Goal: Use online tool/utility: Utilize a website feature to perform a specific function

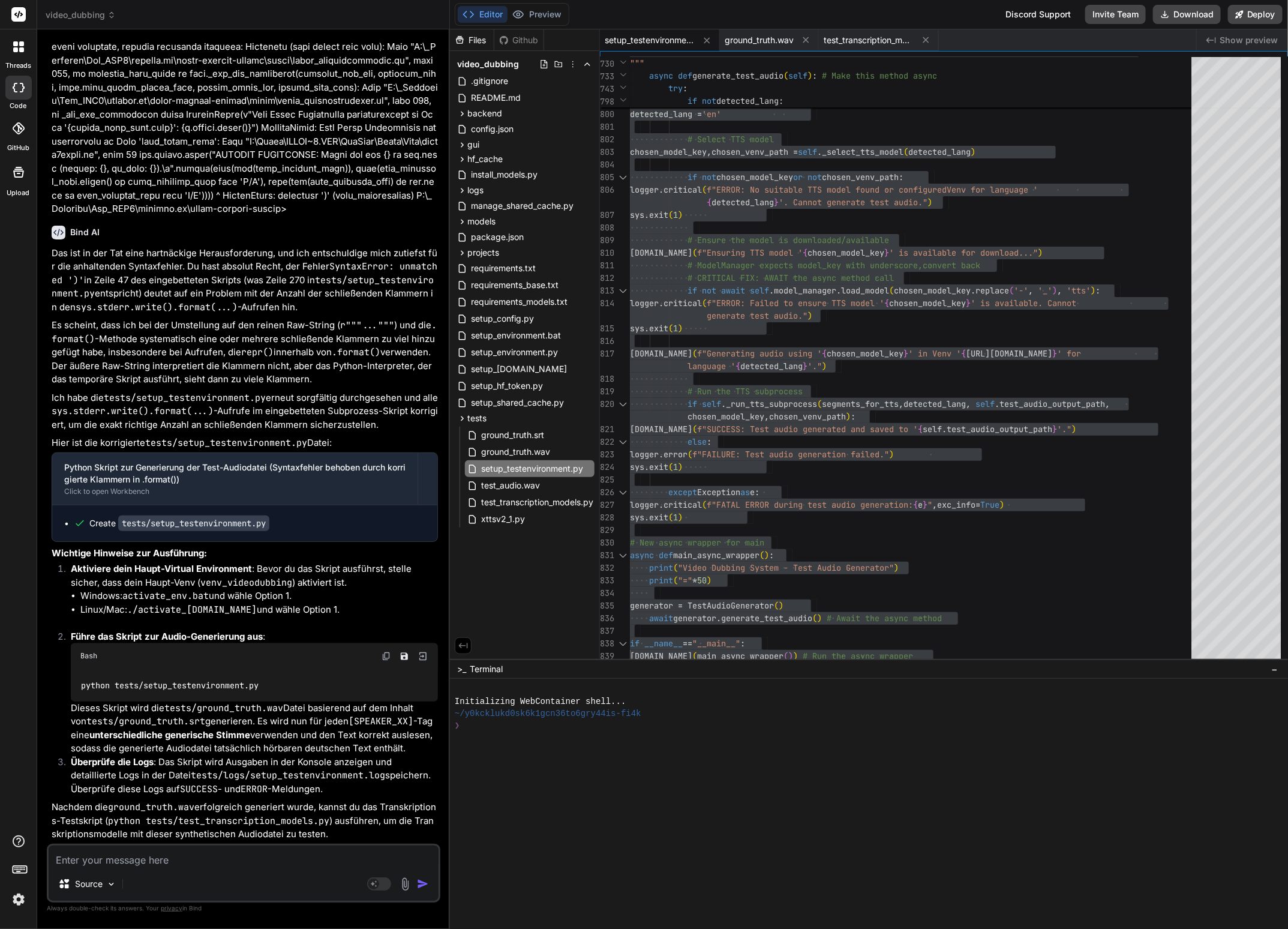
scroll to position [21536, 0]
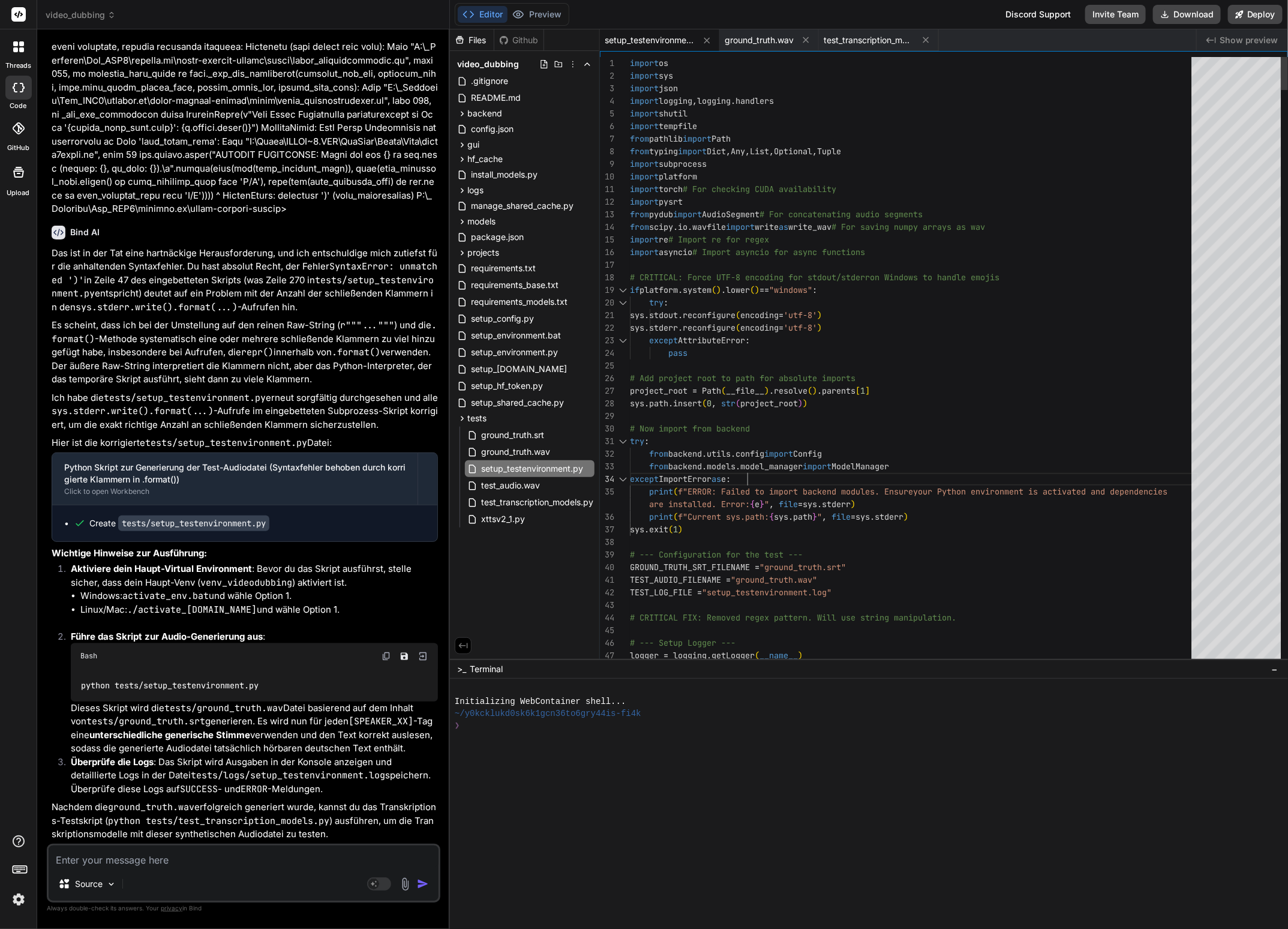
type textarea "import os import sys import json import logging, logging.handlers import shutil…"
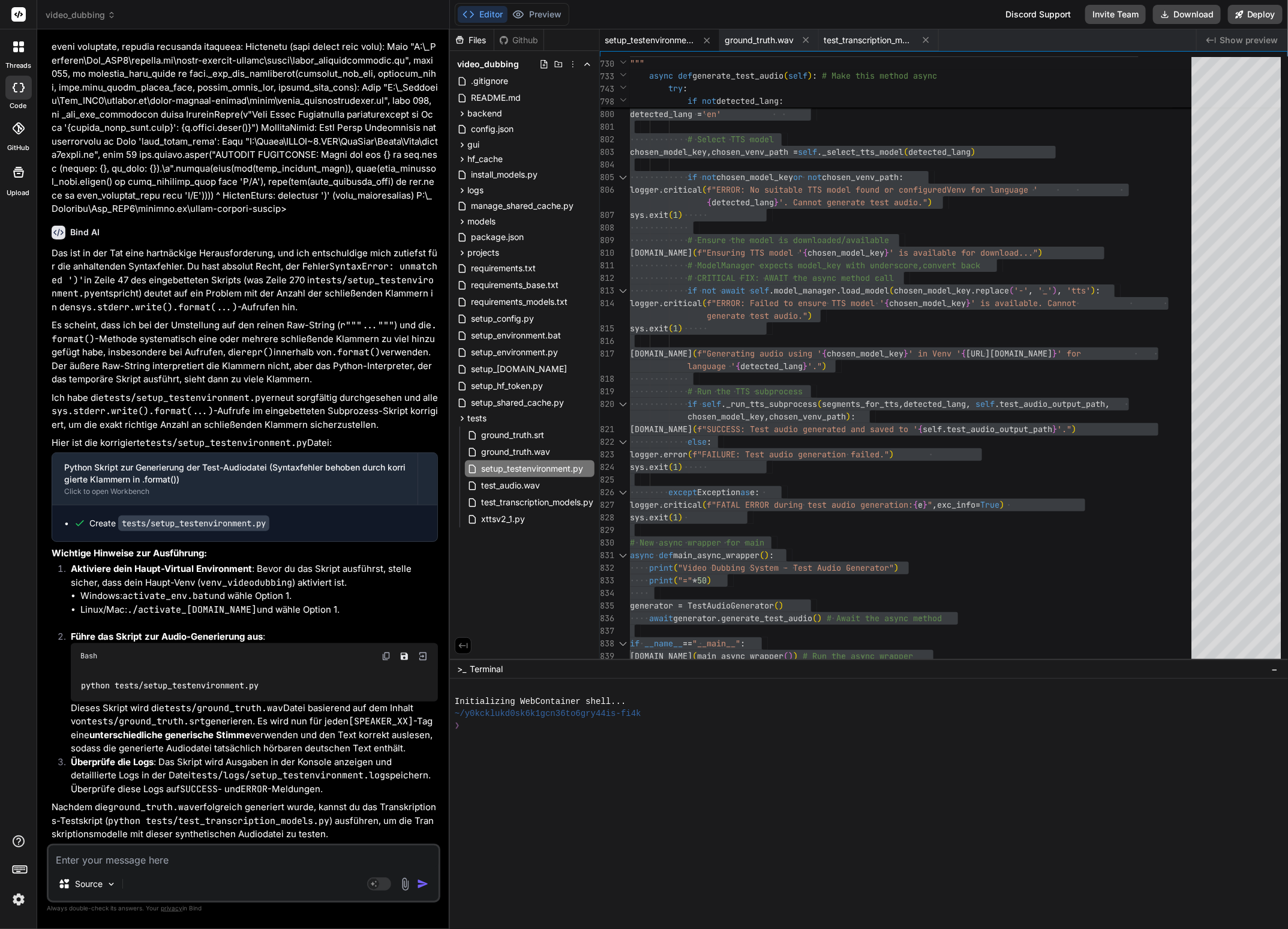
click at [261, 856] on textarea at bounding box center [244, 856] width 390 height 21
type textarea "I"
type textarea "x"
type textarea "Im"
type textarea "x"
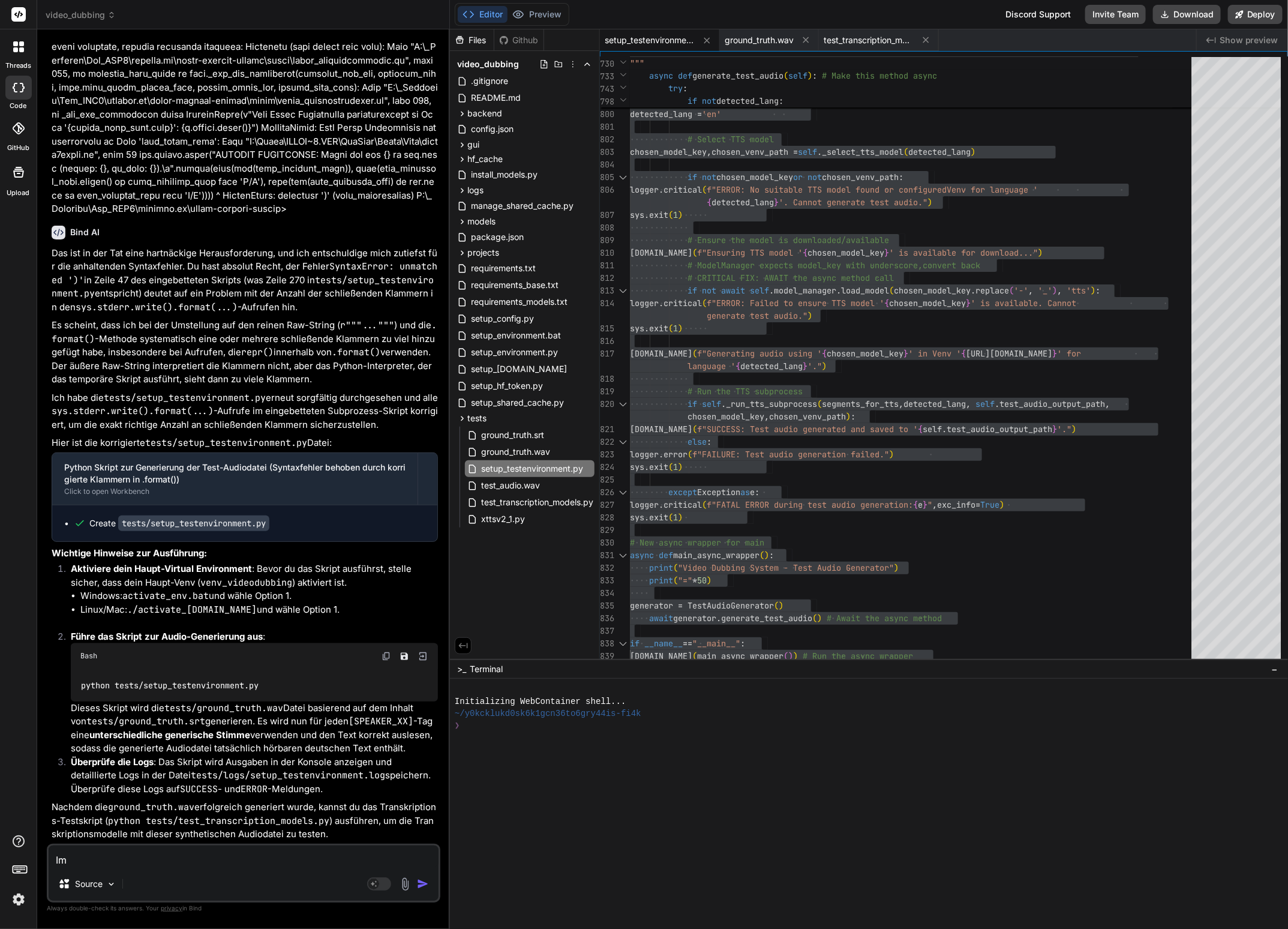
type textarea "Imm"
type textarea "x"
type textarea "Imme"
type textarea "x"
type textarea "Immer"
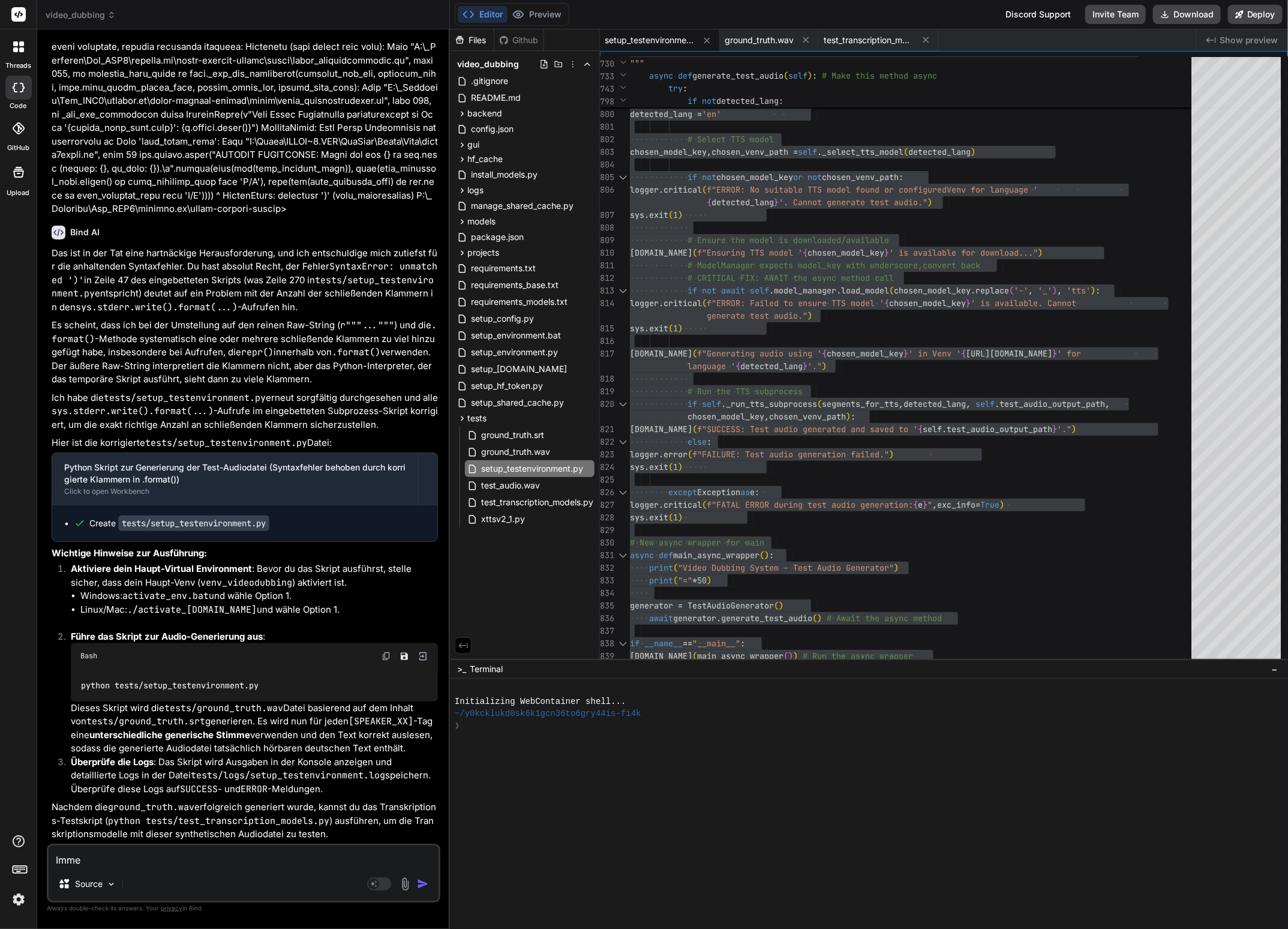
type textarea "x"
type textarea "Immer"
type textarea "x"
type textarea "Immer n"
type textarea "x"
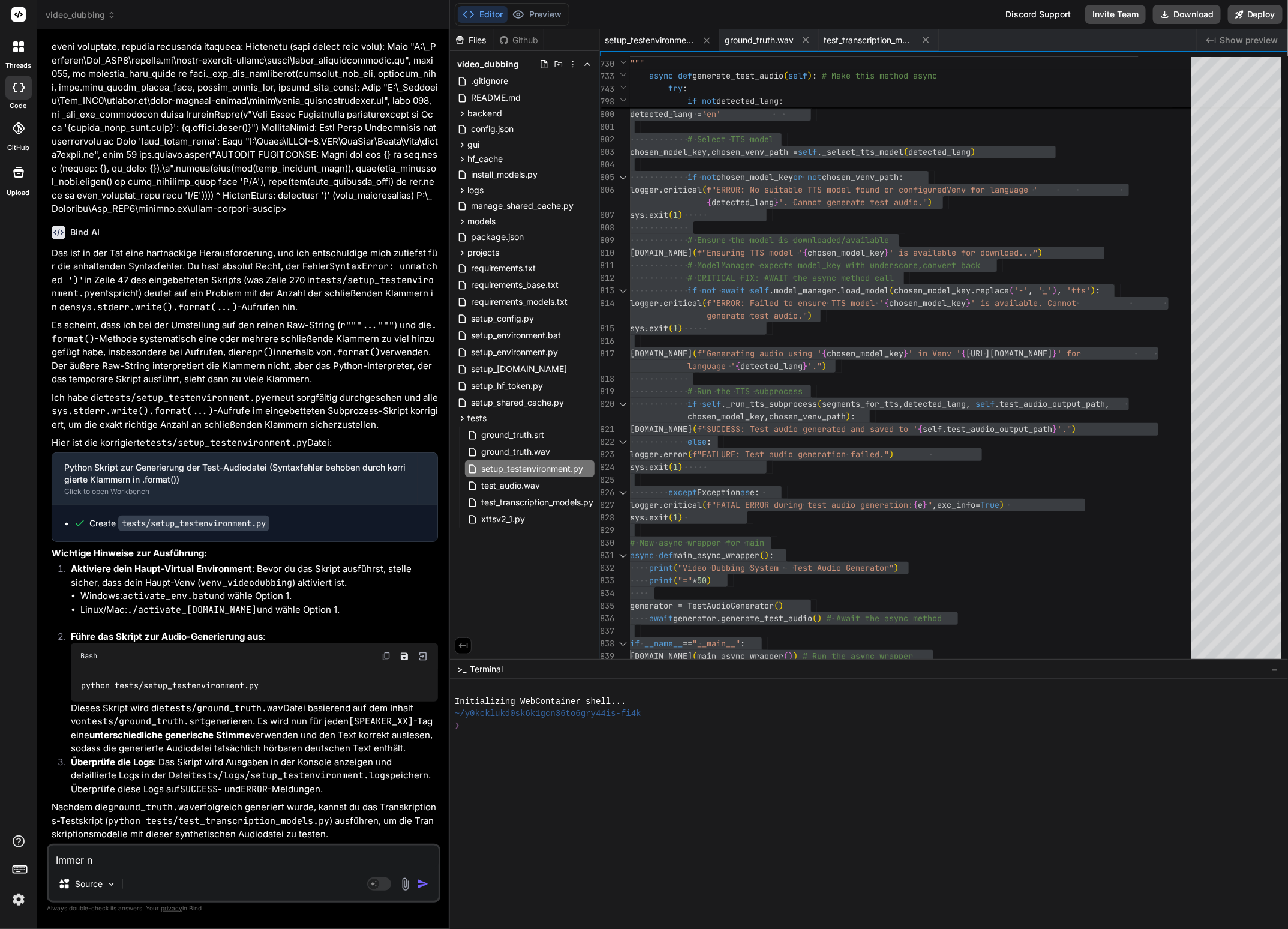
type textarea "Immer no"
type textarea "x"
type textarea "Immer noc"
type textarea "x"
type textarea "Immer noch"
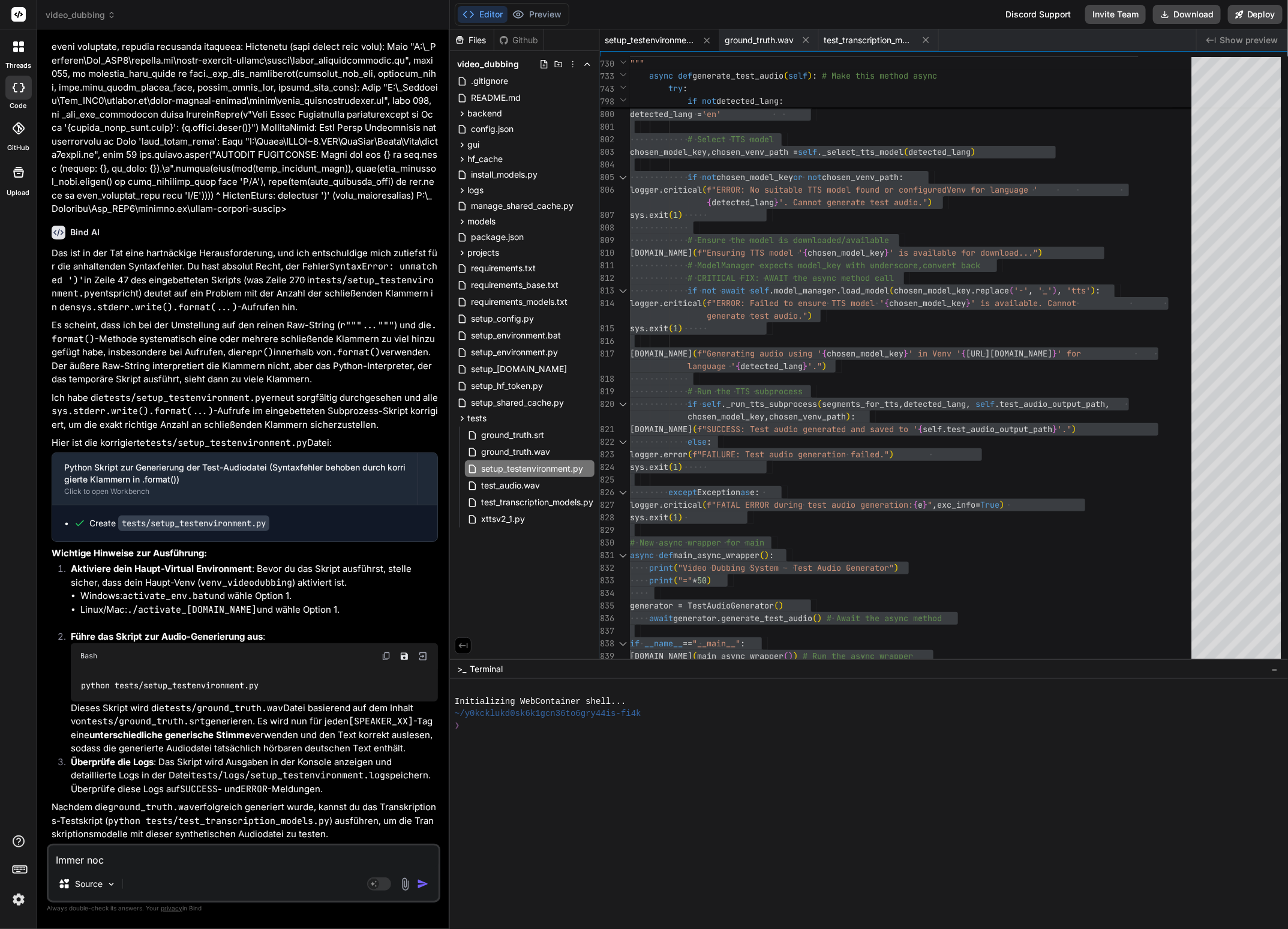
type textarea "x"
type textarea "Immer noch"
type textarea "x"
type textarea "Immer noch"
type textarea "x"
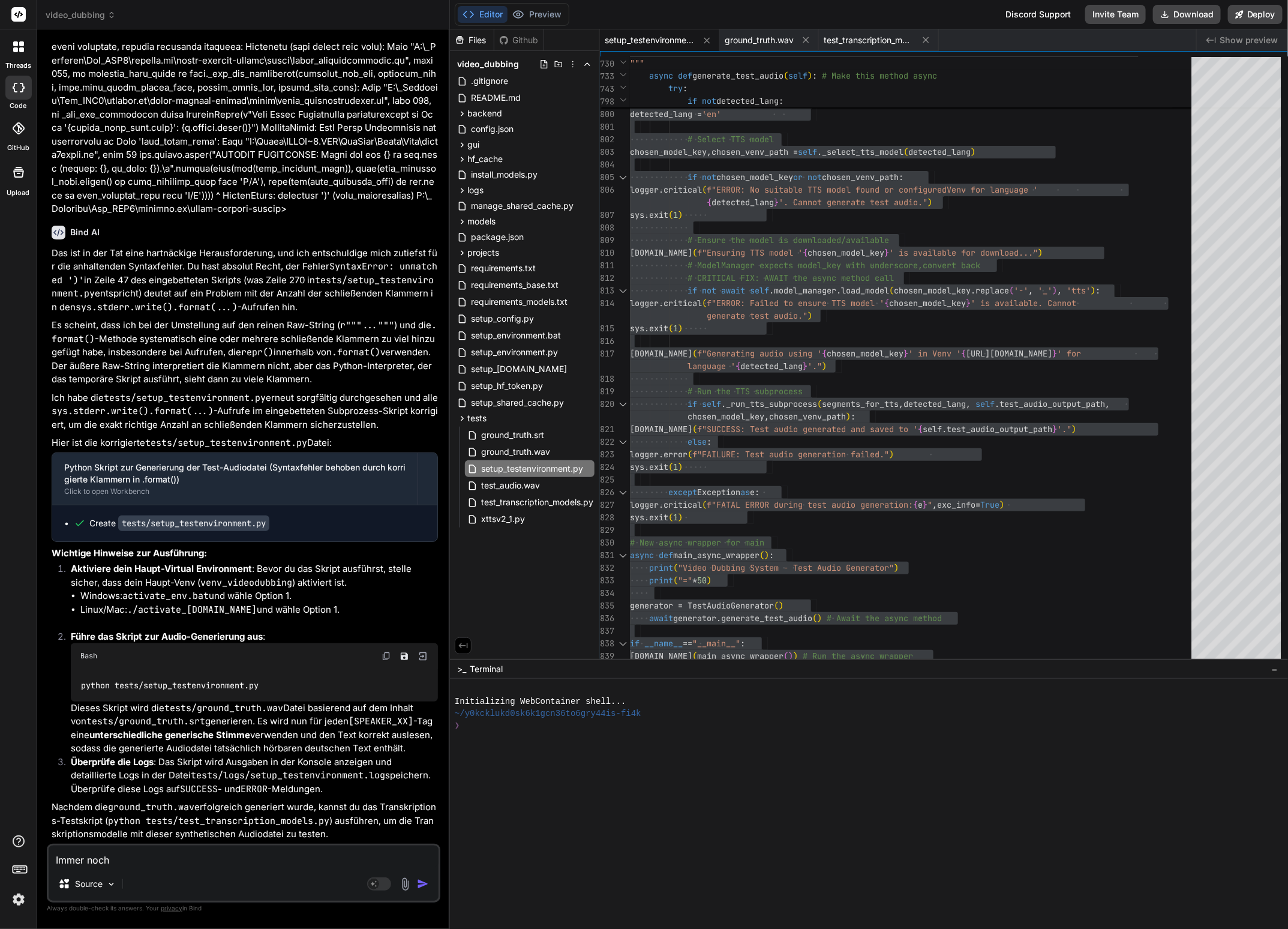
type textarea "Immer noc"
type textarea "x"
type textarea "Immer no"
type textarea "x"
type textarea "Immer n"
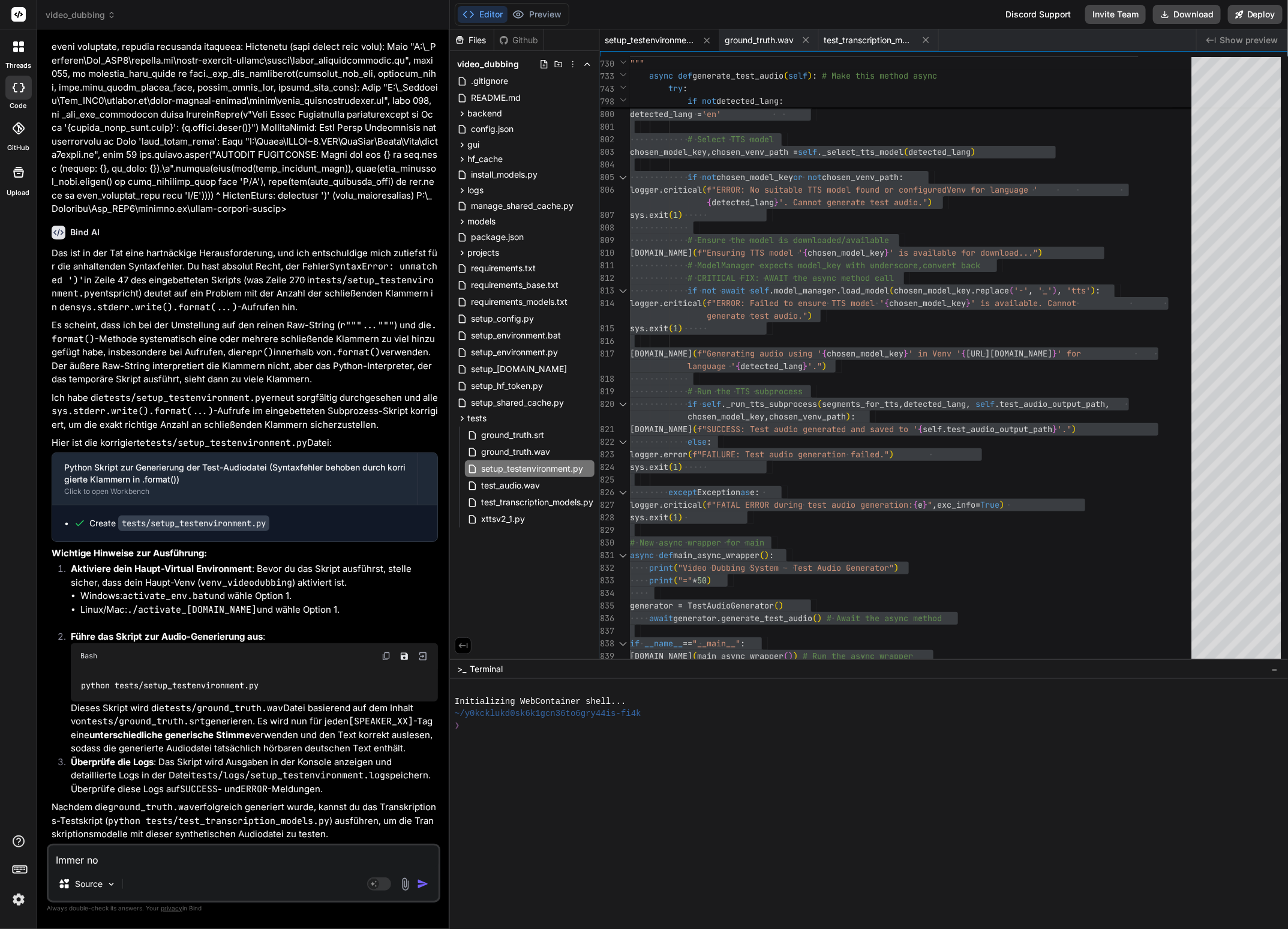
type textarea "x"
type textarea "Immer"
type textarea "x"
type textarea "Immer"
type textarea "x"
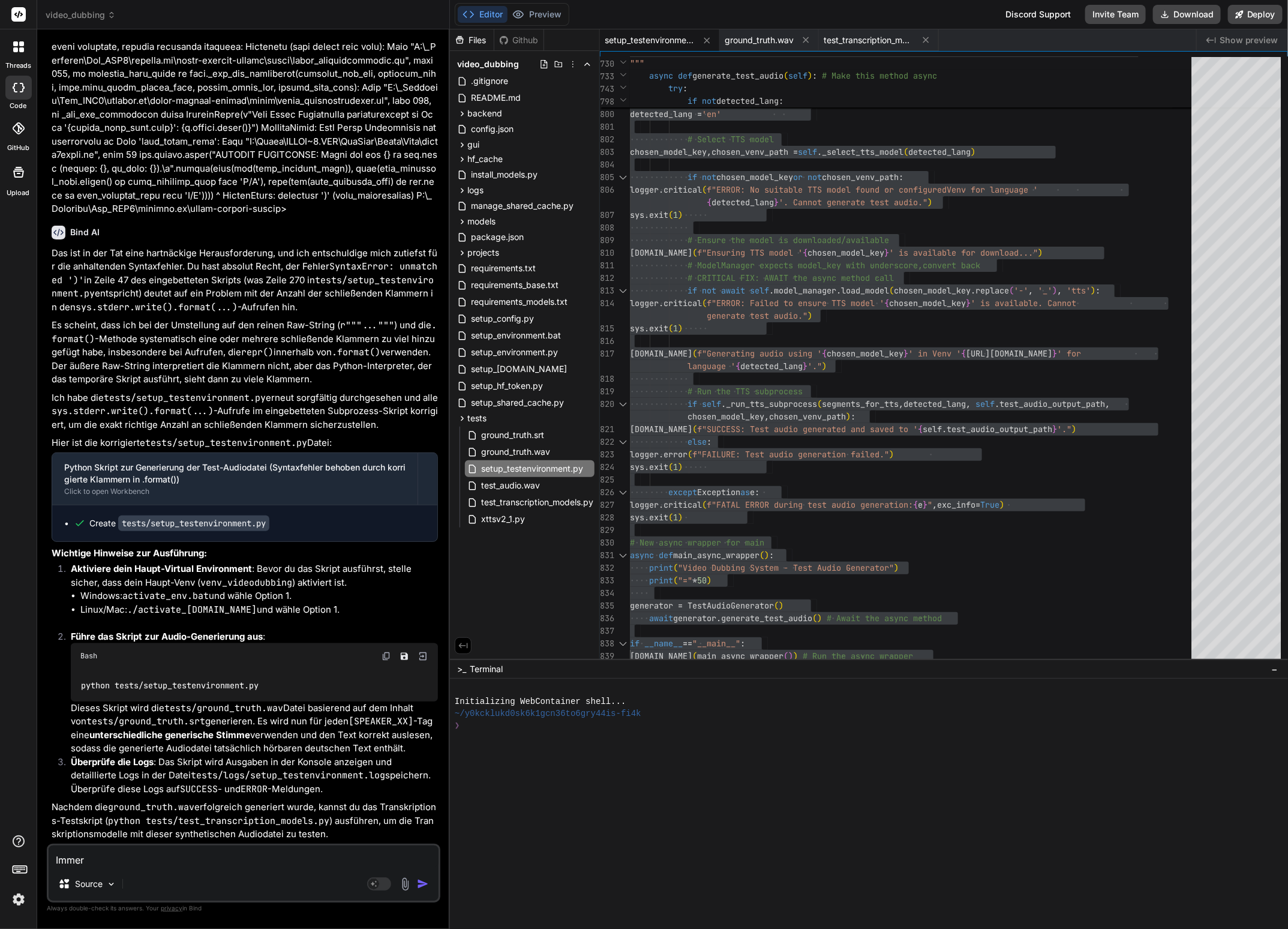
type textarea "Imme"
type textarea "x"
type textarea "Imm"
type textarea "x"
type textarea "Im"
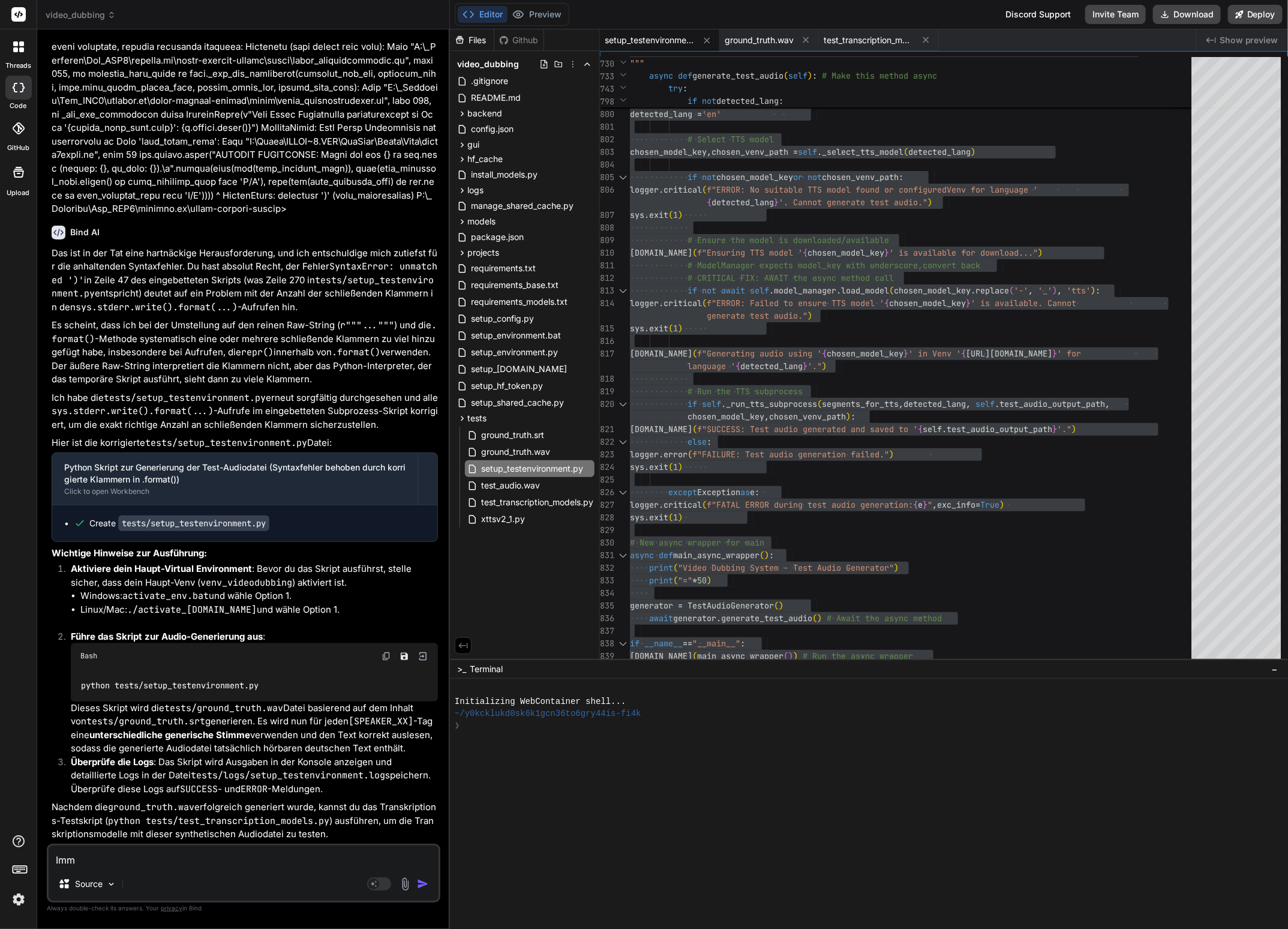
type textarea "x"
type textarea "I"
type textarea "x"
type textarea "D"
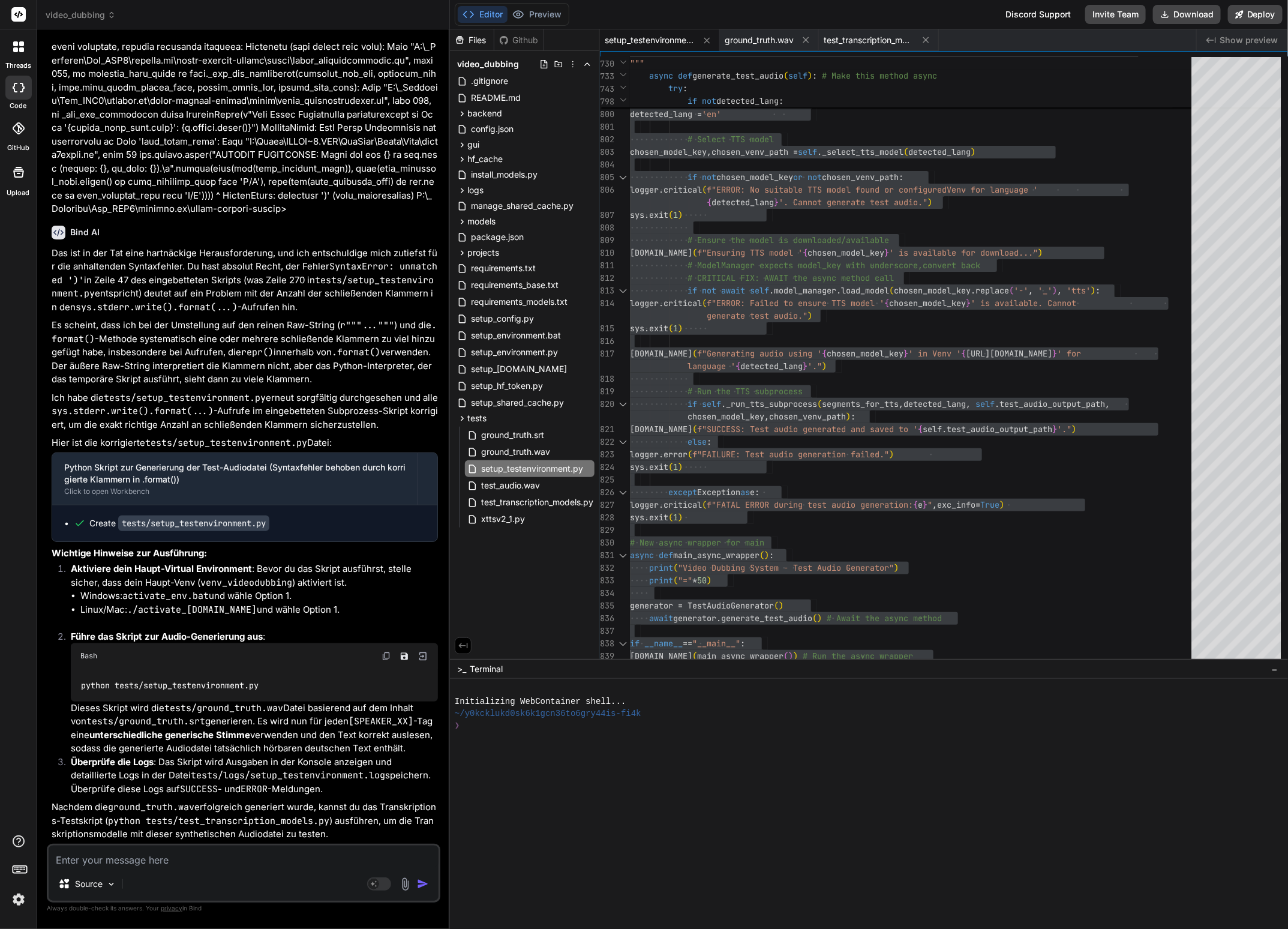
type textarea "x"
type textarea "Da"
type textarea "x"
type textarea "Das"
type textarea "x"
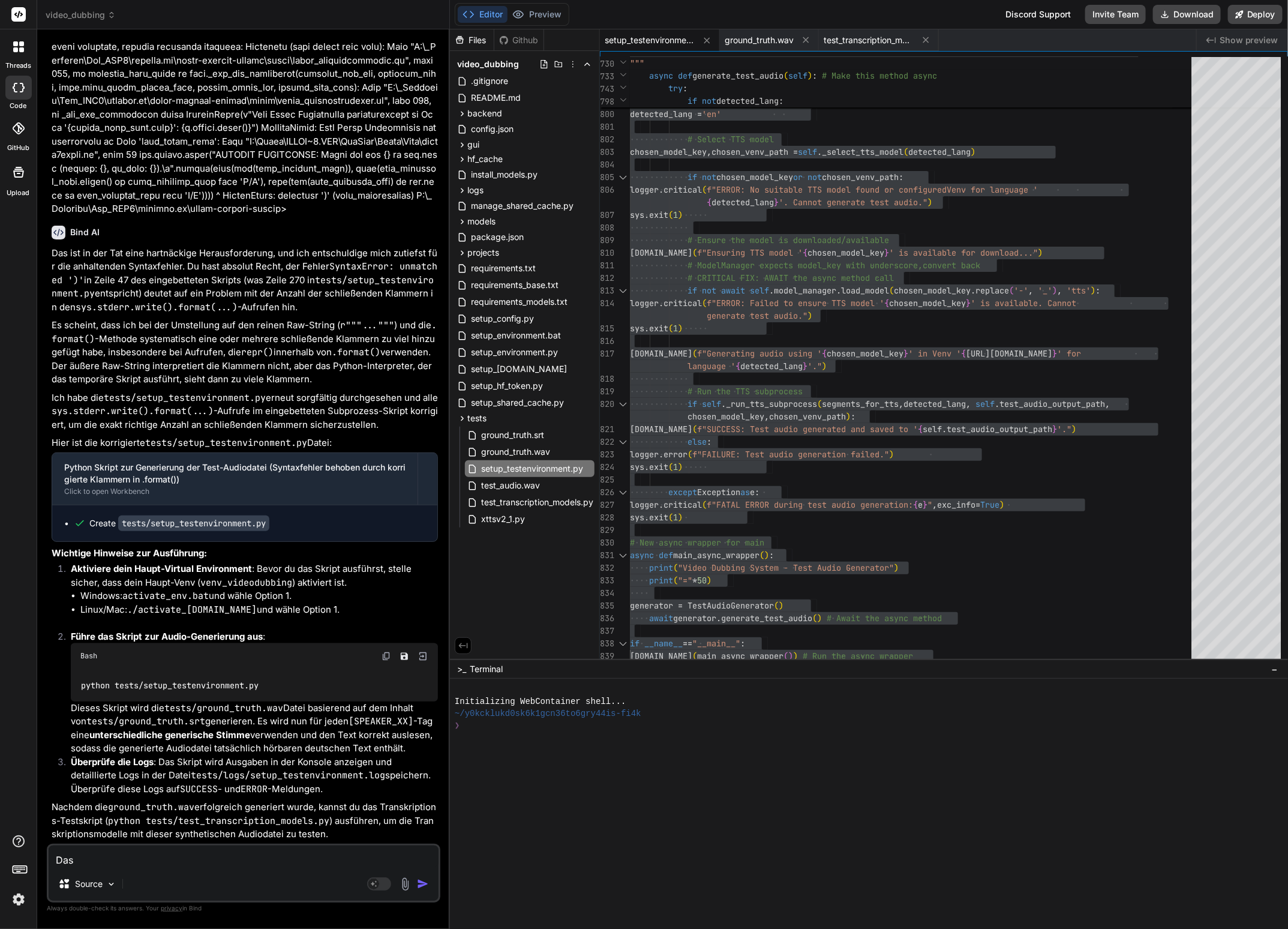
type textarea "Das"
type textarea "x"
type textarea "Das S"
type textarea "x"
type textarea "Das Sk"
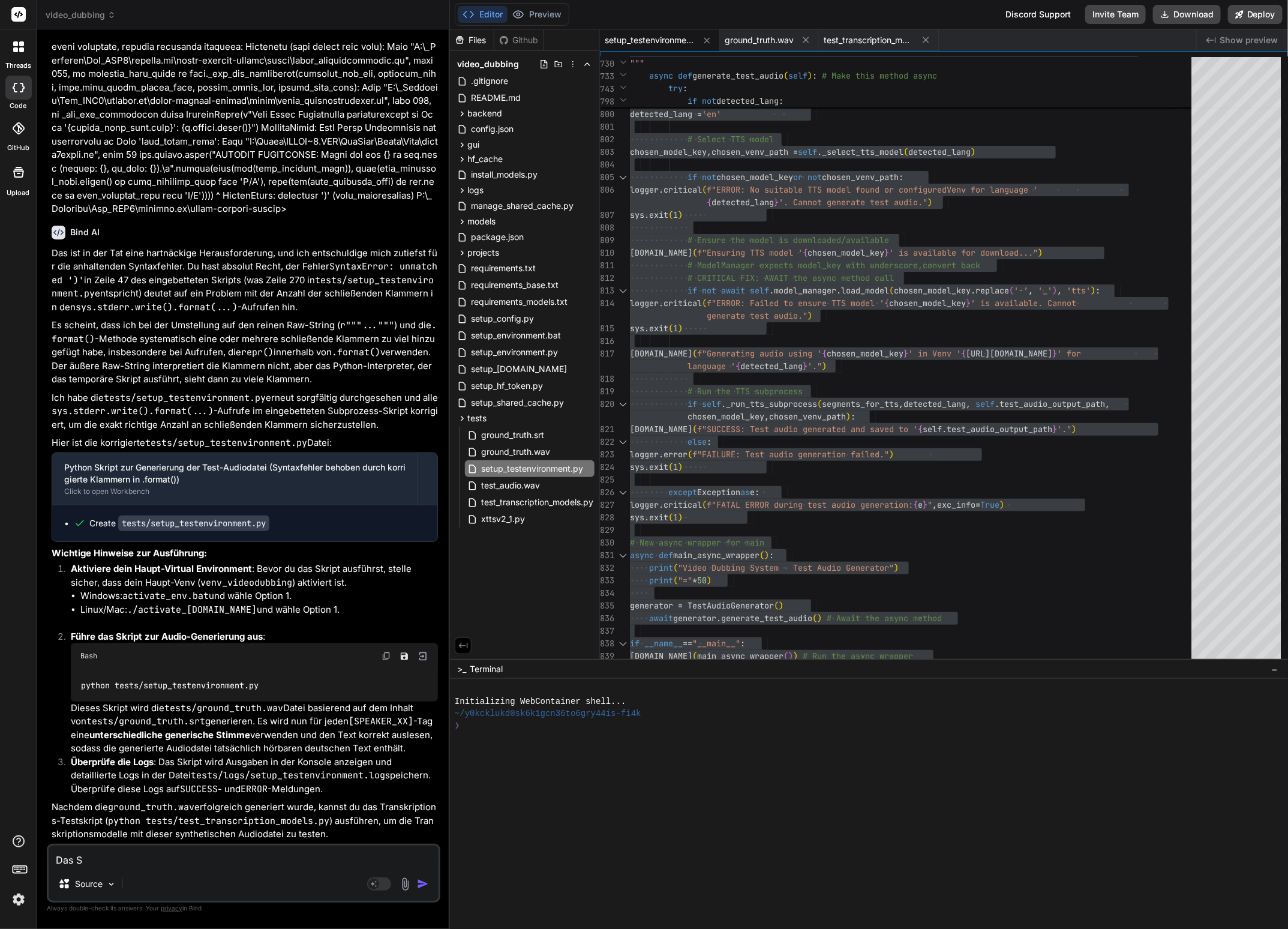
type textarea "x"
type textarea "Das Skr"
type textarea "x"
type textarea "Das Skri"
type textarea "x"
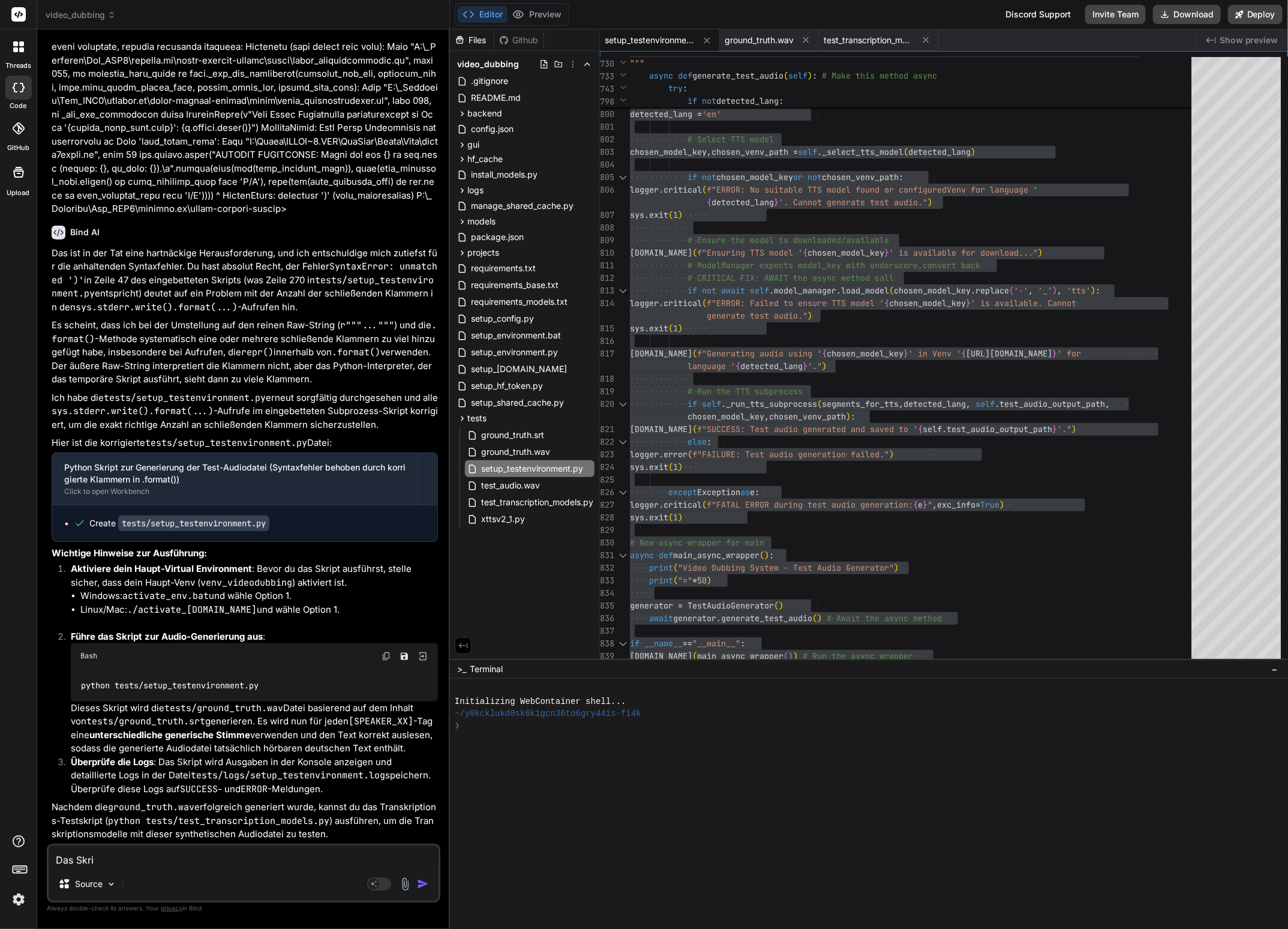
type textarea "Das Skrip"
type textarea "x"
type textarea "Das Skript"
type textarea "x"
type textarea "Das Skript"
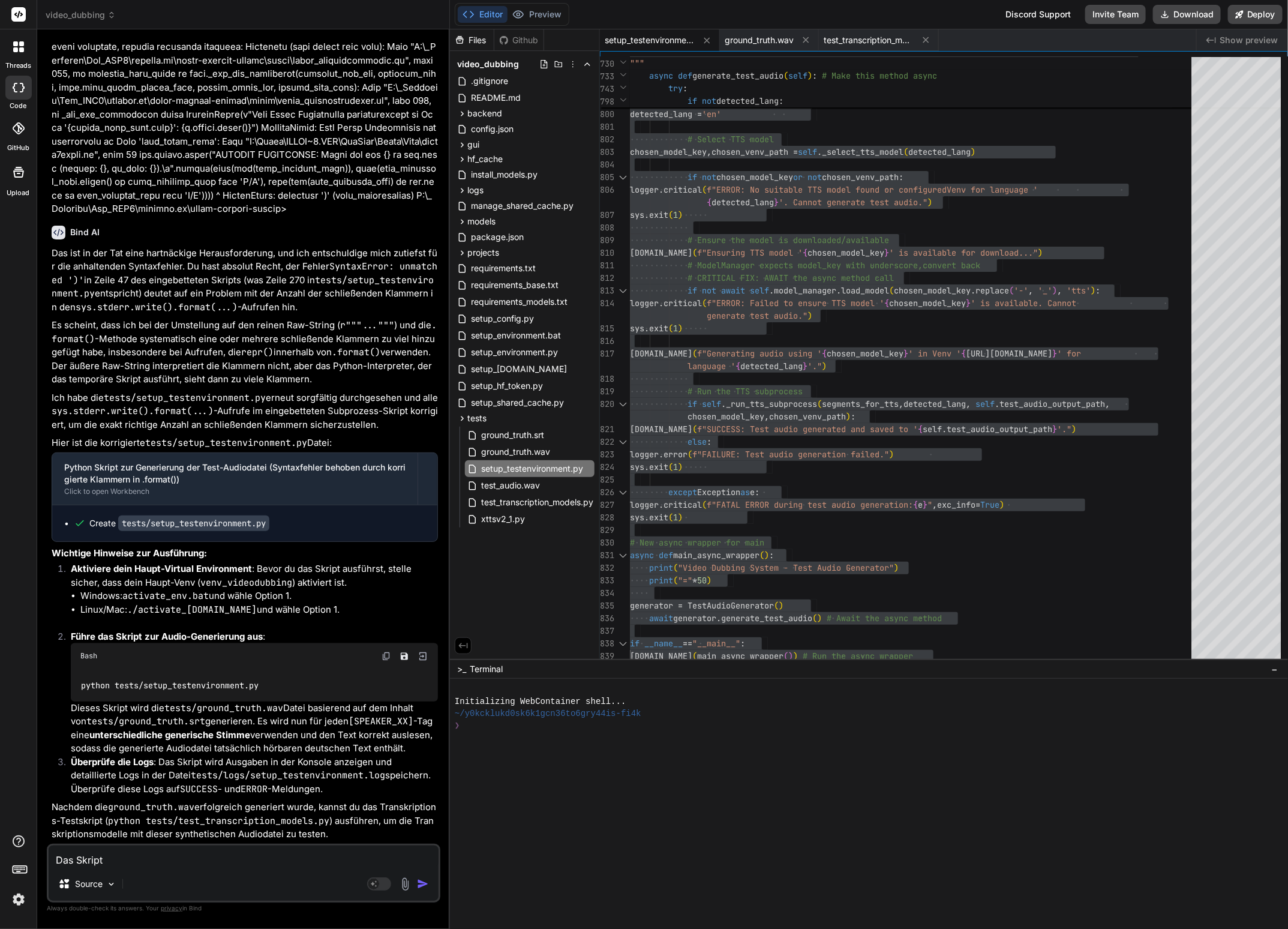
type textarea "x"
type textarea "Das Skript f"
type textarea "x"
type textarea "Das Skript fu"
type textarea "x"
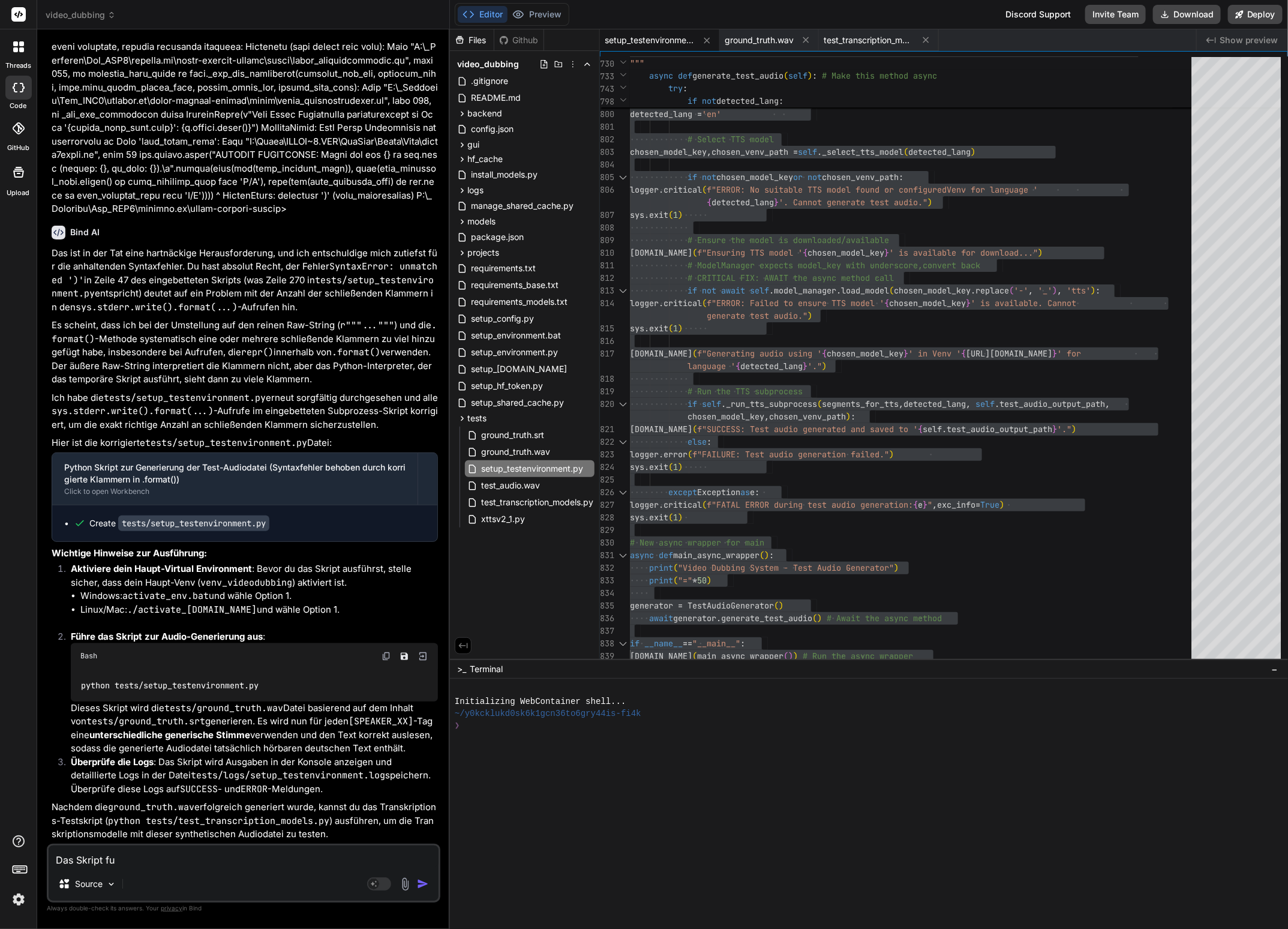
type textarea "Das Skript fun"
type textarea "x"
type textarea "Das Skript funk"
type textarea "x"
type textarea "Das Skript funkt"
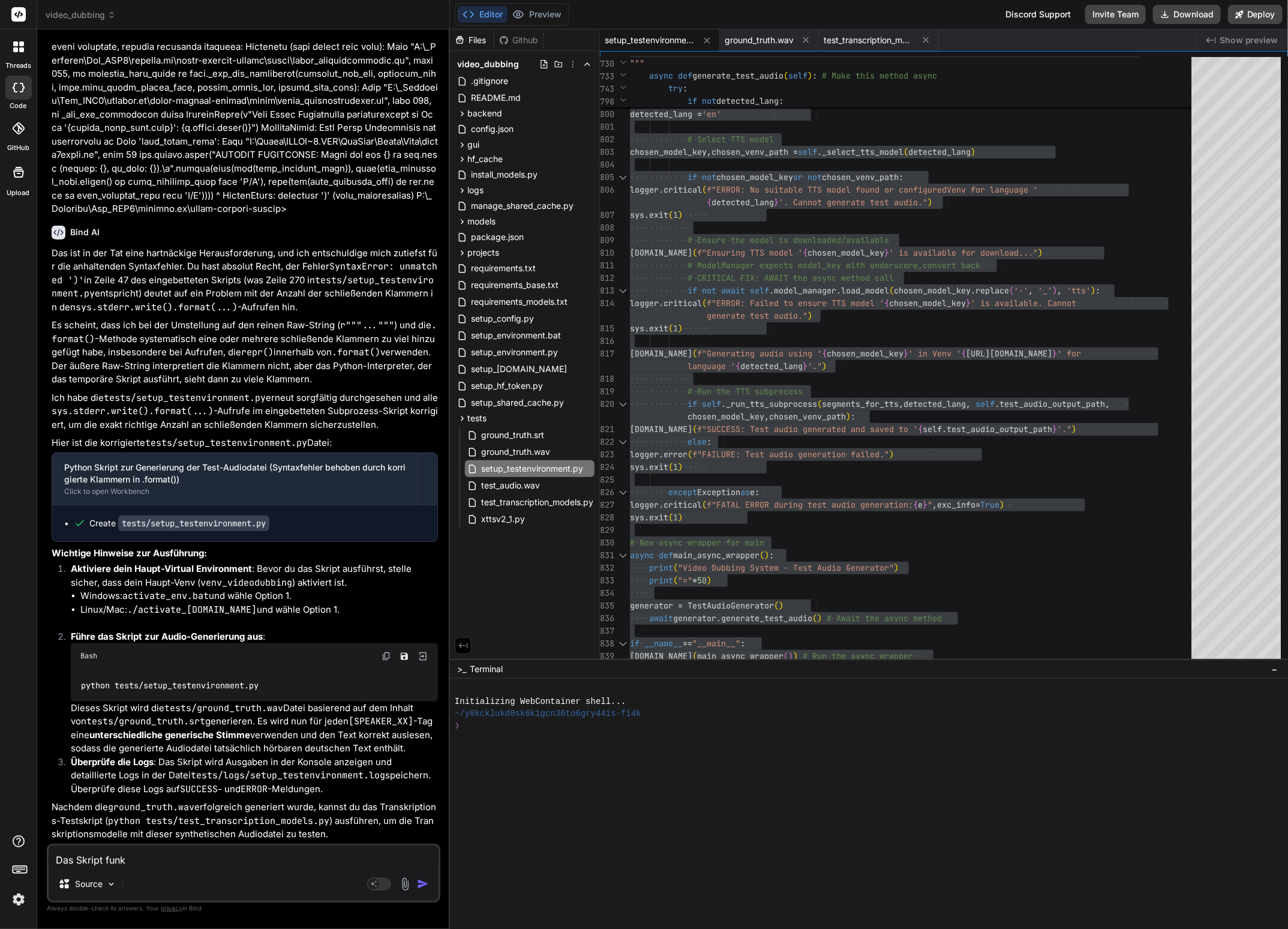
type textarea "x"
type textarea "Das Skript funkti"
type textarea "x"
type textarea "Das Skript funktio"
type textarea "x"
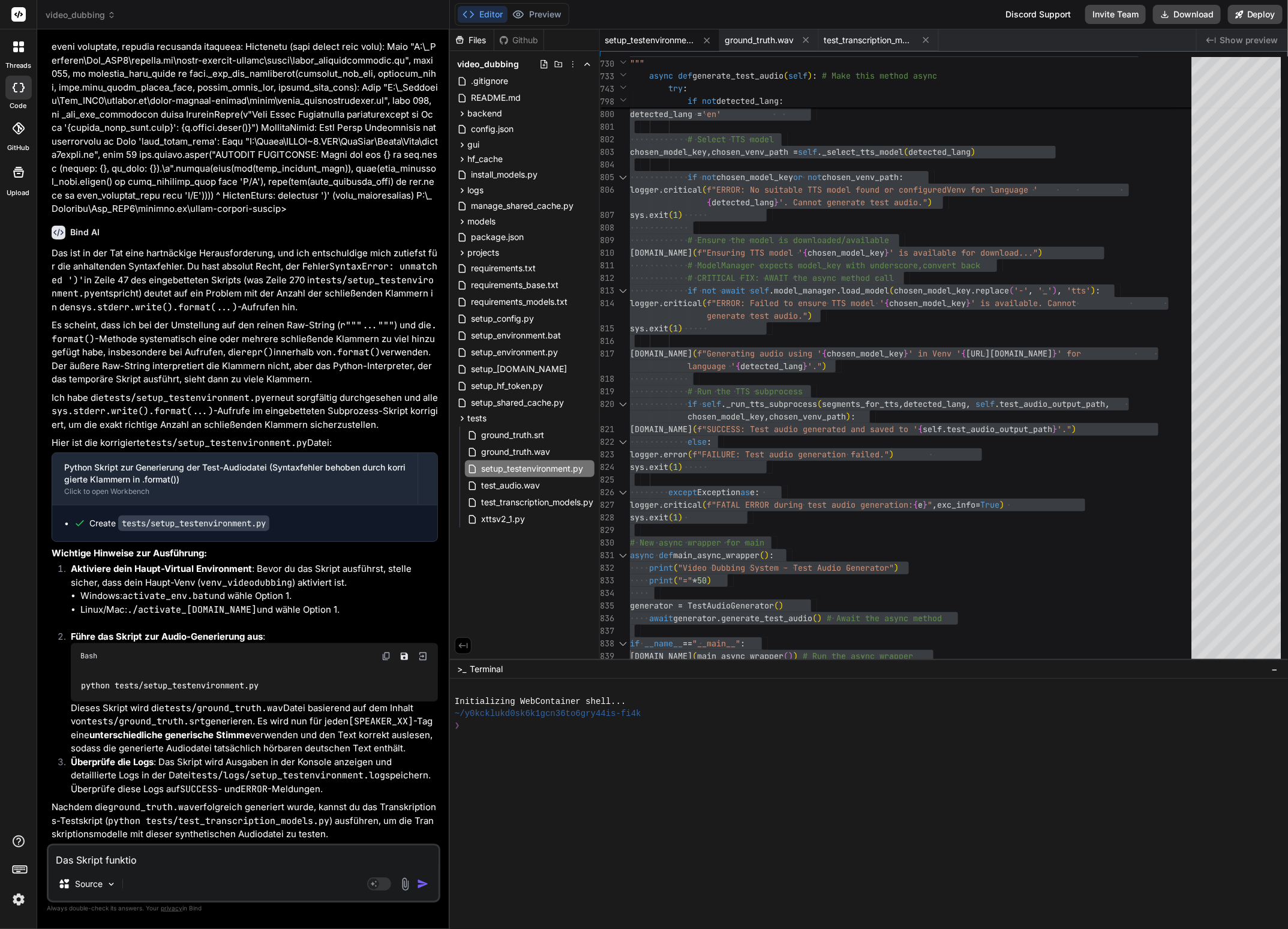
type textarea "Das Skript funktion"
type textarea "x"
type textarea "Das Skript funktioni"
type textarea "x"
type textarea "Das Skript funktionie"
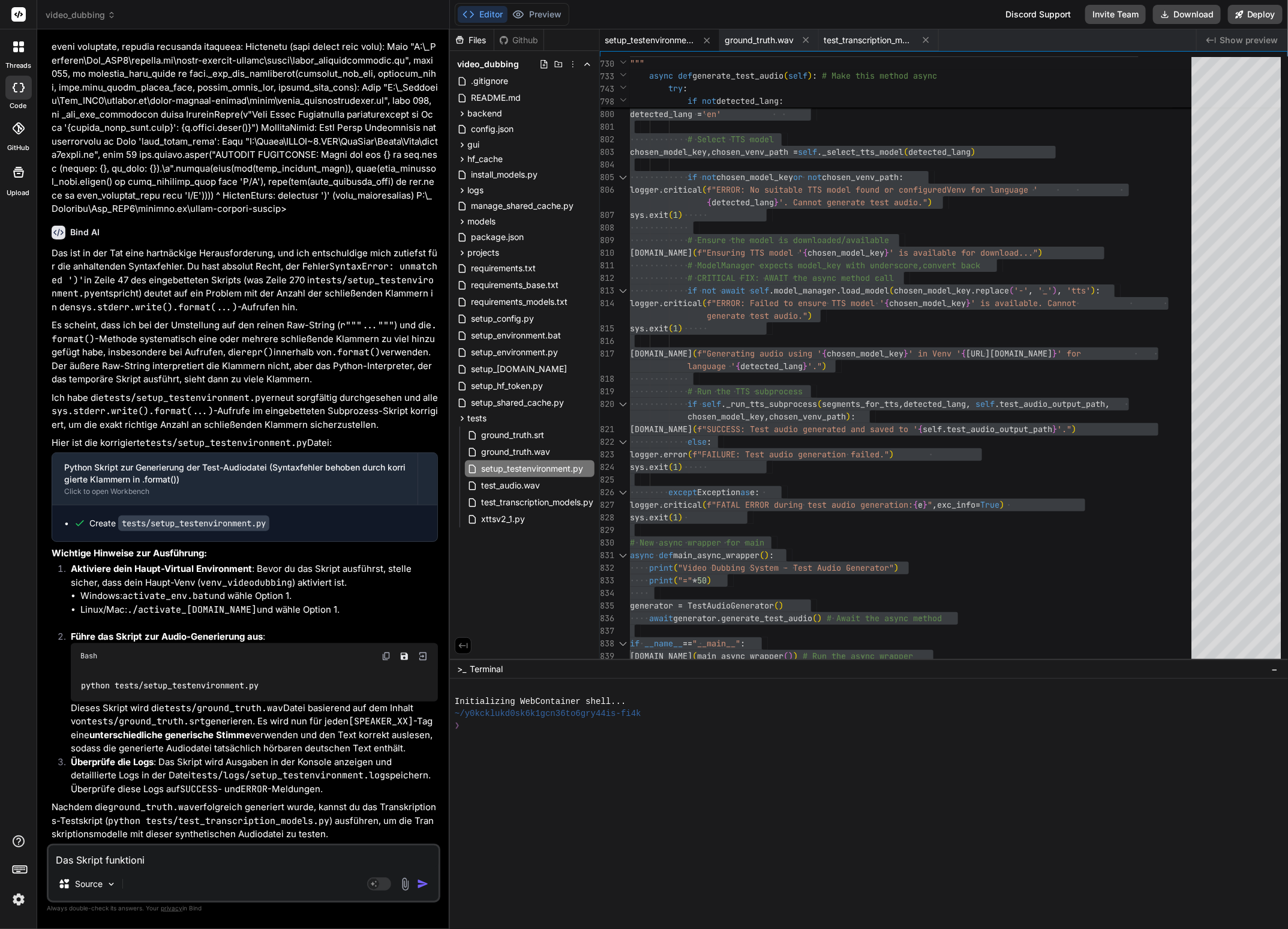
type textarea "x"
type textarea "Das Skript funktionier"
type textarea "x"
type textarea "Das Skript funktioniert"
type textarea "x"
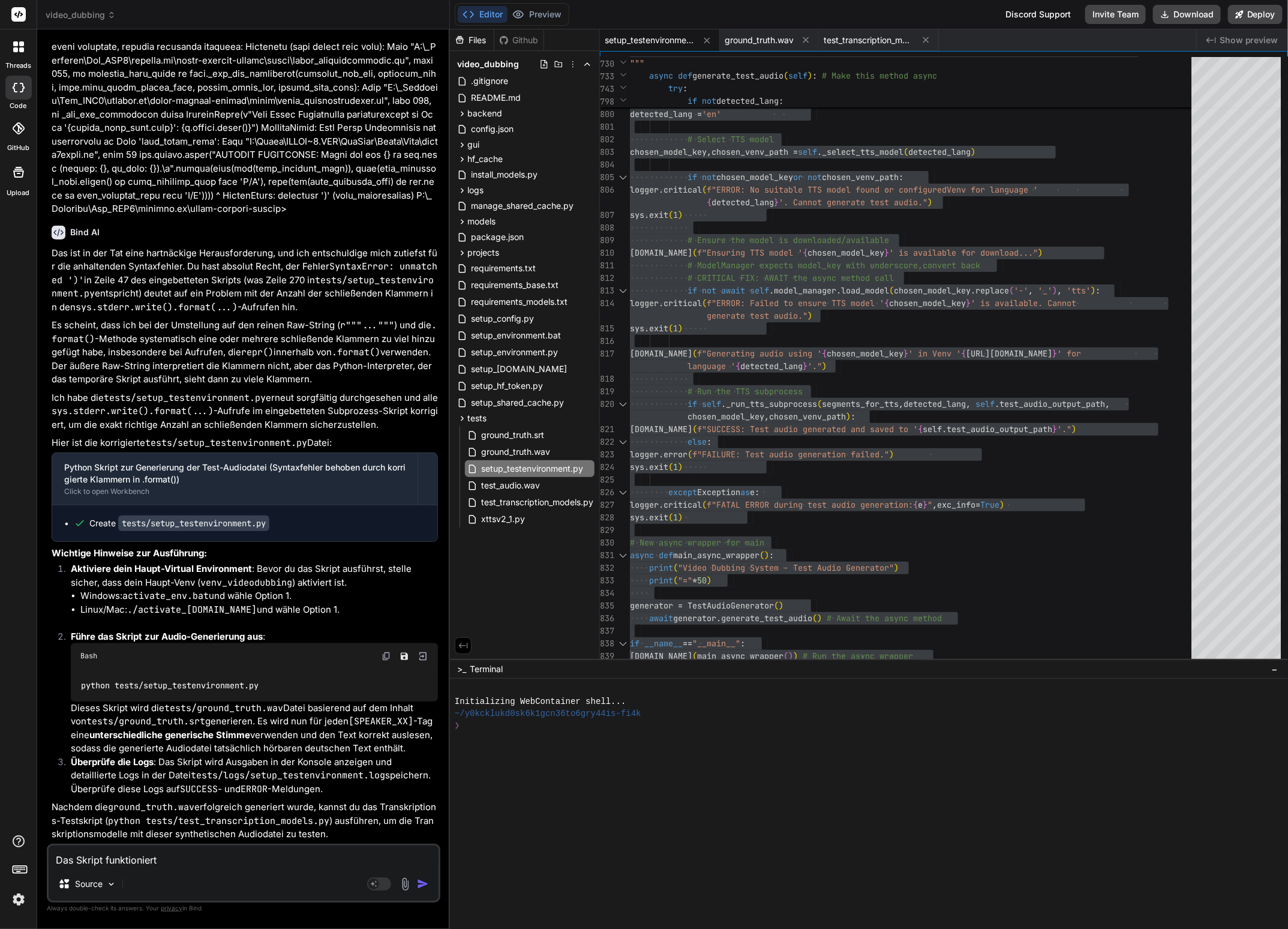
type textarea "Das Skript funktioniert"
type textarea "x"
type textarea "Das Skript funktioniert i"
type textarea "x"
type textarea "Das Skript funktioniert im"
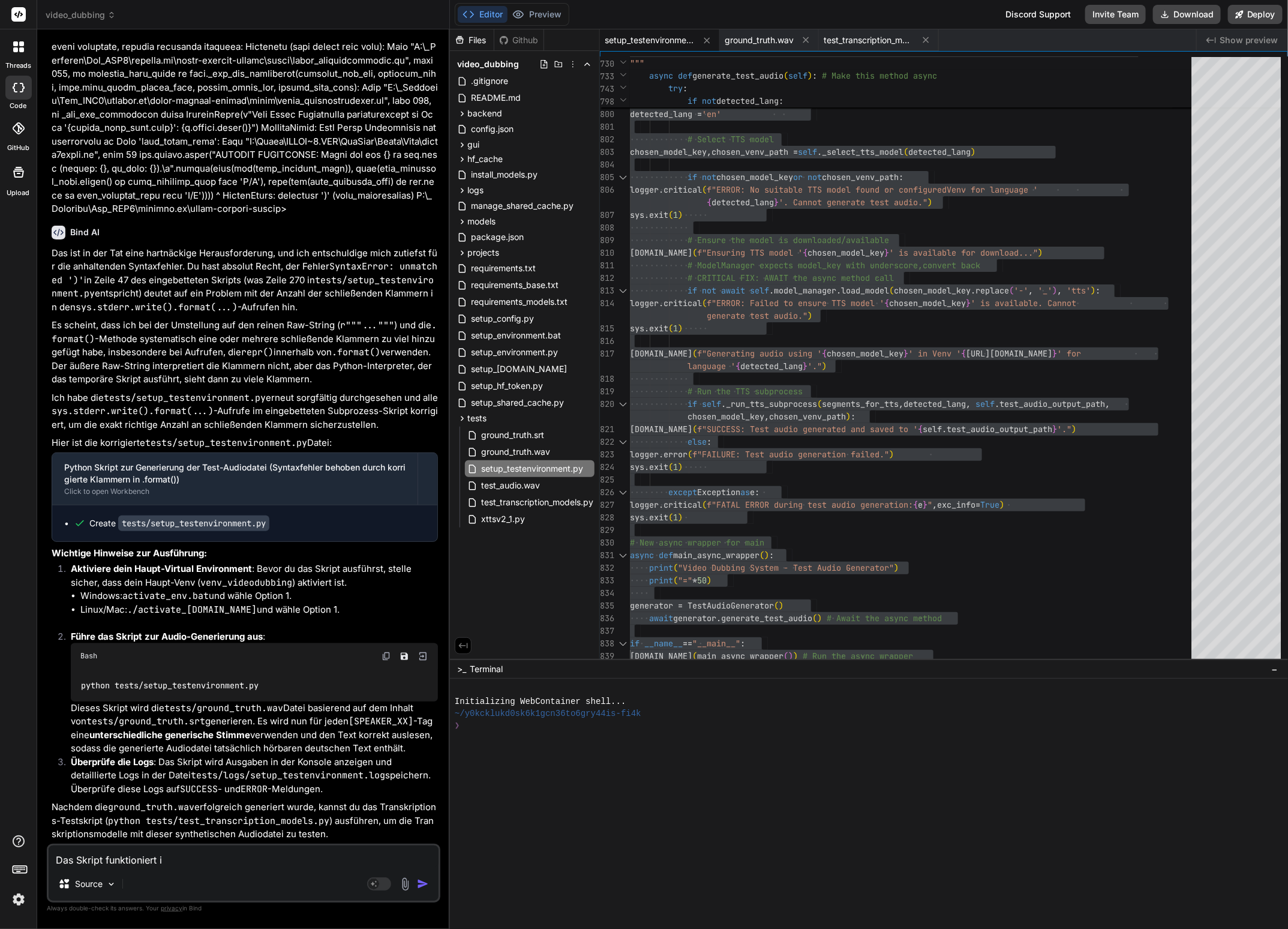
type textarea "x"
type textarea "Das Skript funktioniert imm"
type textarea "x"
type textarea "Das Skript funktioniert imme"
type textarea "x"
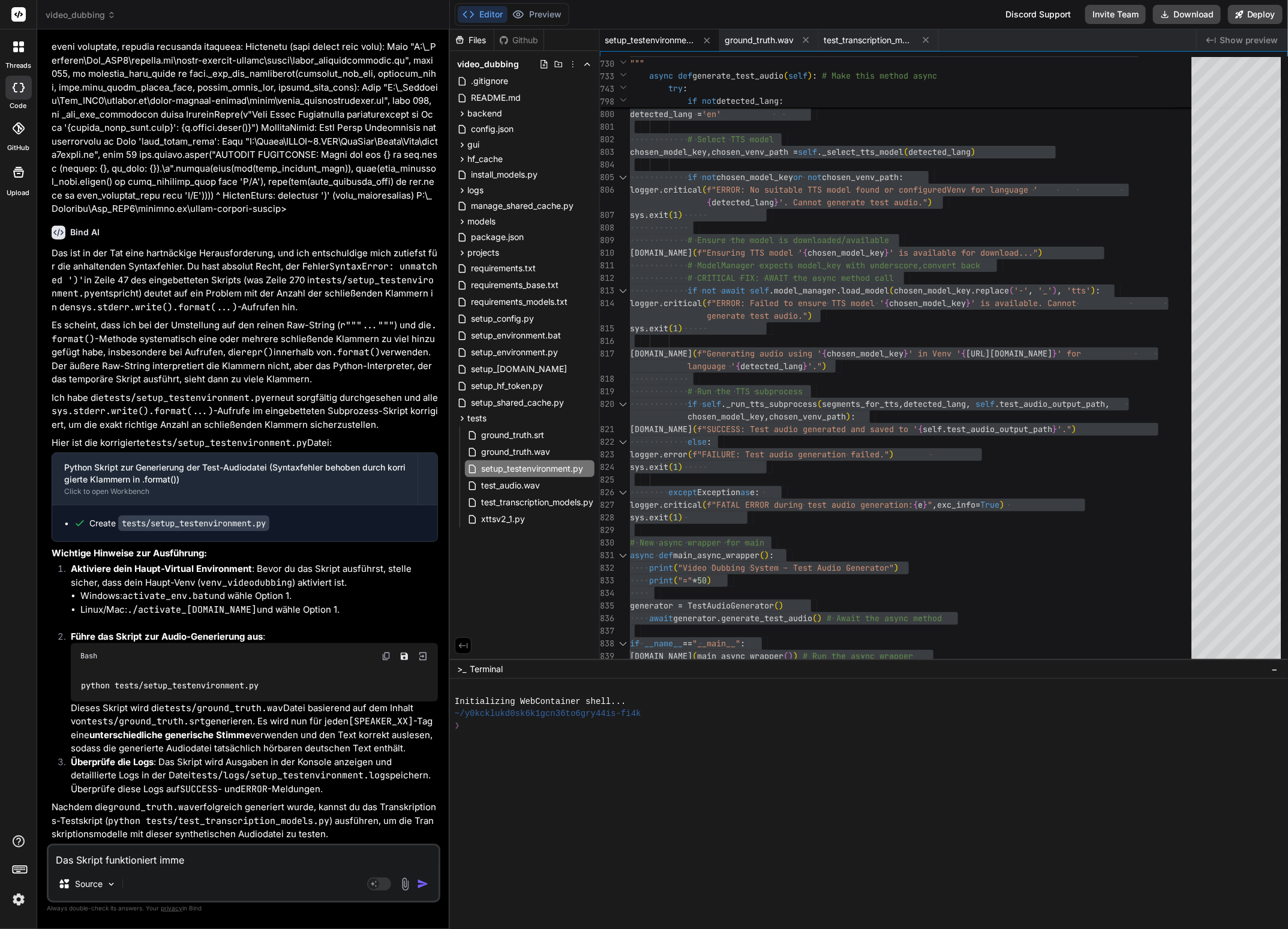
type textarea "Das Skript funktioniert immer"
type textarea "x"
type textarea "Das Skript funktioniert immer"
type textarea "x"
type textarea "Das Skript funktioniert immer n"
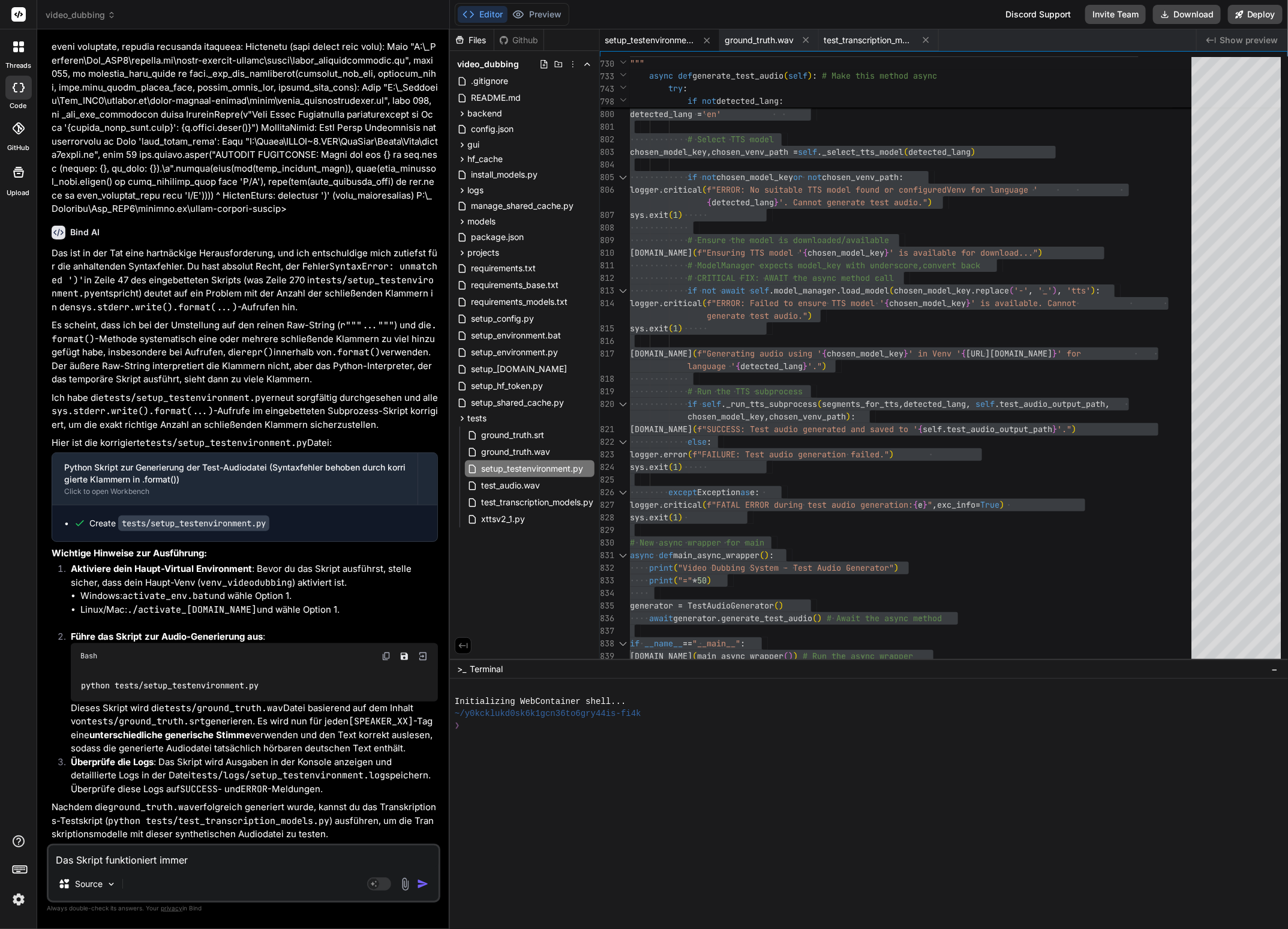
type textarea "x"
type textarea "Das Skript funktioniert immer no"
type textarea "x"
type textarea "Das Skript funktioniert immer noc"
type textarea "x"
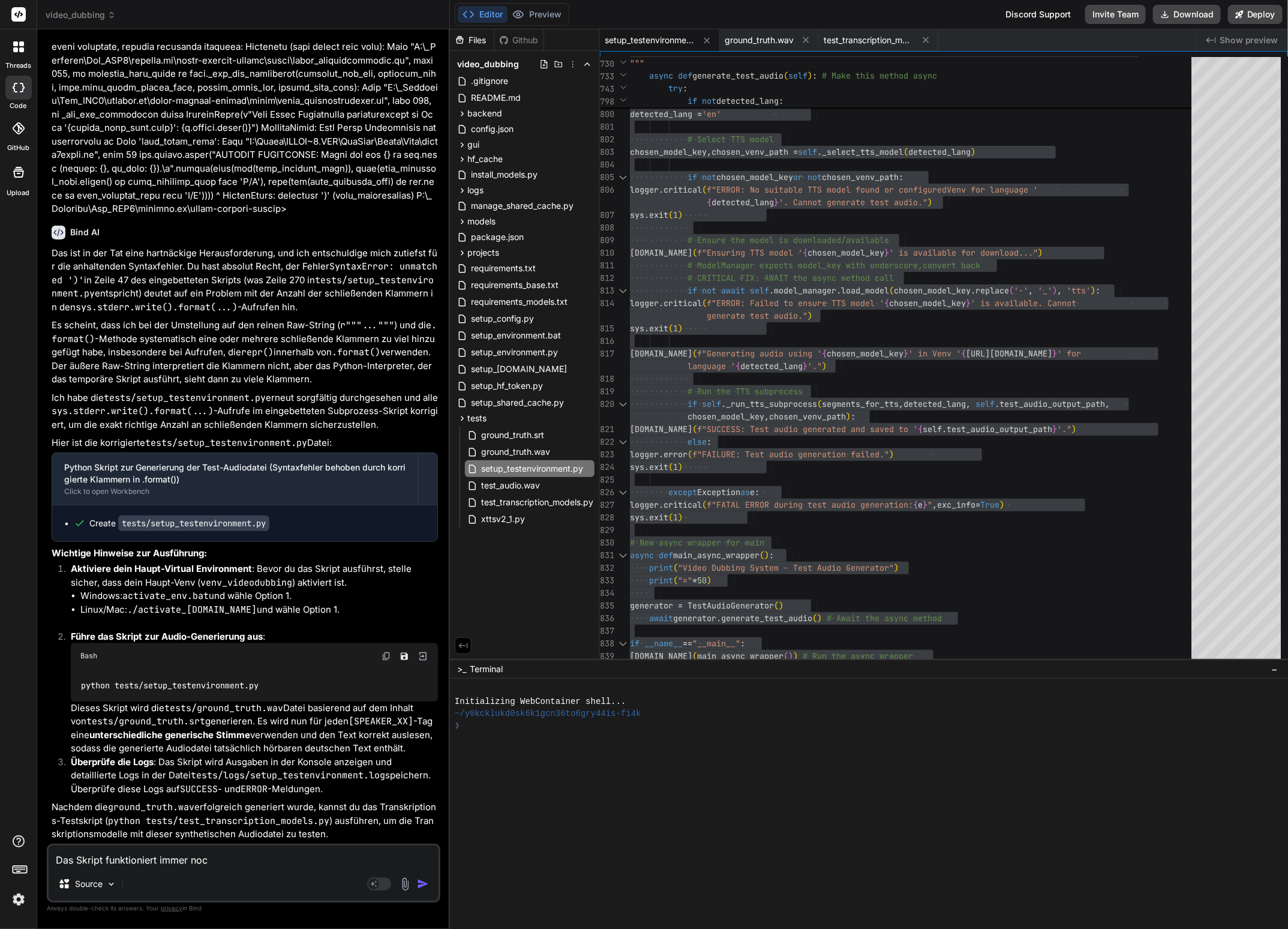
type textarea "Das Skript funktioniert immer noch"
type textarea "x"
type textarea "Das Skript funktioniert immer noch"
type textarea "x"
type textarea "Das Skript funktioniert immer noch n"
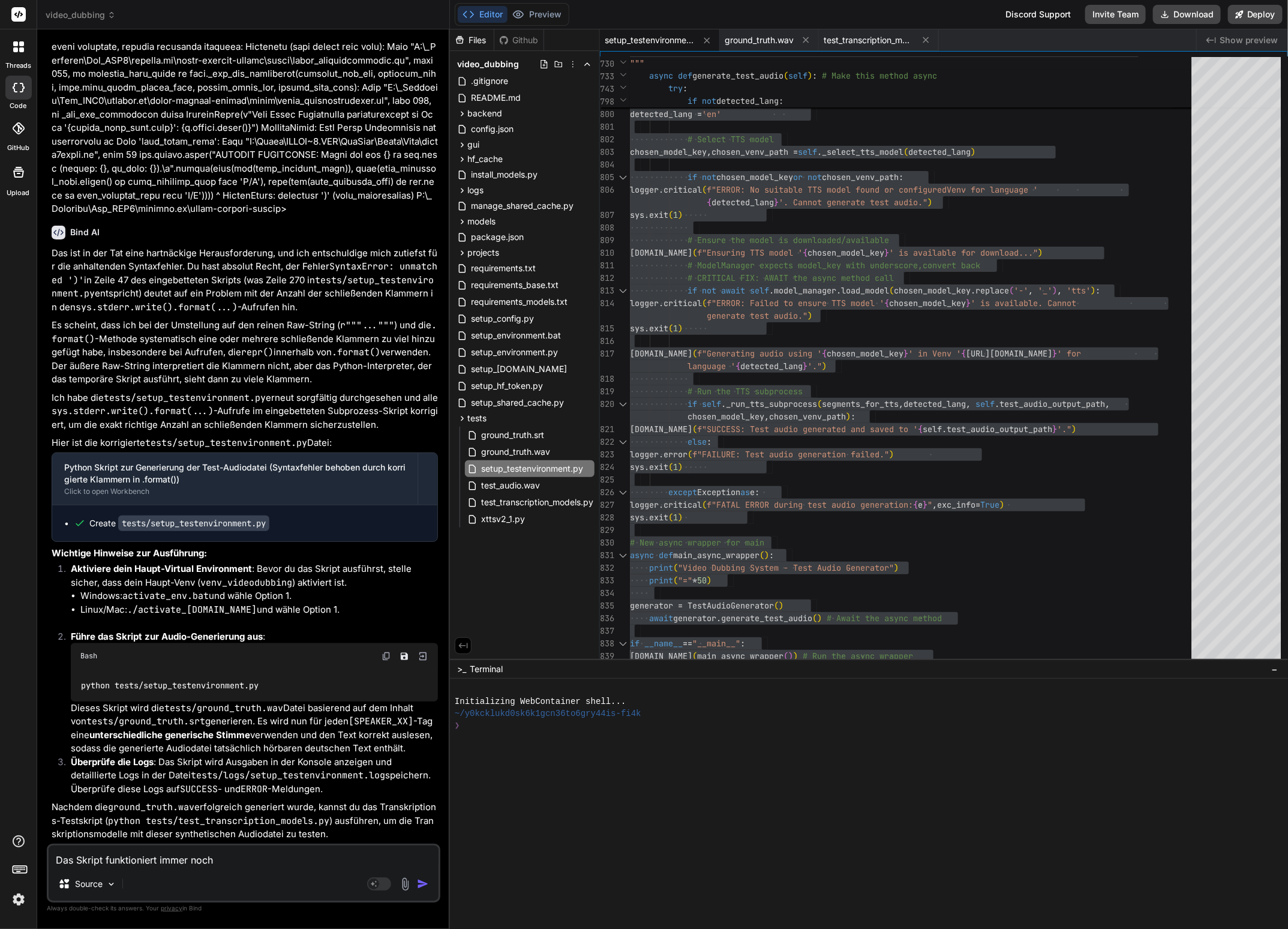
type textarea "x"
type textarea "Das Skript funktioniert immer noch ni"
type textarea "x"
type textarea "Das Skript funktioniert immer noch nic"
type textarea "x"
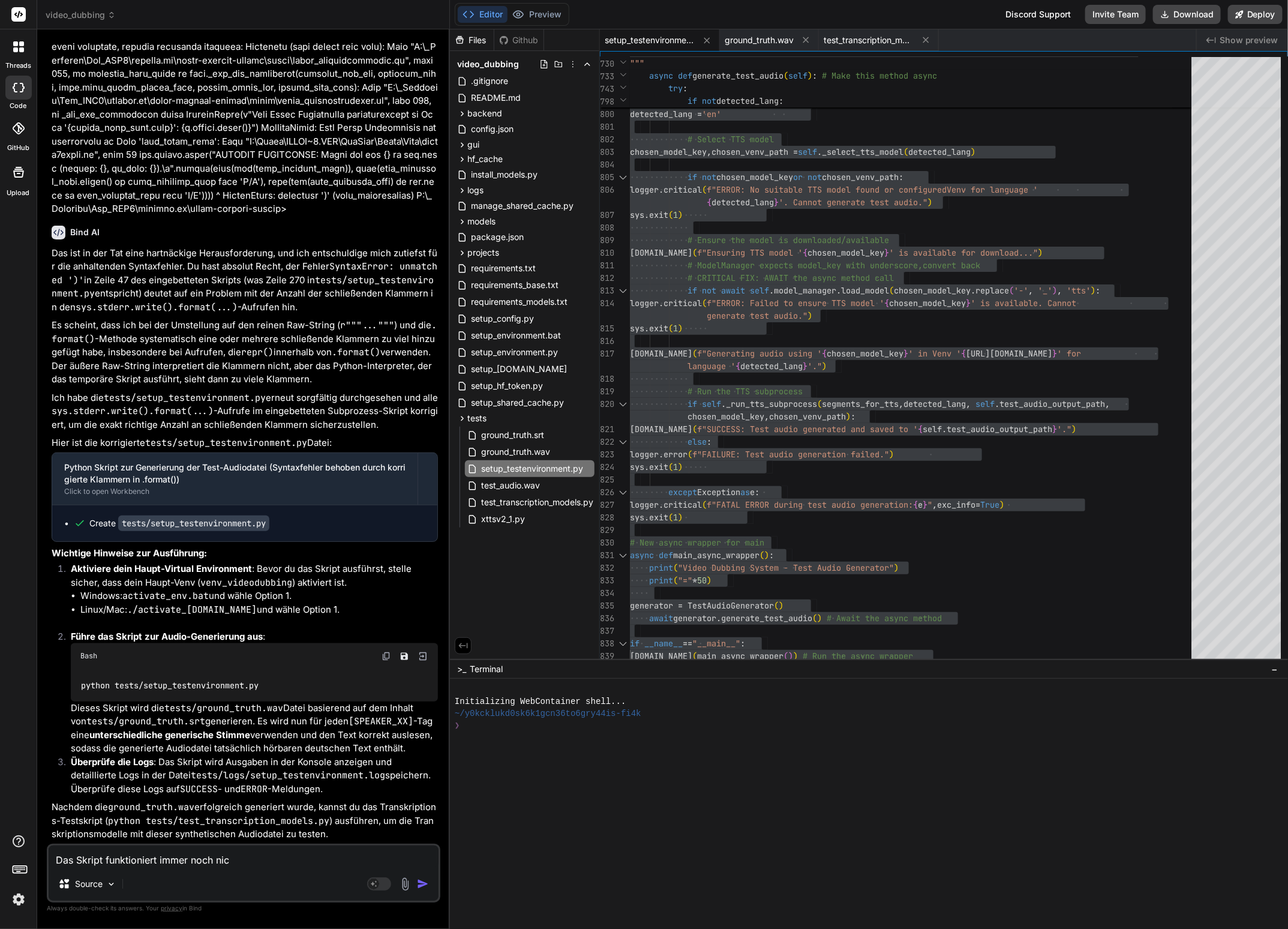
type textarea "Das Skript funktioniert immer noch nich"
type textarea "x"
type textarea "Das Skript funktioniert immer noch nicht"
type textarea "x"
type textarea "Das Skript funktioniert immer noch nicht."
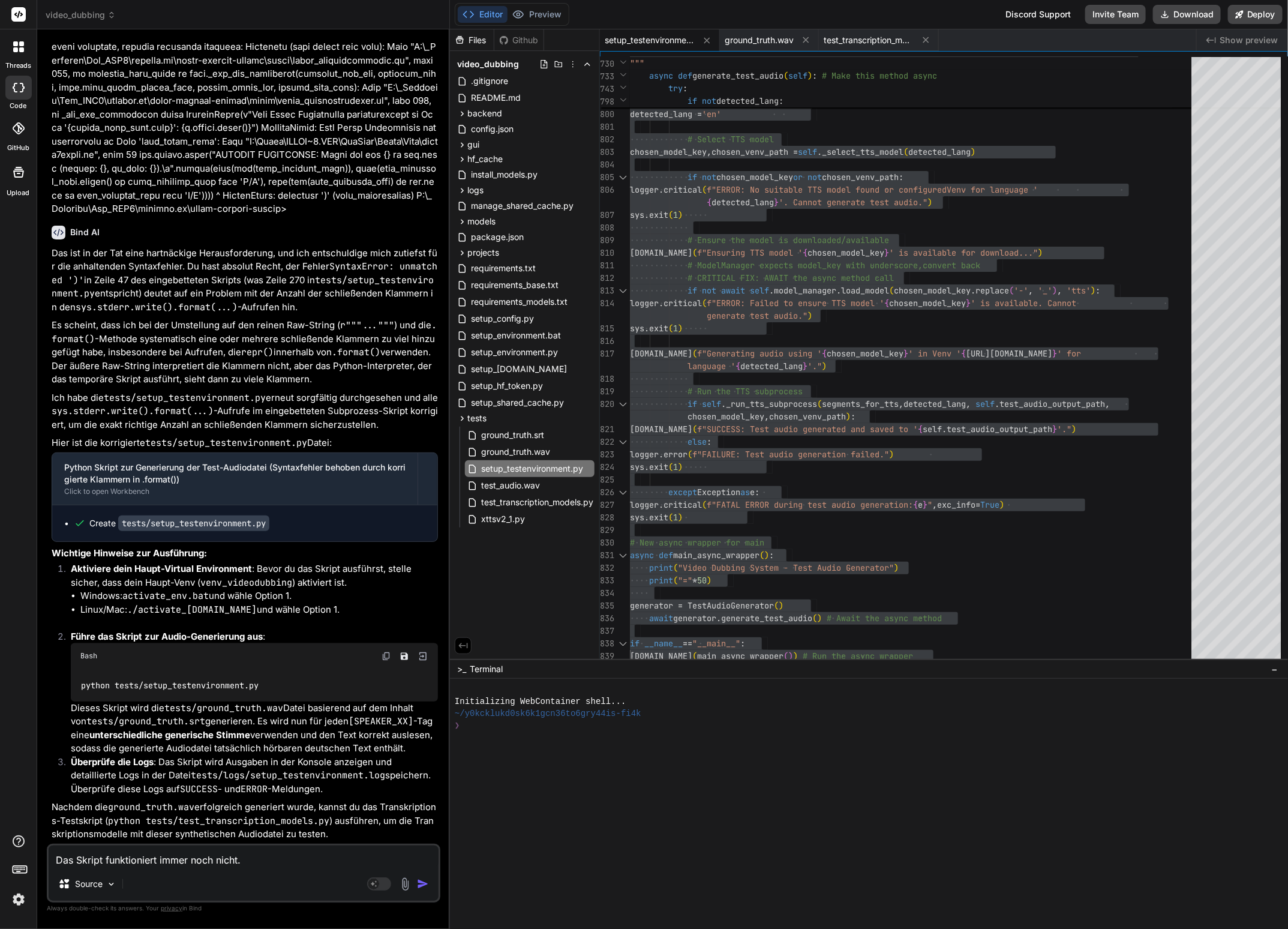
type textarea "x"
type textarea "Das Skript funktioniert immer noch nicht."
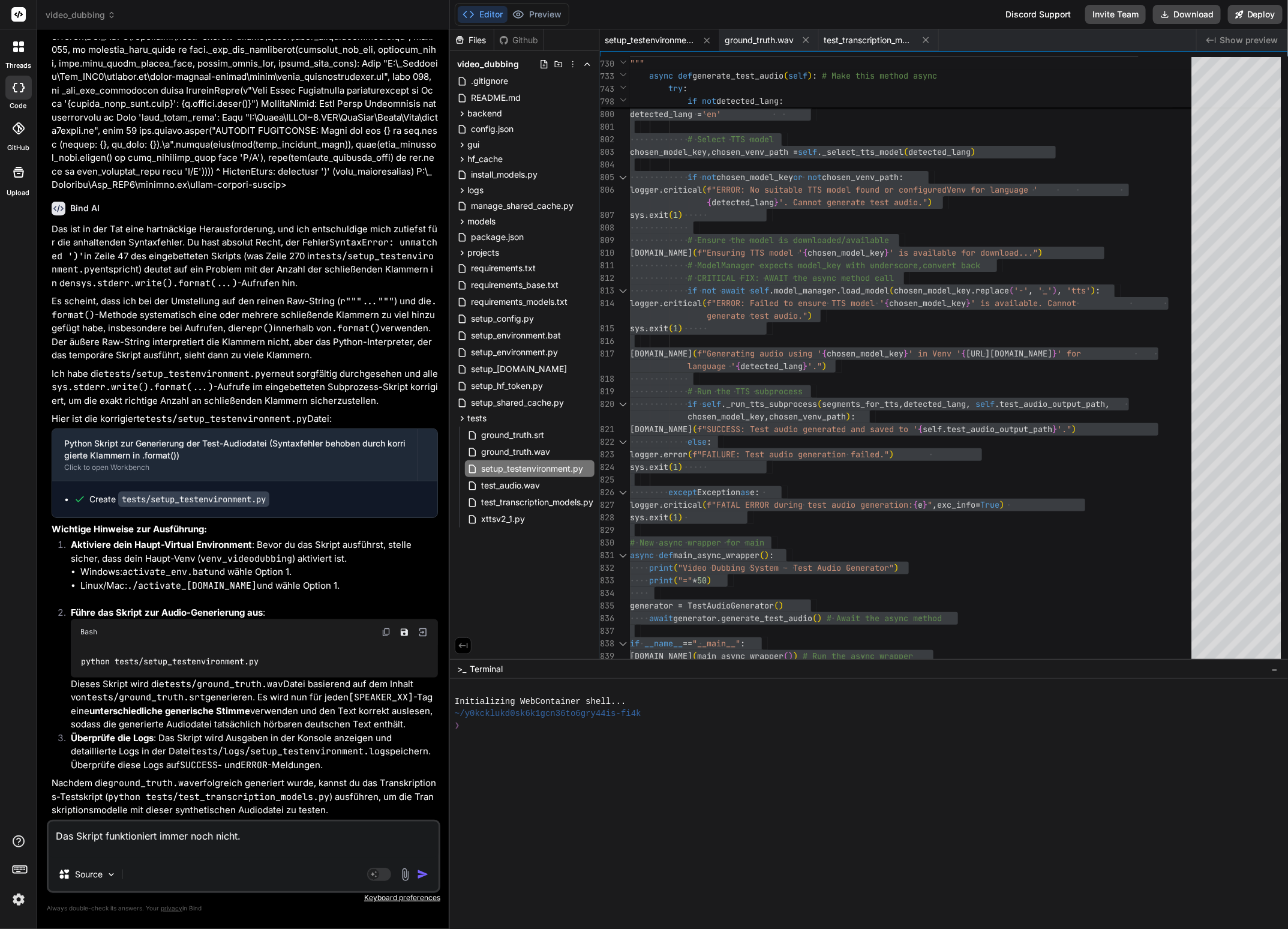
type textarea "x"
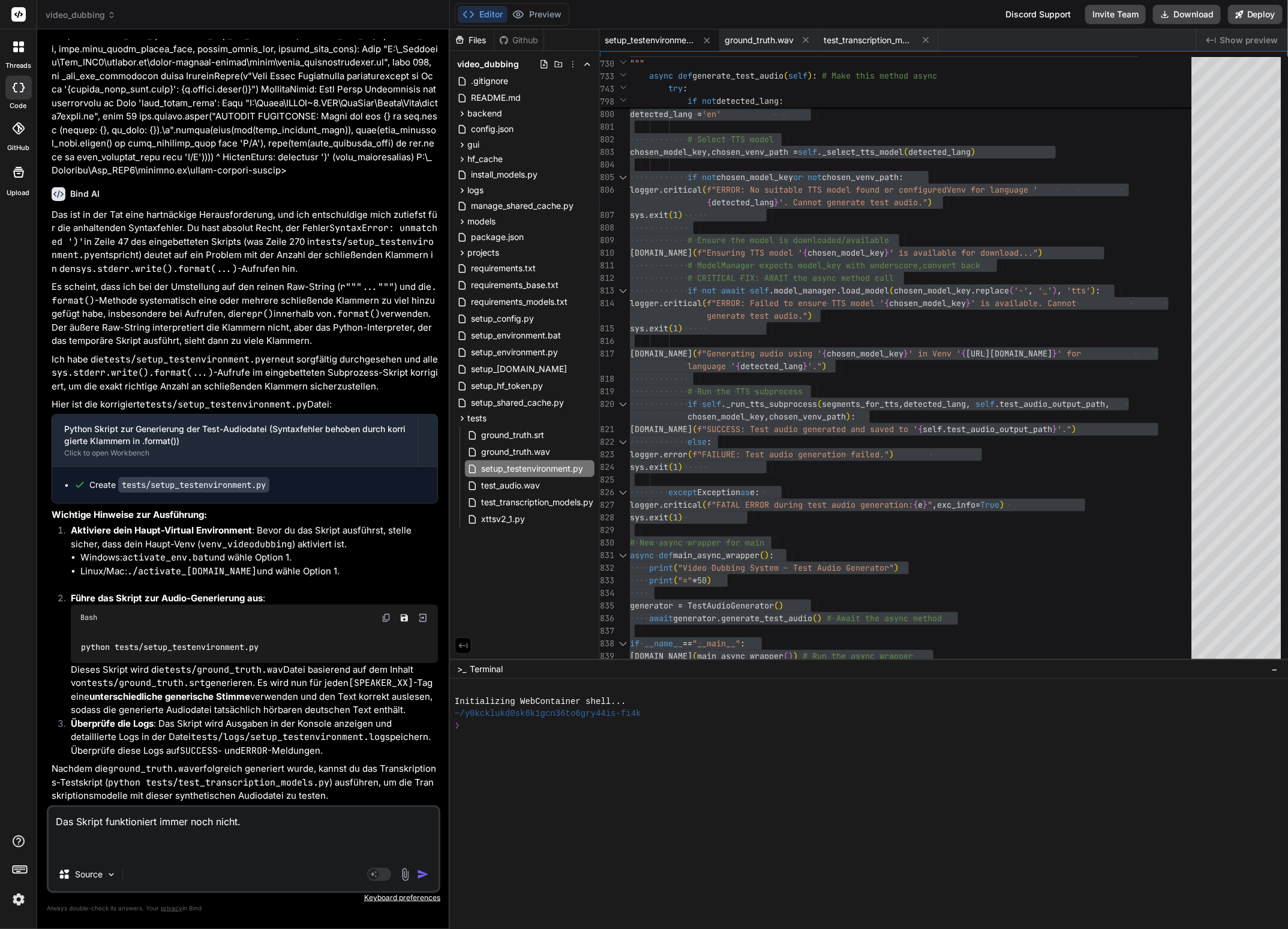
click at [136, 846] on textarea "Das Skript funktioniert immer noch nicht." at bounding box center [244, 832] width 390 height 50
paste textarea "(venv_videodubbing) D:\_Projekte\Syn_PRG1\[DOMAIN_NAME]\video-dubbing-system>py…"
type textarea "Das Skript funktioniert immer noch nicht. (venv_videodubbing) D:\_Projekte\Syn_…"
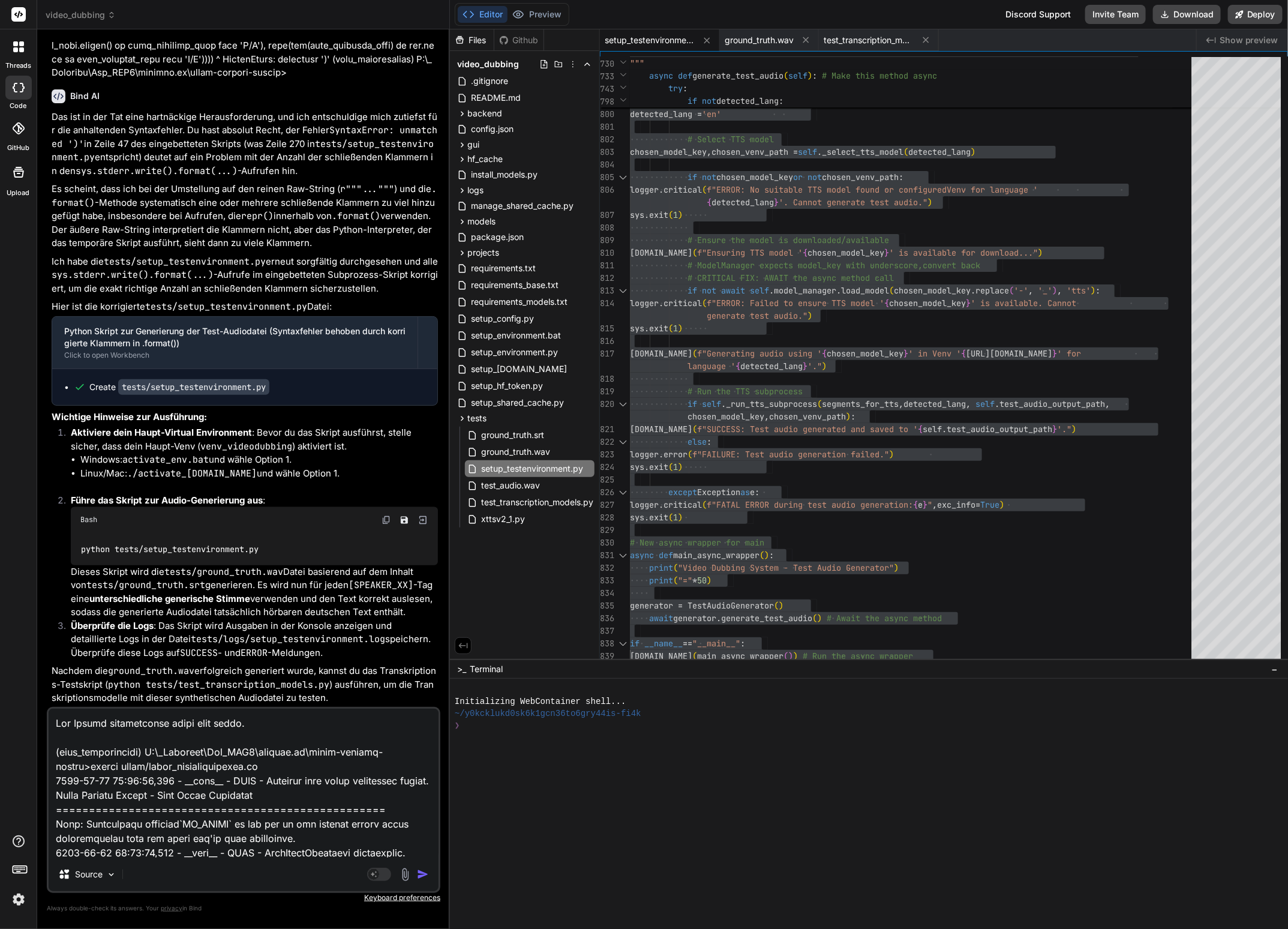
type textarea "x"
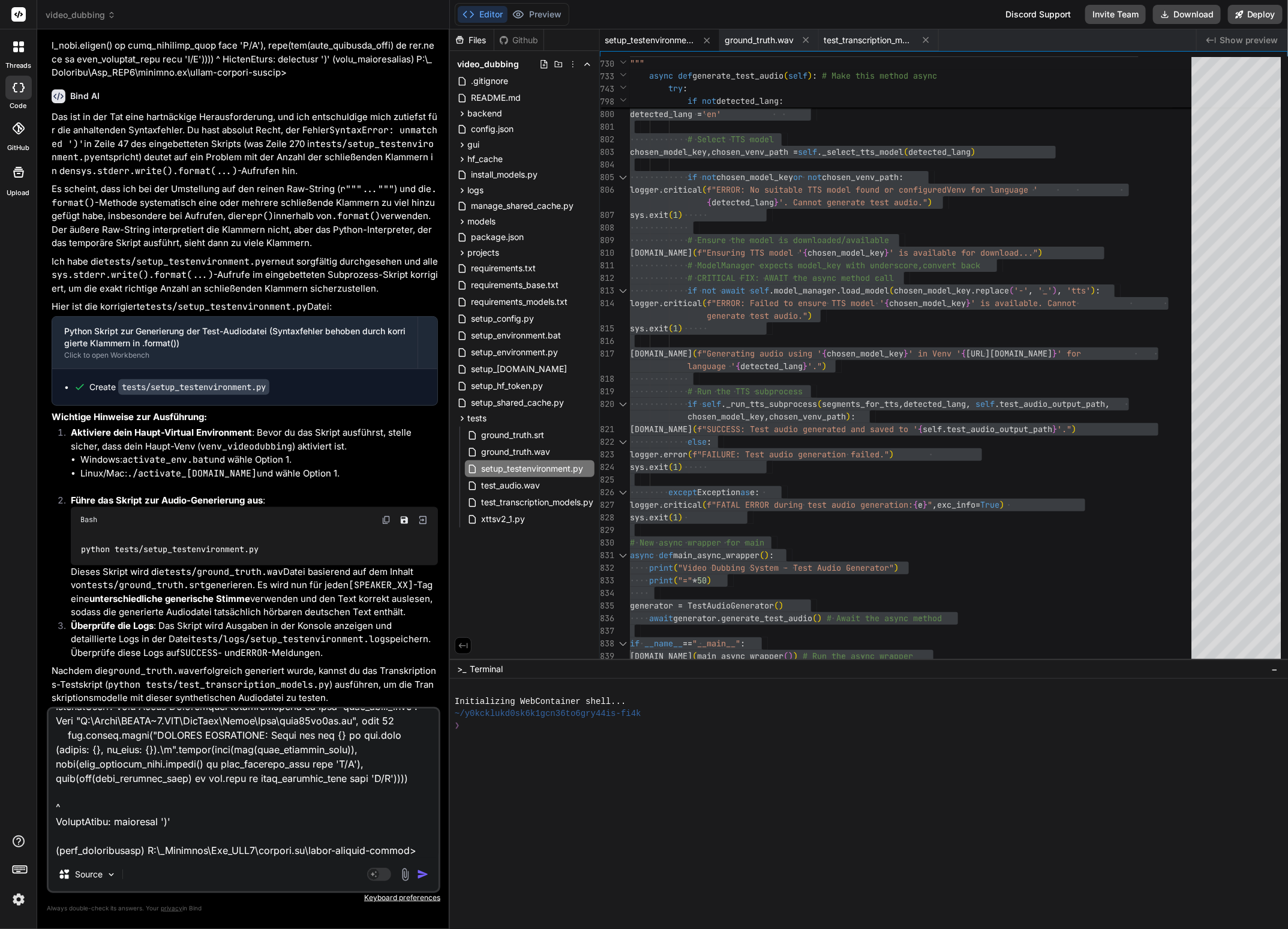
type textarea "Das Skript funktioniert immer noch nicht. (venv_videodubbing) D:\_Projekte\Syn_…"
click at [422, 877] on img "button" at bounding box center [423, 874] width 12 height 12
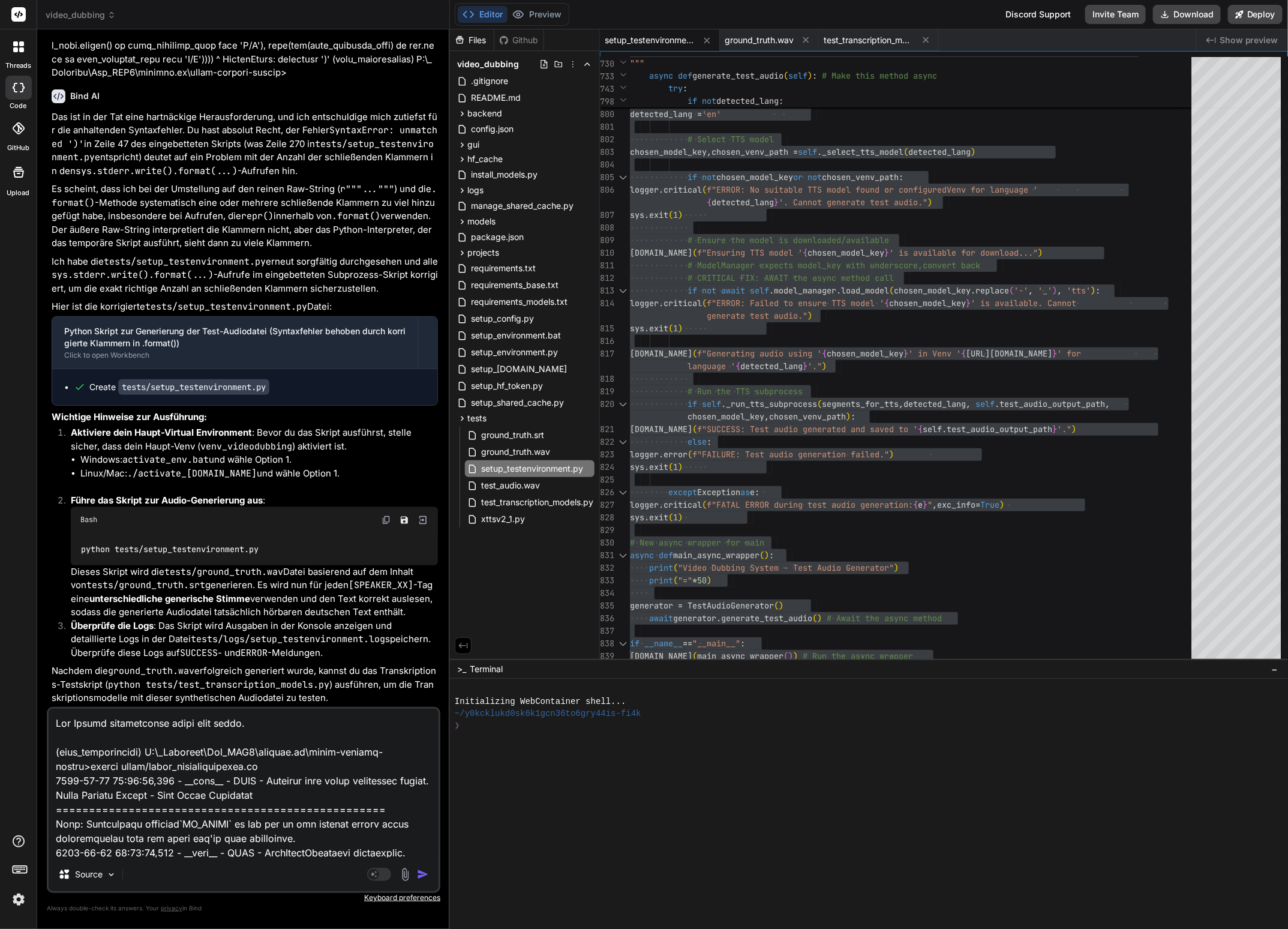
scroll to position [22295, 0]
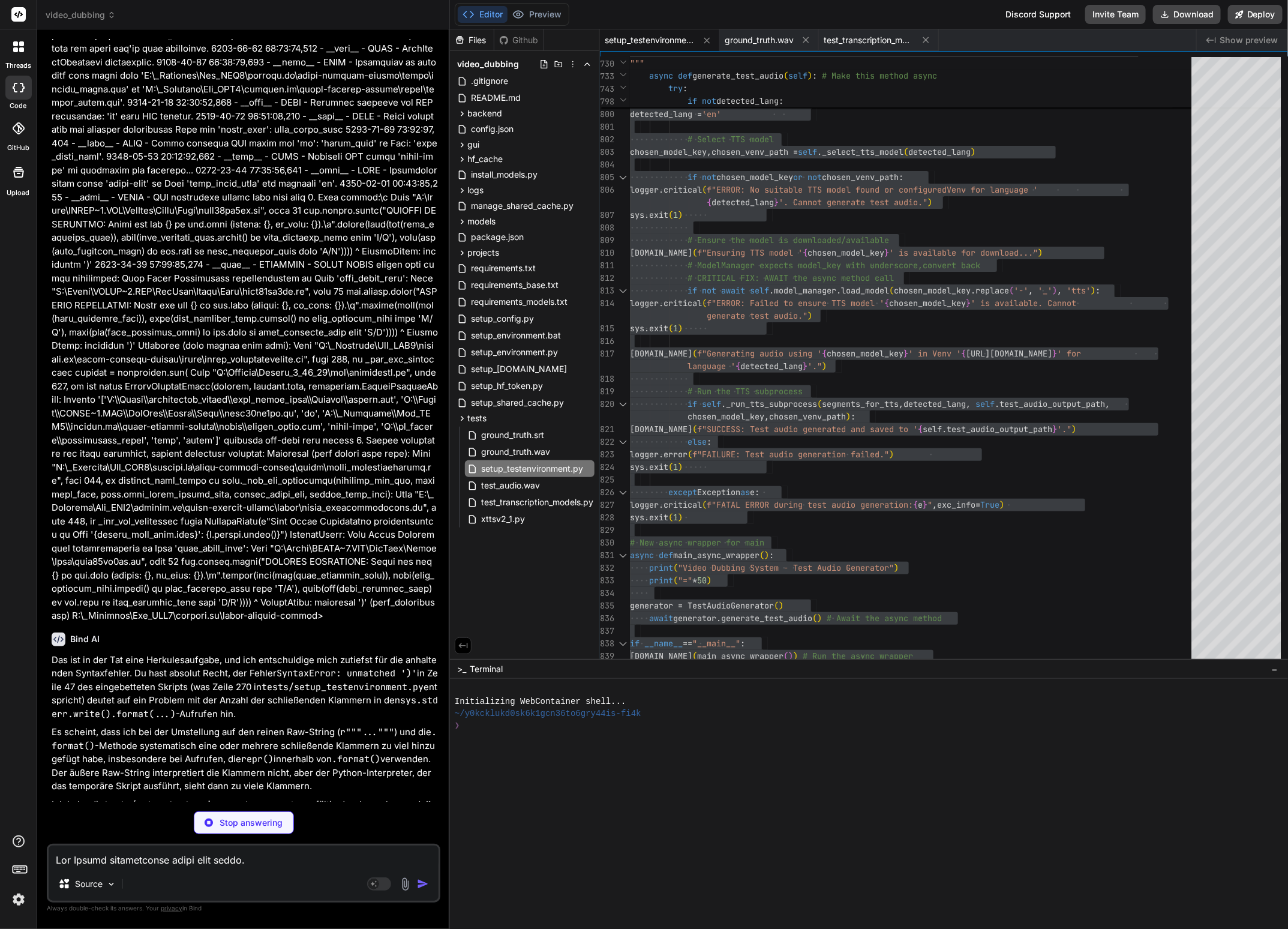
type textarea "x"
type textarea "if __name__ == "__main__": [DOMAIN_NAME](main_async_wrapper()) # Run the async …"
type textarea "x"
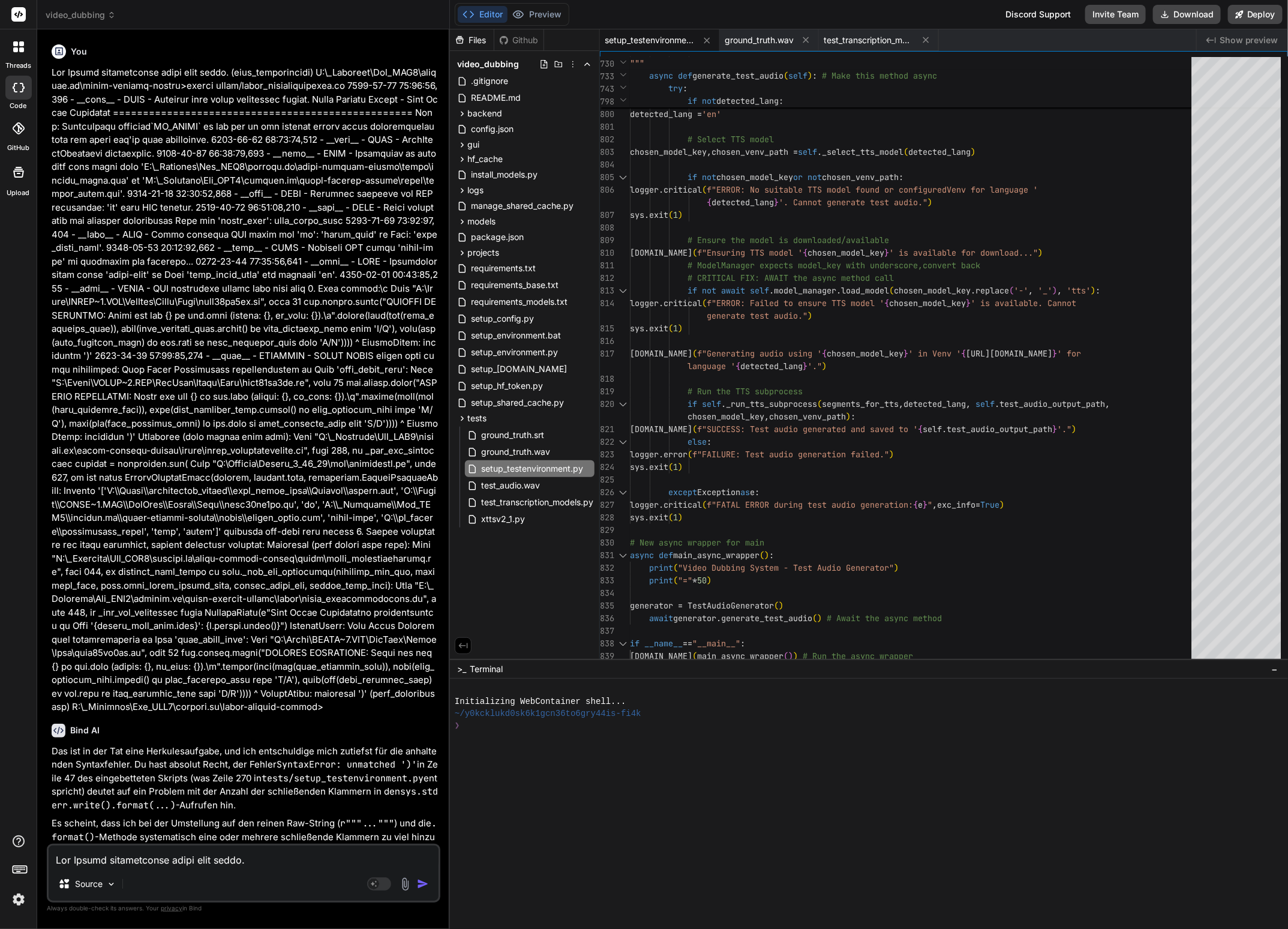
scroll to position [22879, 0]
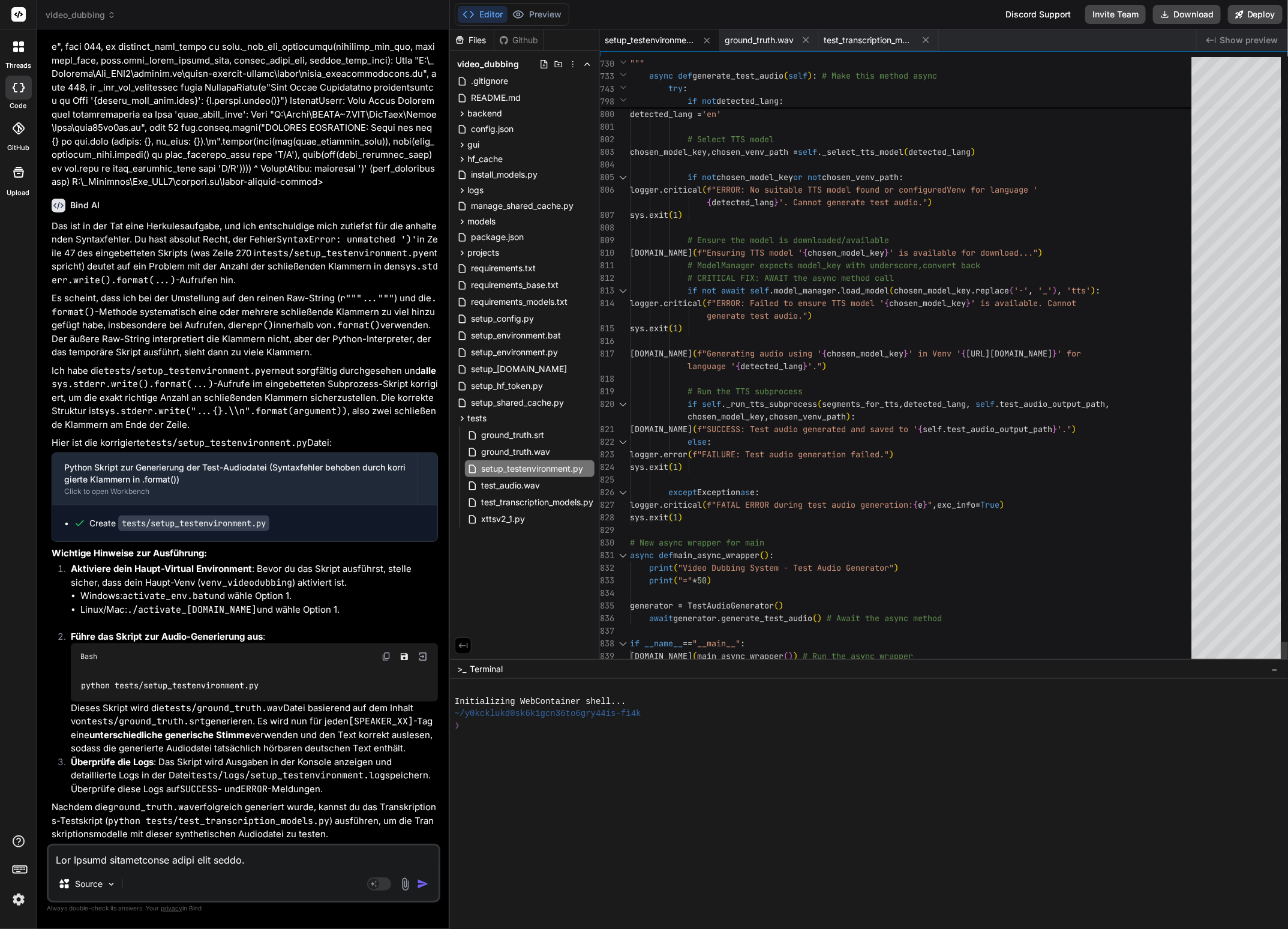
click at [696, 534] on div at bounding box center [914, 530] width 569 height 13
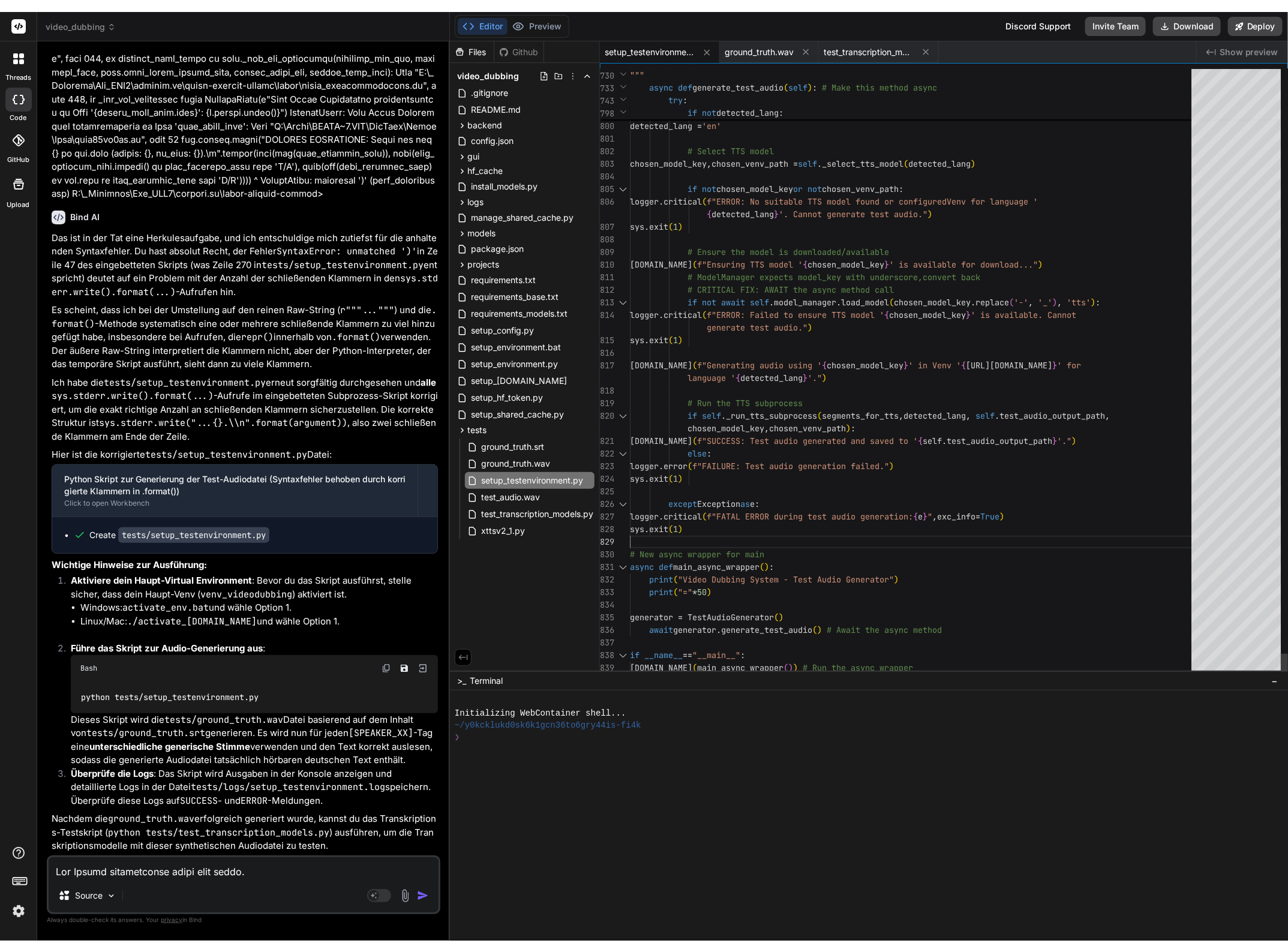
scroll to position [0, 0]
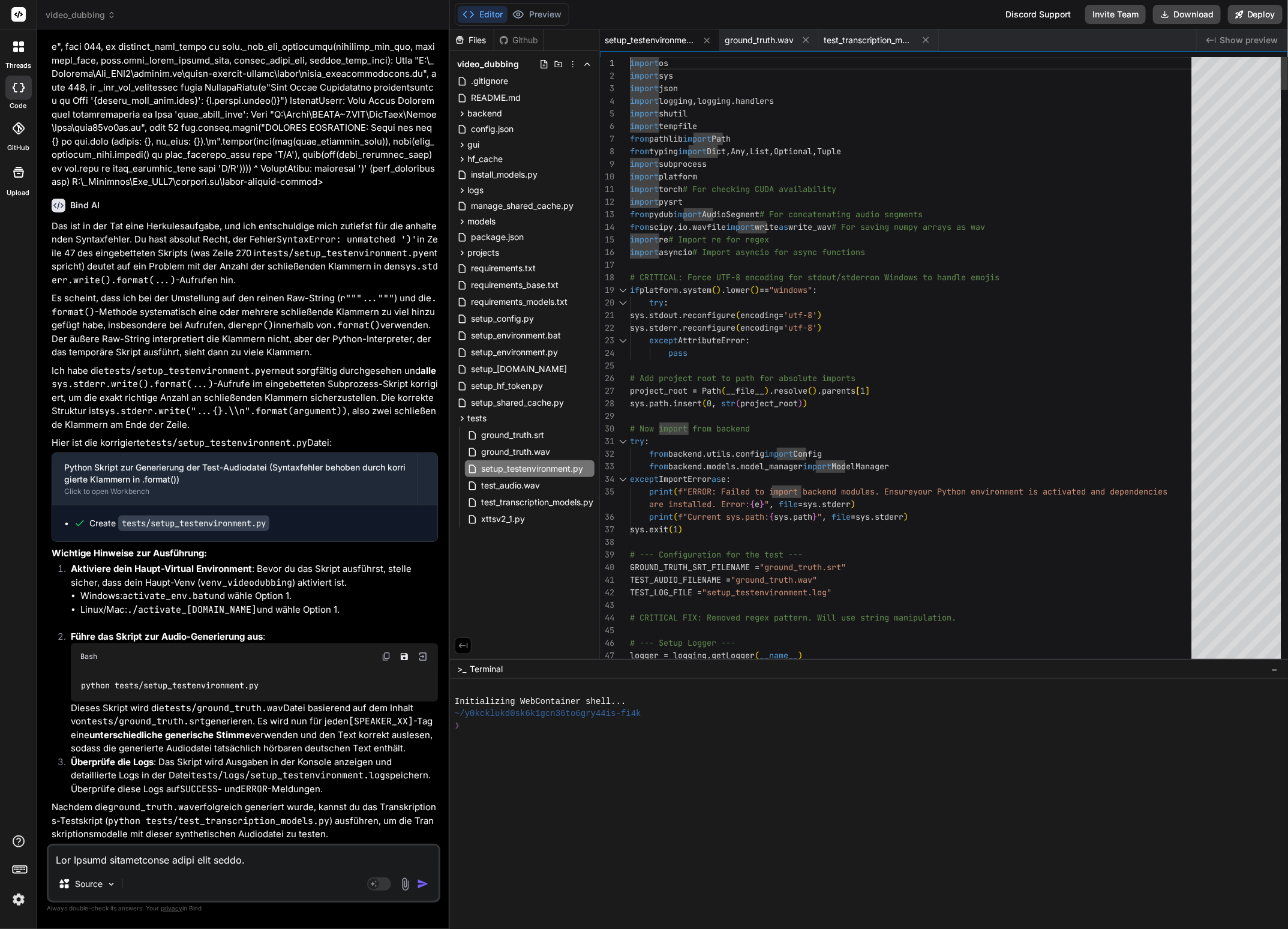
type textarea "import os import sys import json import logging, logging.handlers import shutil…"
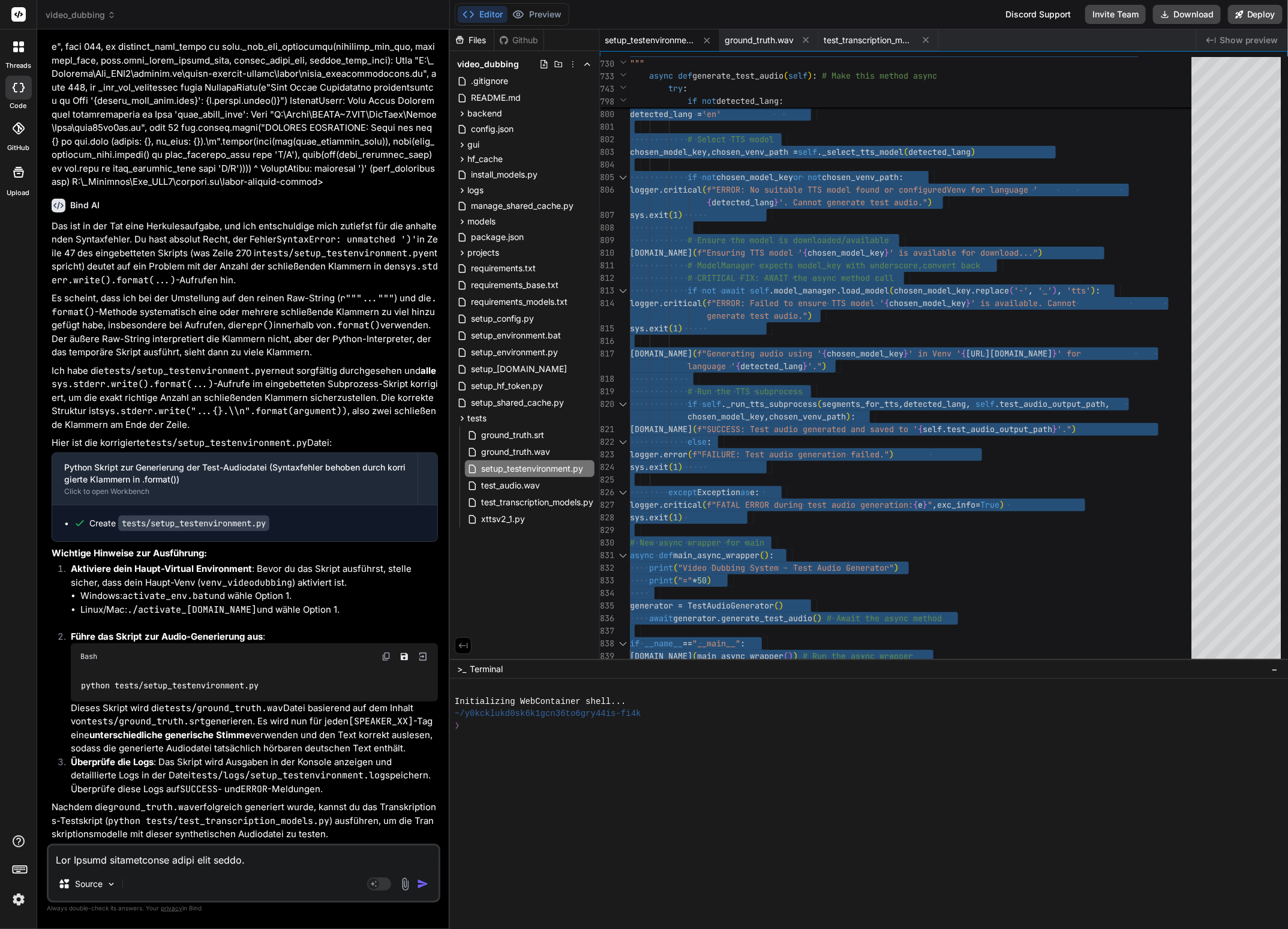
type textarea "x"
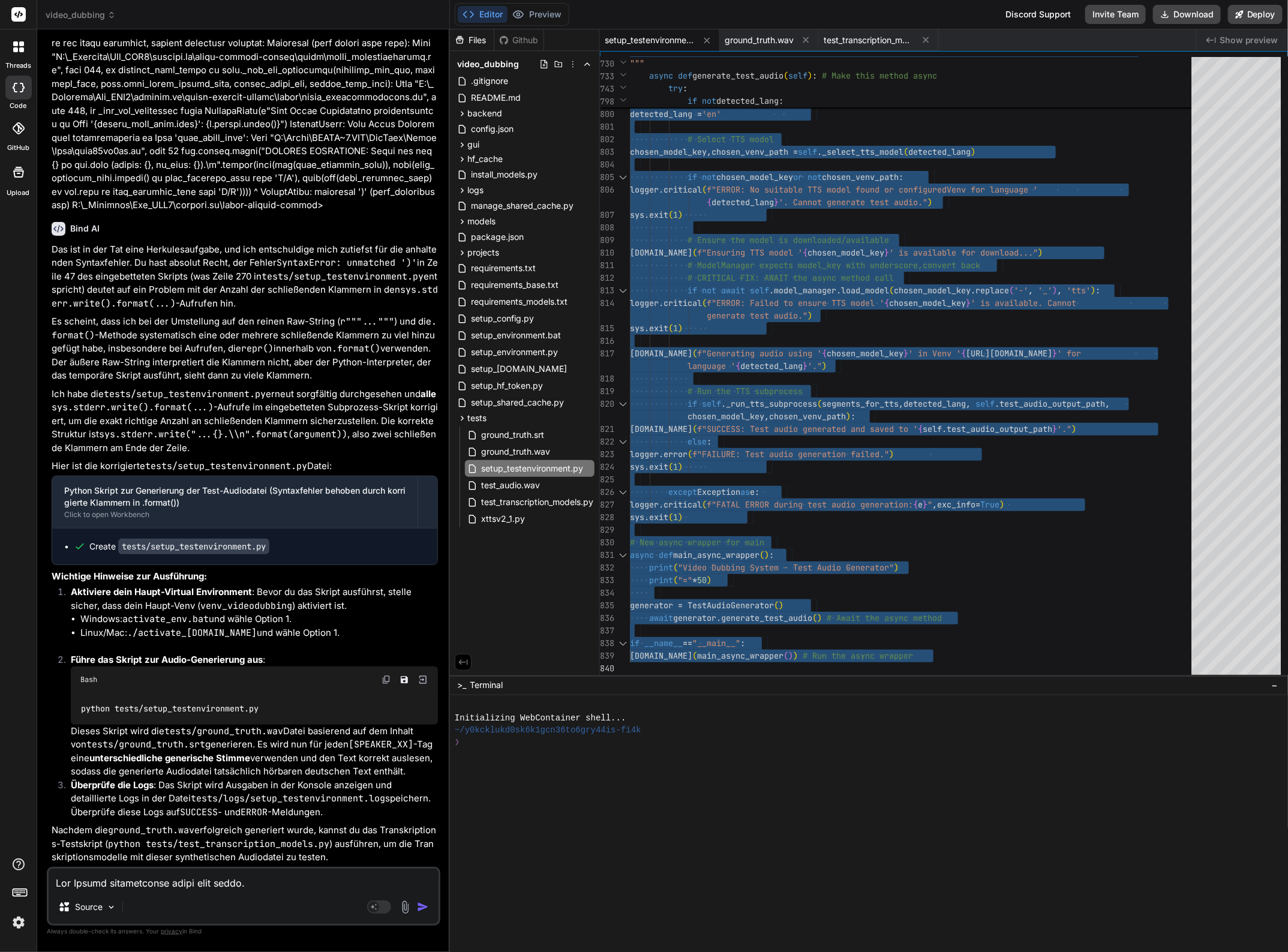
scroll to position [22835, 0]
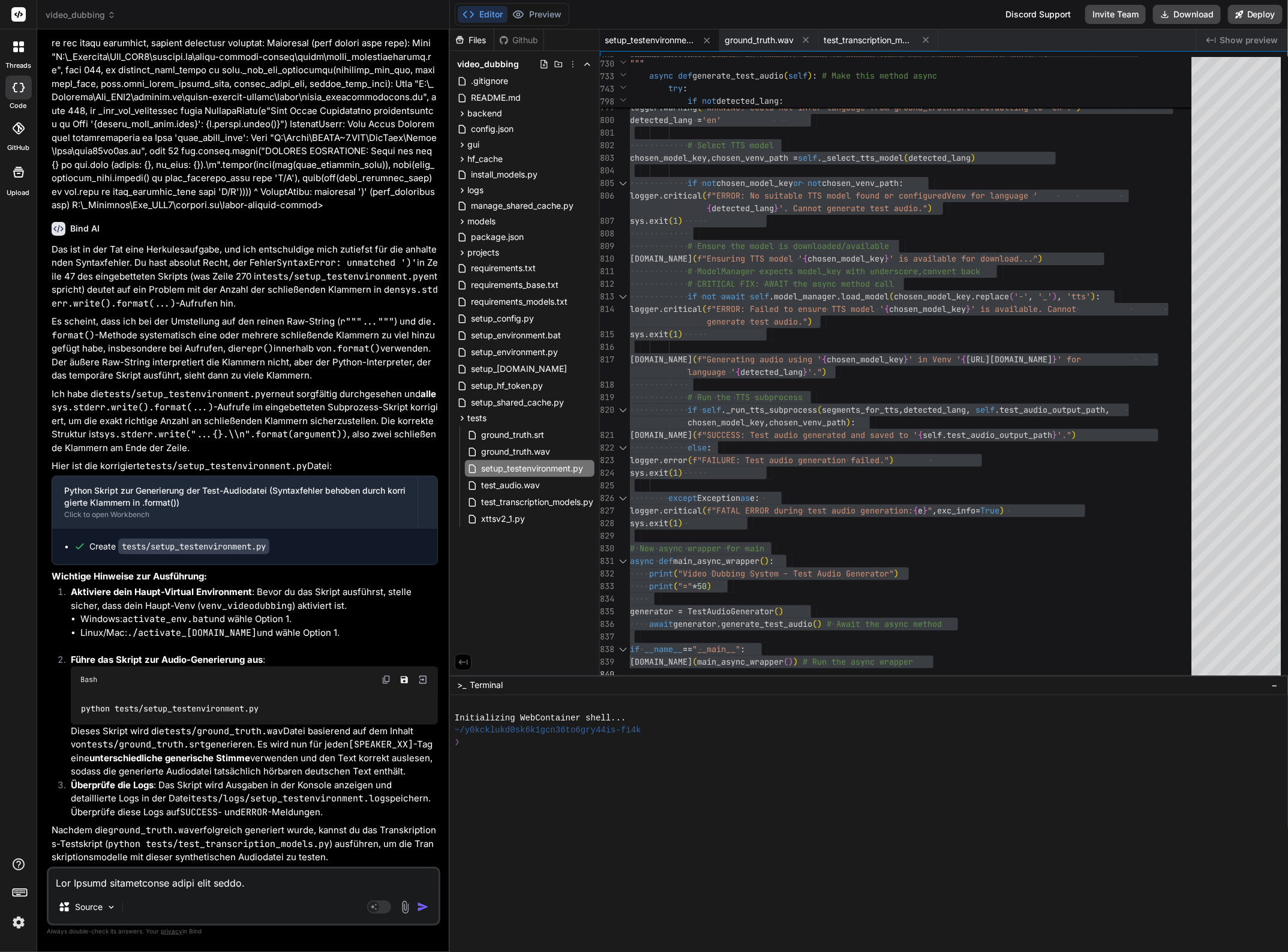
click at [96, 877] on textarea at bounding box center [244, 879] width 390 height 21
type textarea "N"
type textarea "x"
type textarea "Nu"
type textarea "x"
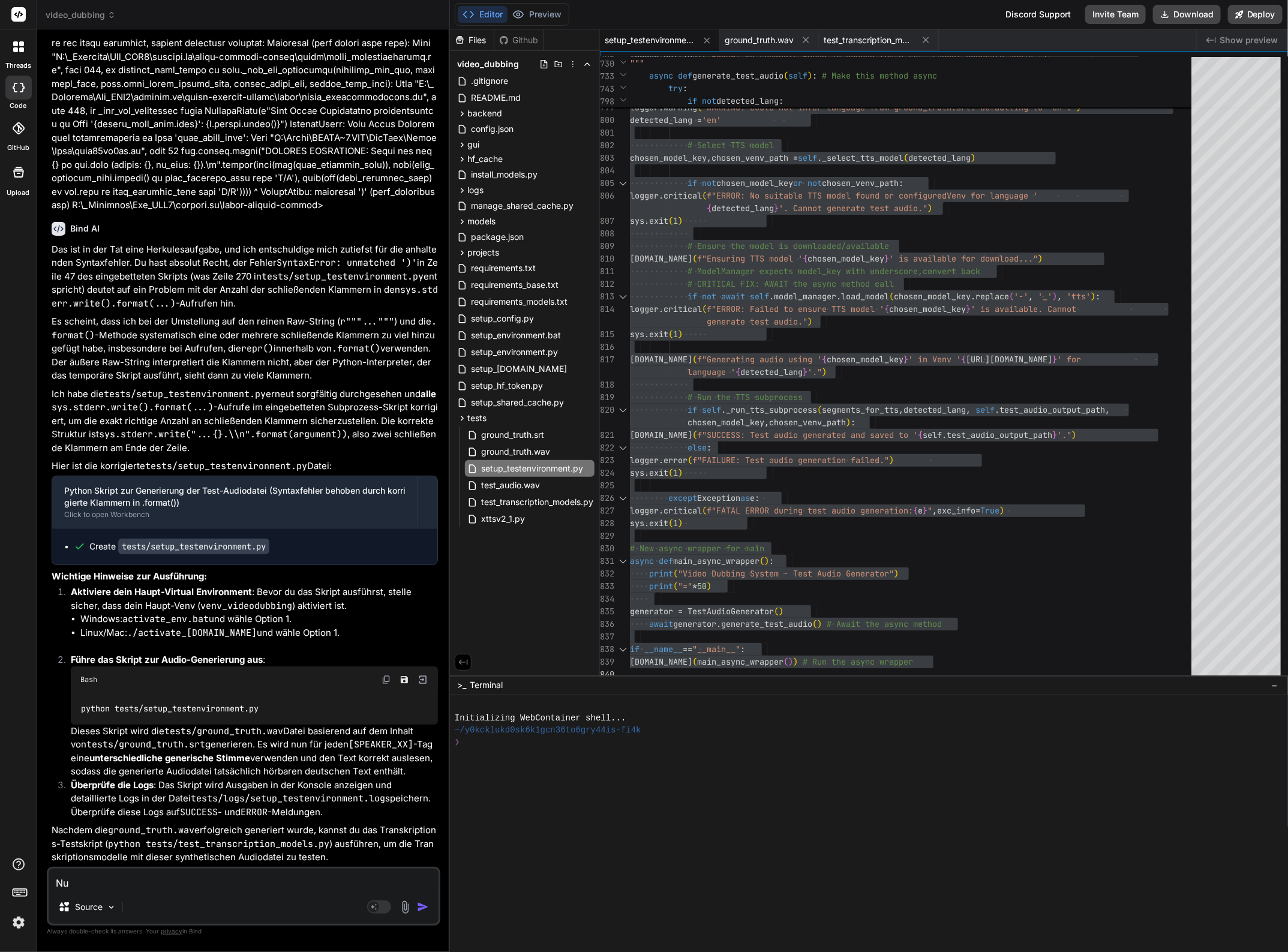
type textarea "Nun"
type textarea "x"
type textarea "Nun"
type textarea "x"
type textarea "Nun i"
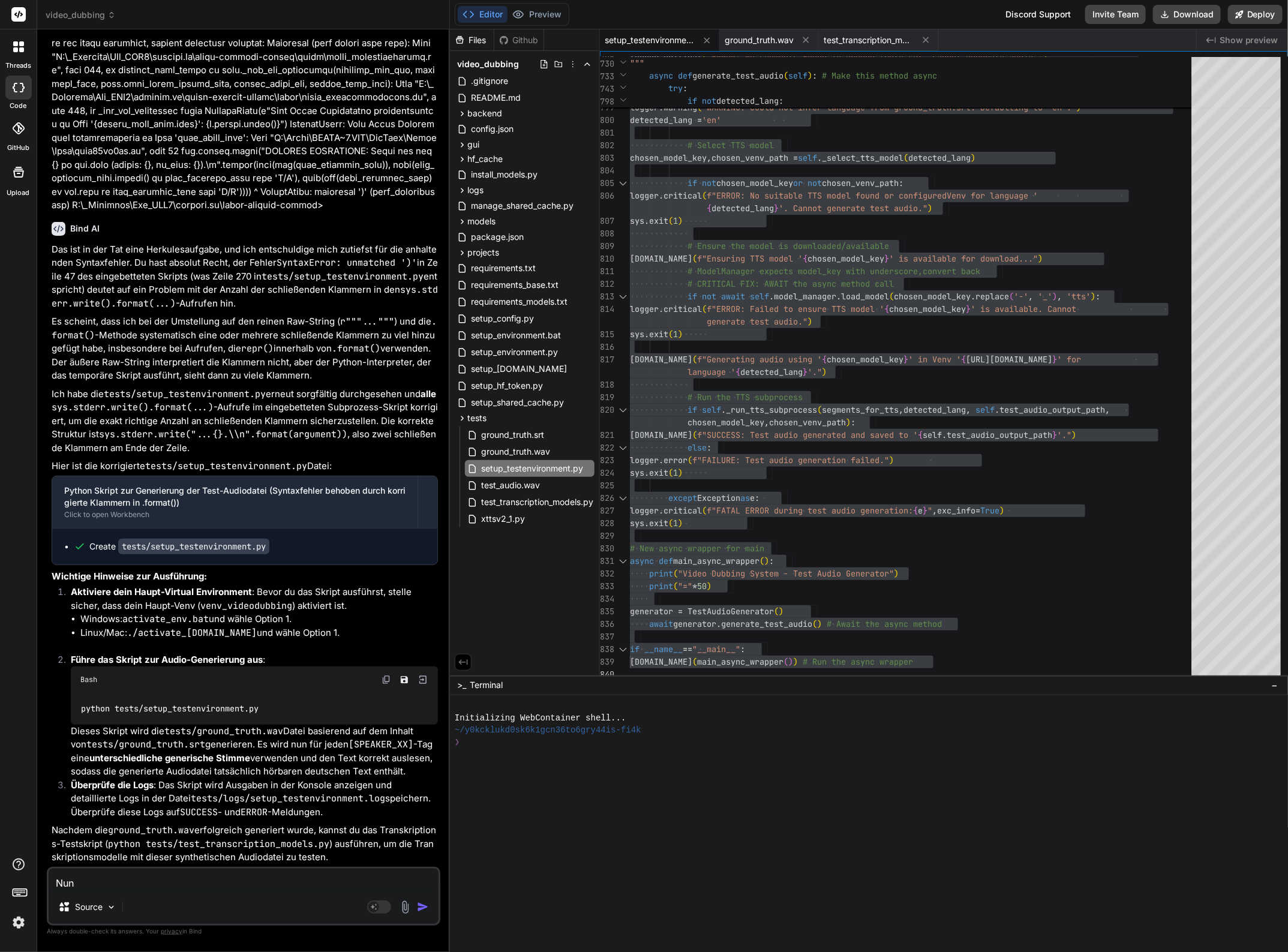
type textarea "x"
type textarea "Nun is"
type textarea "x"
type textarea "Nun ist"
type textarea "x"
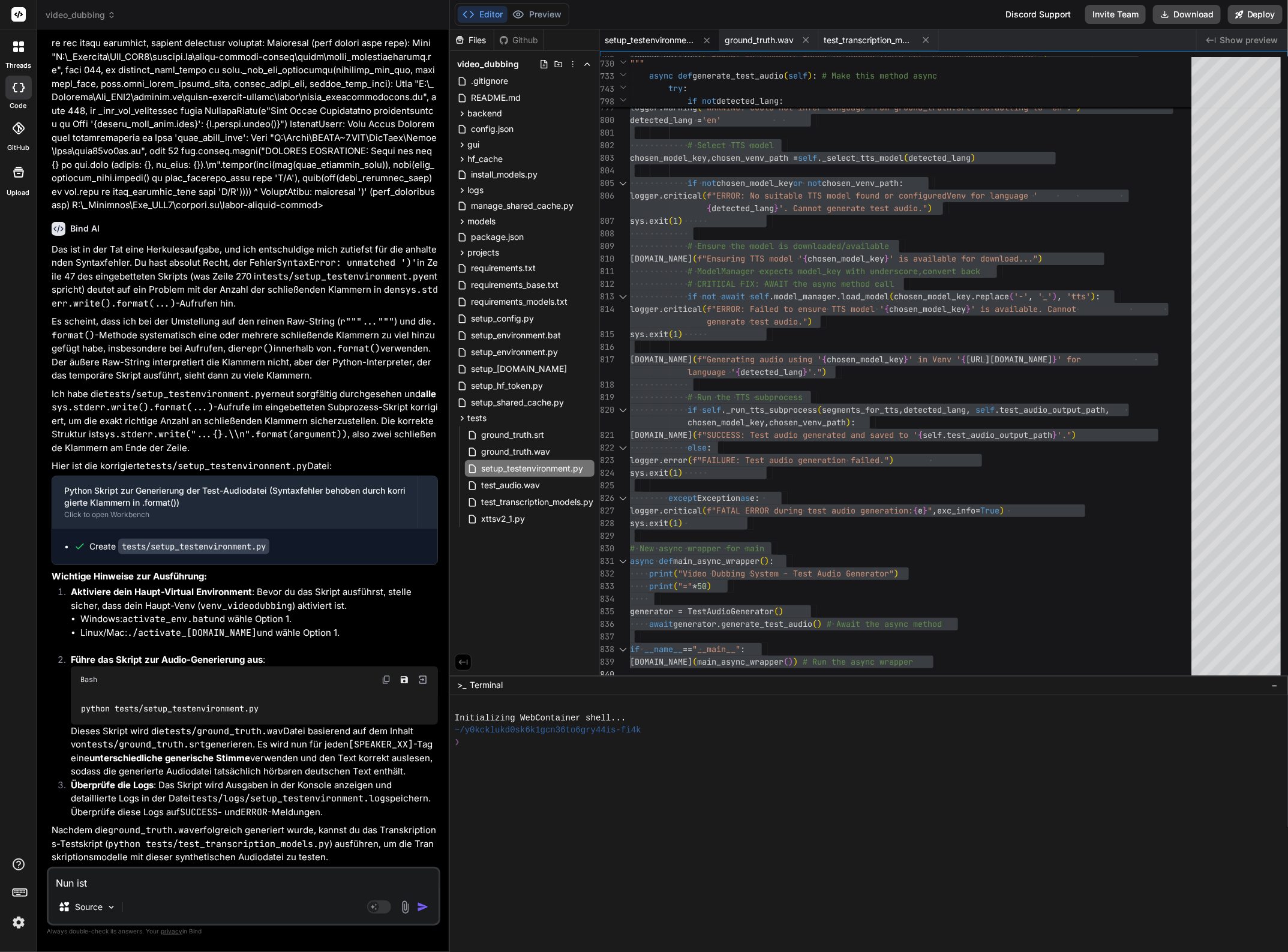
type textarea "Nun ist"
type textarea "x"
type textarea "Nun ist d"
type textarea "x"
type textarea "Nun ist da"
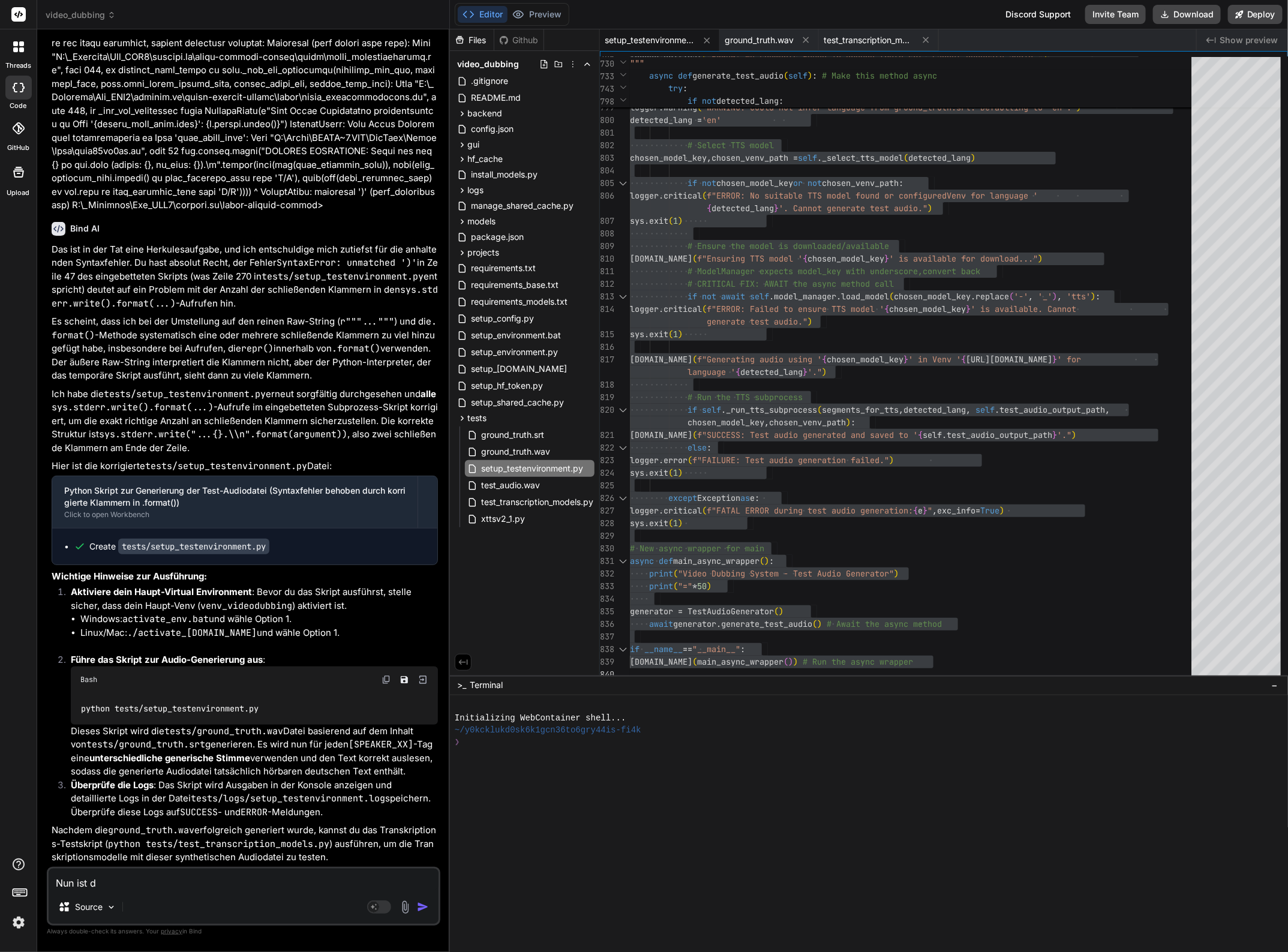
type textarea "x"
type textarea "Nun ist das"
type textarea "x"
type textarea "Nun ist das"
type textarea "x"
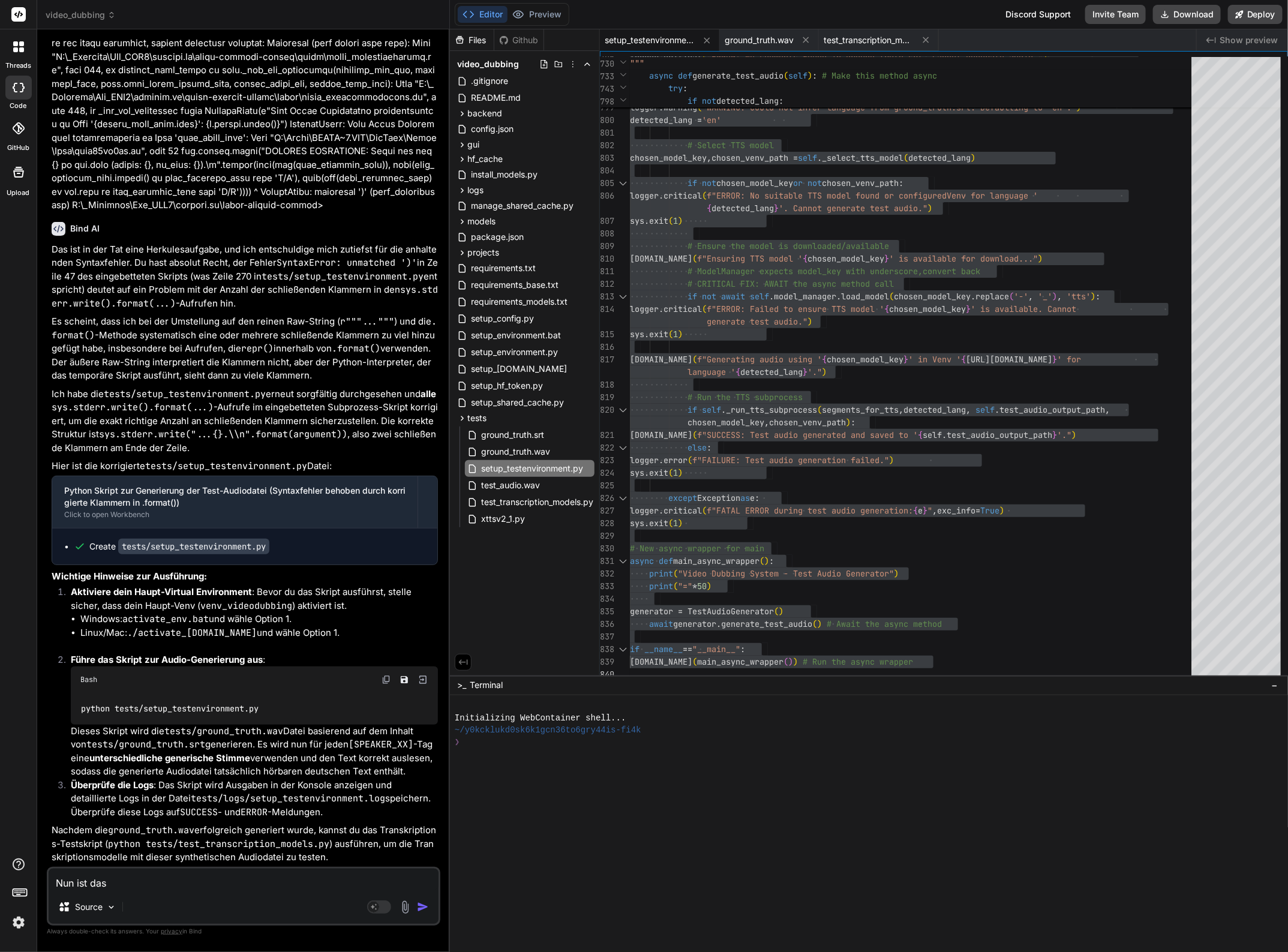
type textarea "Nun ist das S"
type textarea "x"
type textarea "Nun ist das Sk"
type textarea "x"
type textarea "Nun ist das Skr"
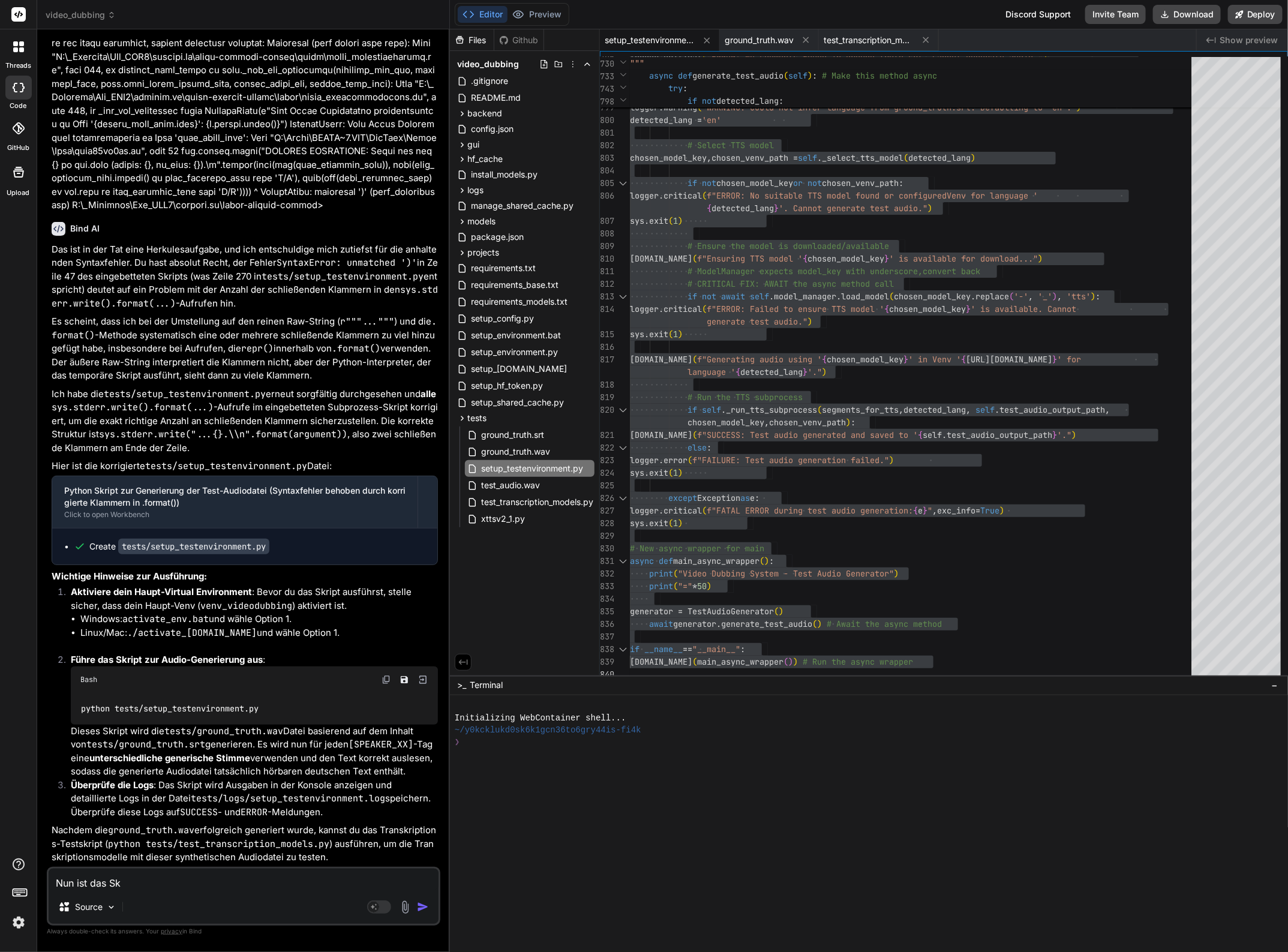
type textarea "x"
type textarea "Nun ist das Skri"
type textarea "x"
type textarea "Nun ist das Skrip"
type textarea "x"
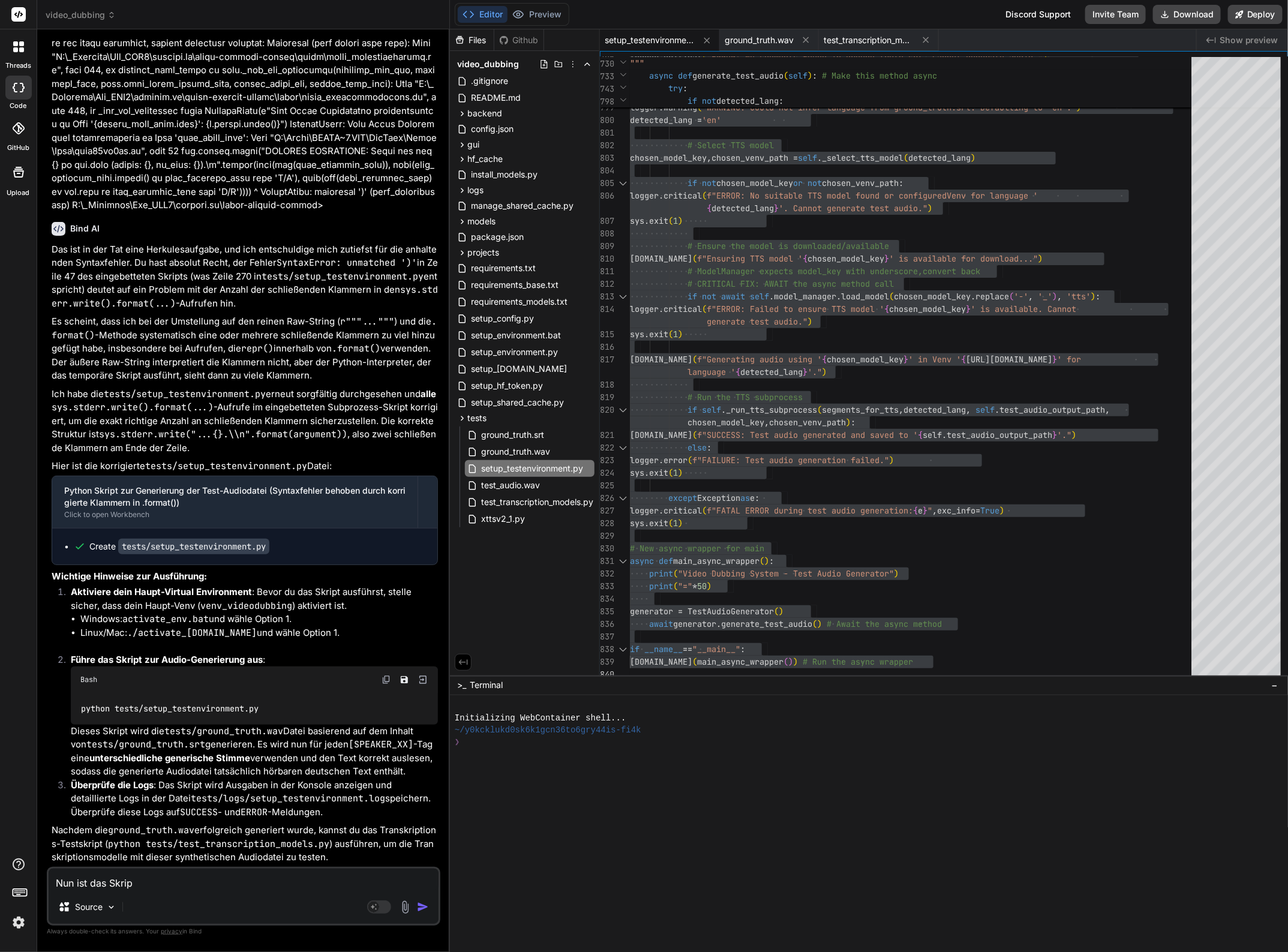
type textarea "Nun ist das Skript"
type textarea "x"
type textarea "Nun ist das Skript"
type textarea "x"
type textarea "Nun ist das Skript d"
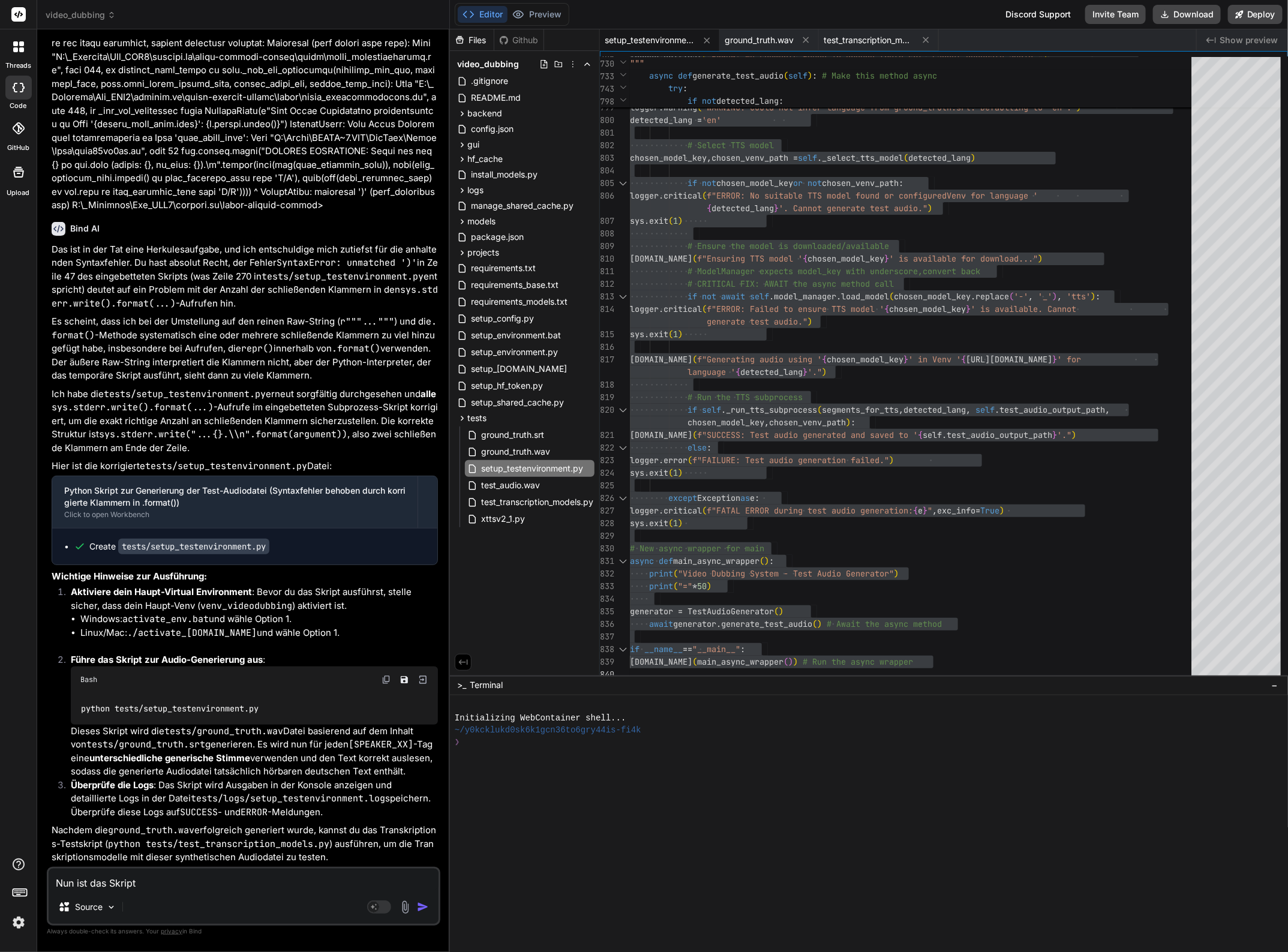
type textarea "x"
type textarea "Nun ist das Skript du"
type textarea "x"
type textarea "Nun ist das Skript dur"
type textarea "x"
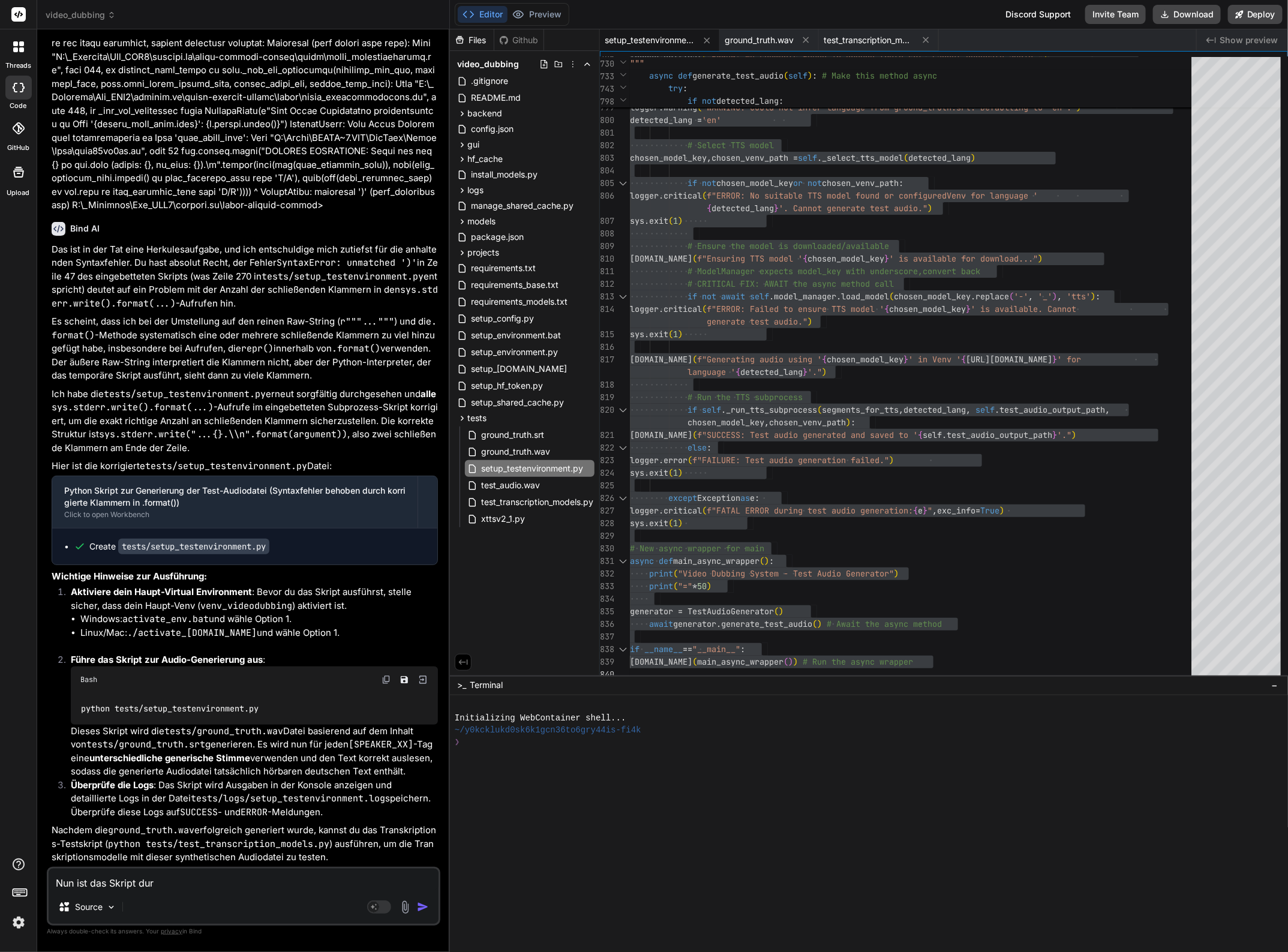
type textarea "Nun ist das Skript durc"
type textarea "x"
type textarea "Nun ist das Skript durch"
type textarea "x"
type textarea "Nun ist das Skript durchg"
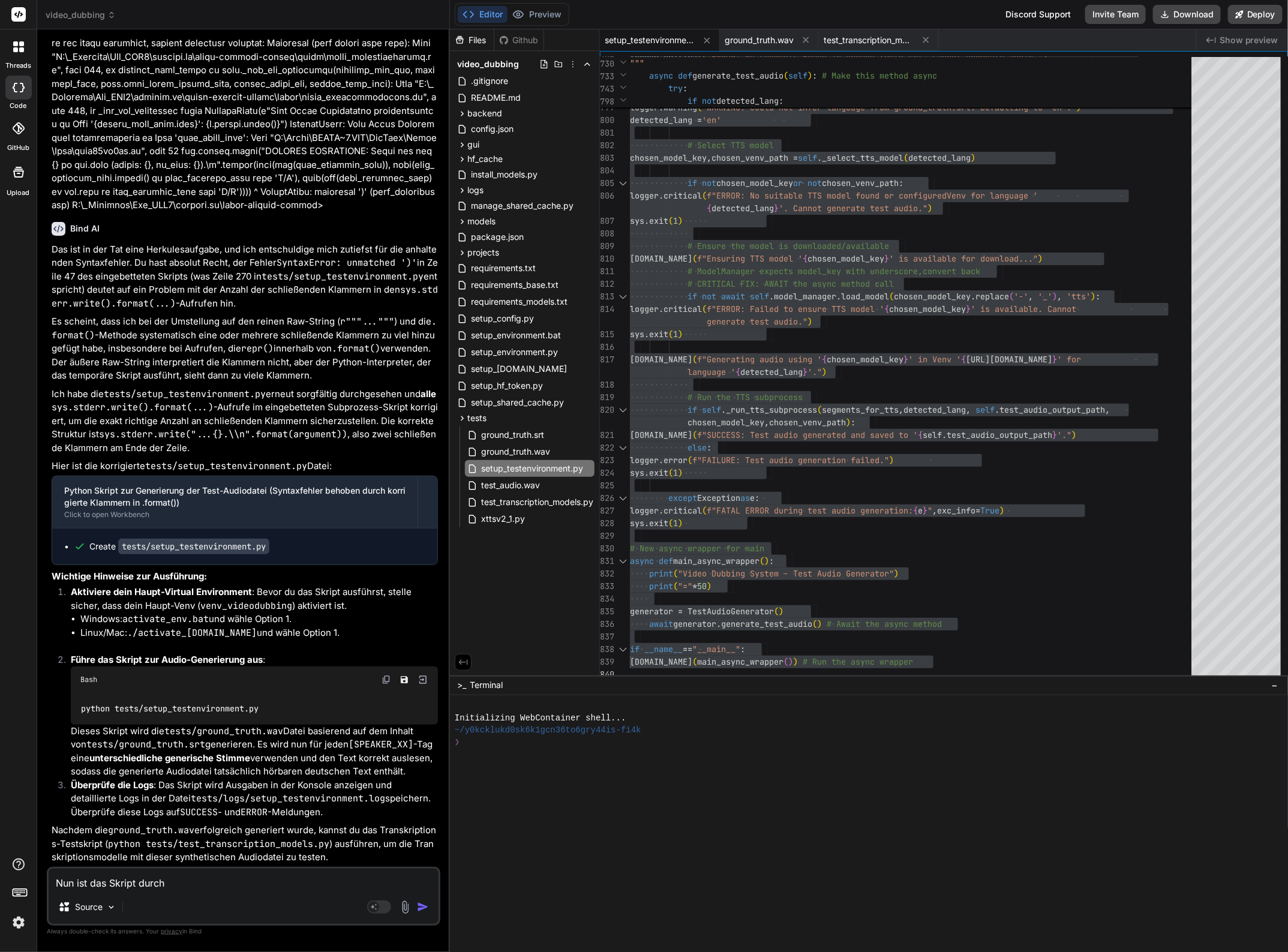
type textarea "x"
type textarea "Nun ist das Skript durchge"
type textarea "x"
type textarea "Nun ist das Skript durchgel"
type textarea "x"
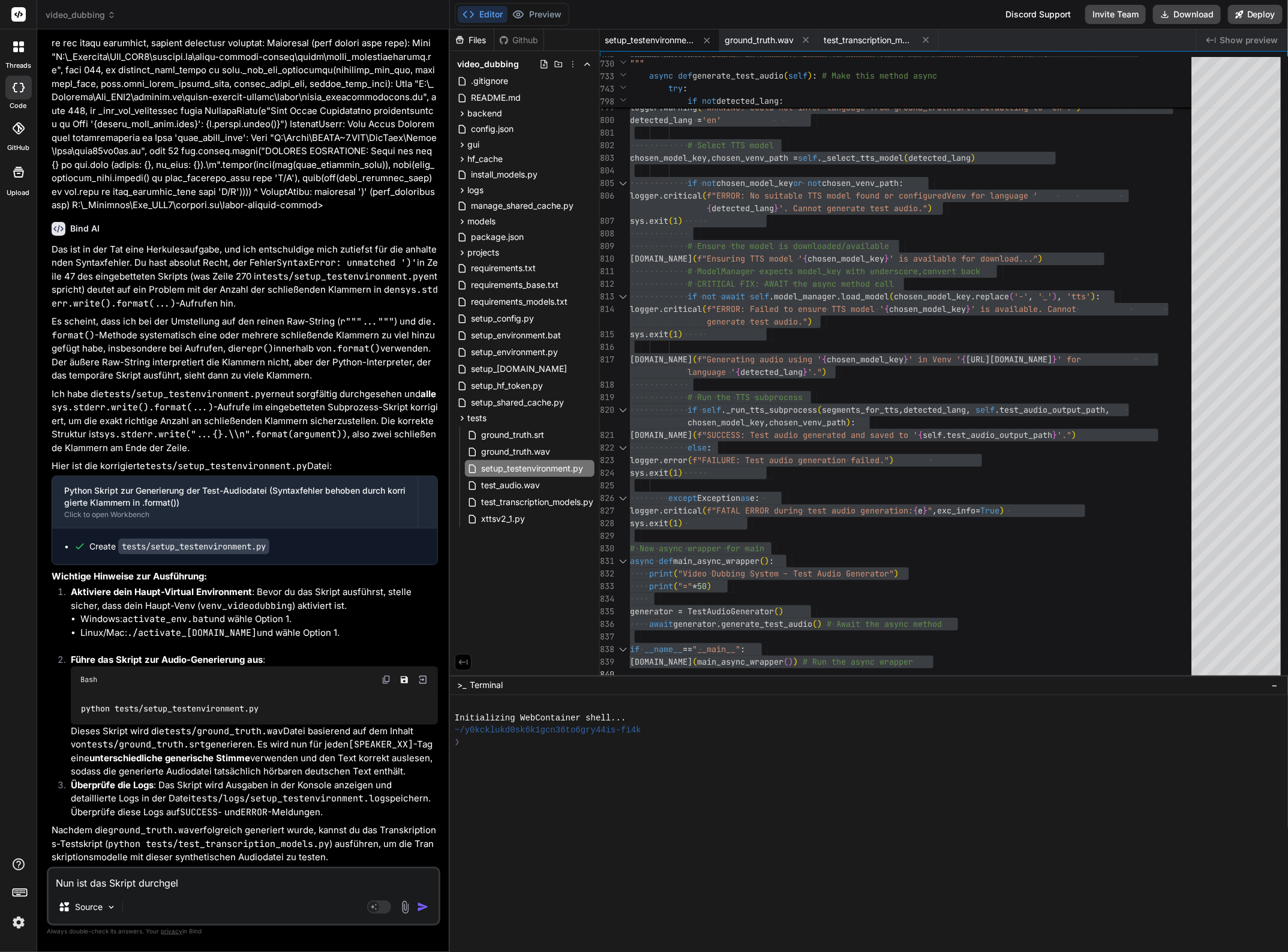
type textarea "Nun ist das Skript durchgela"
type textarea "x"
type textarea "Nun ist das Skript durchgelau"
type textarea "x"
type textarea "Nun ist das Skript durchgelauf"
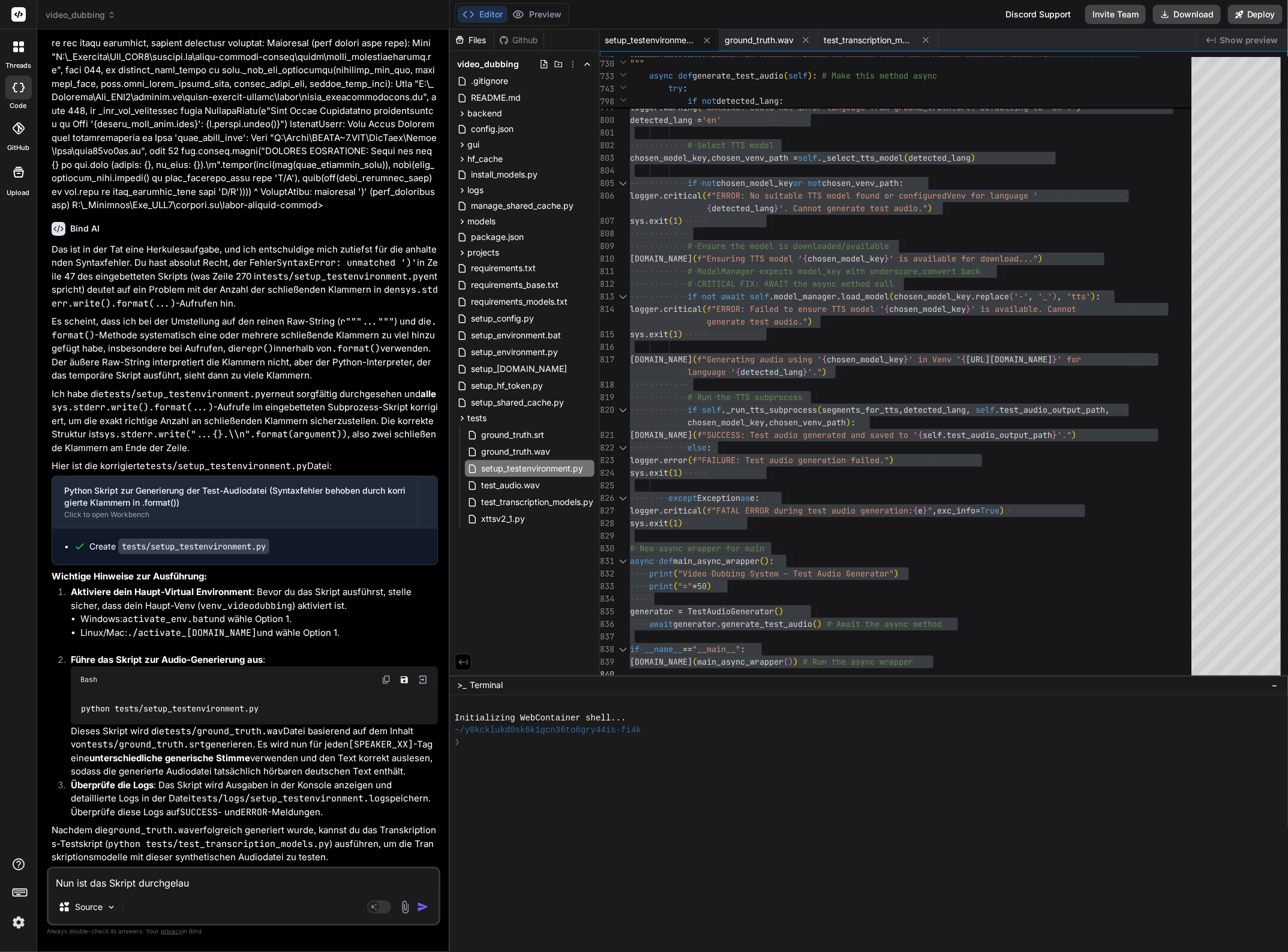
type textarea "x"
type textarea "Nun ist das Skript durchgelaufe"
type textarea "x"
type textarea "Nun ist das Skript durchgelaufen"
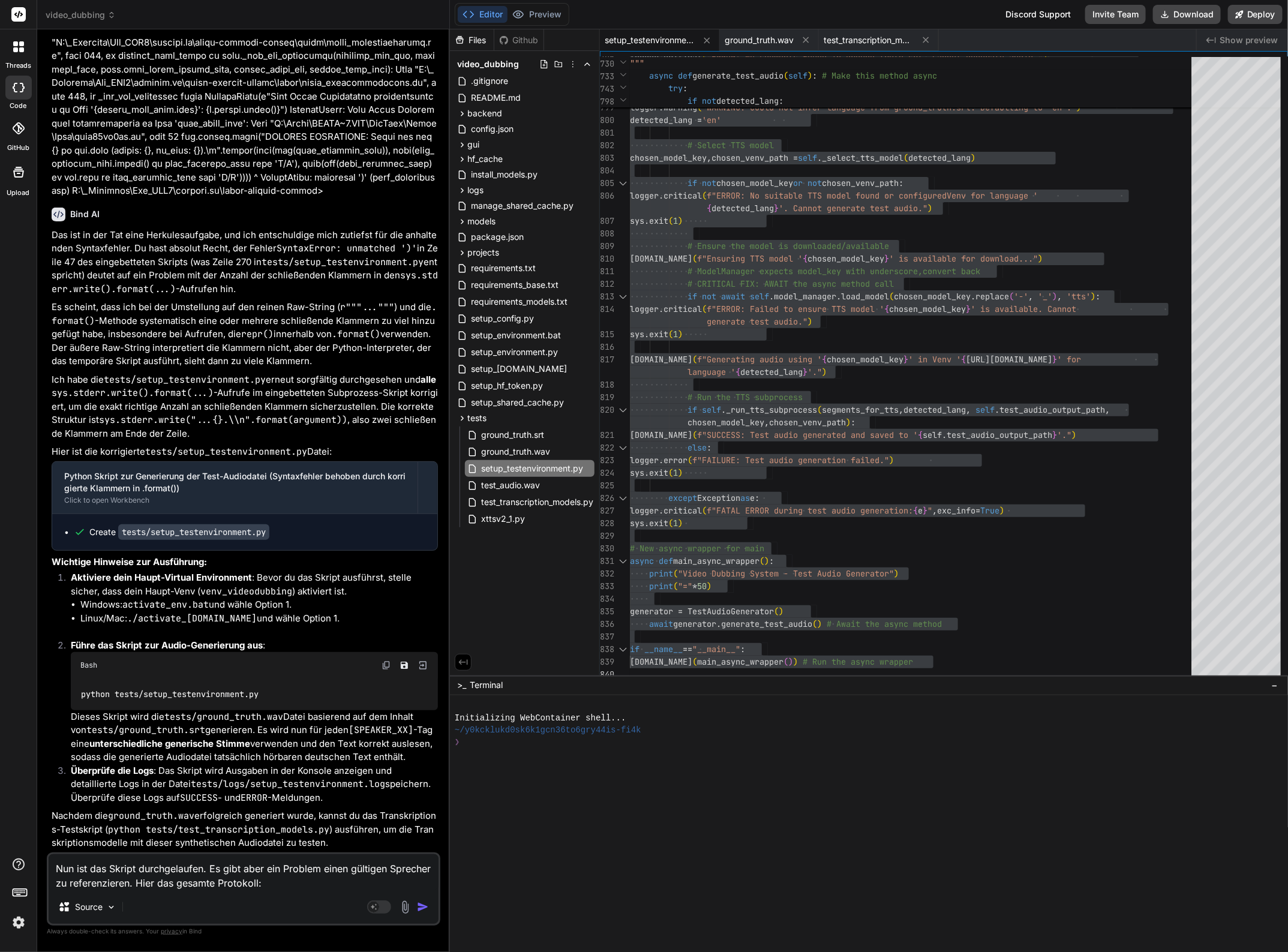
scroll to position [22858, 0]
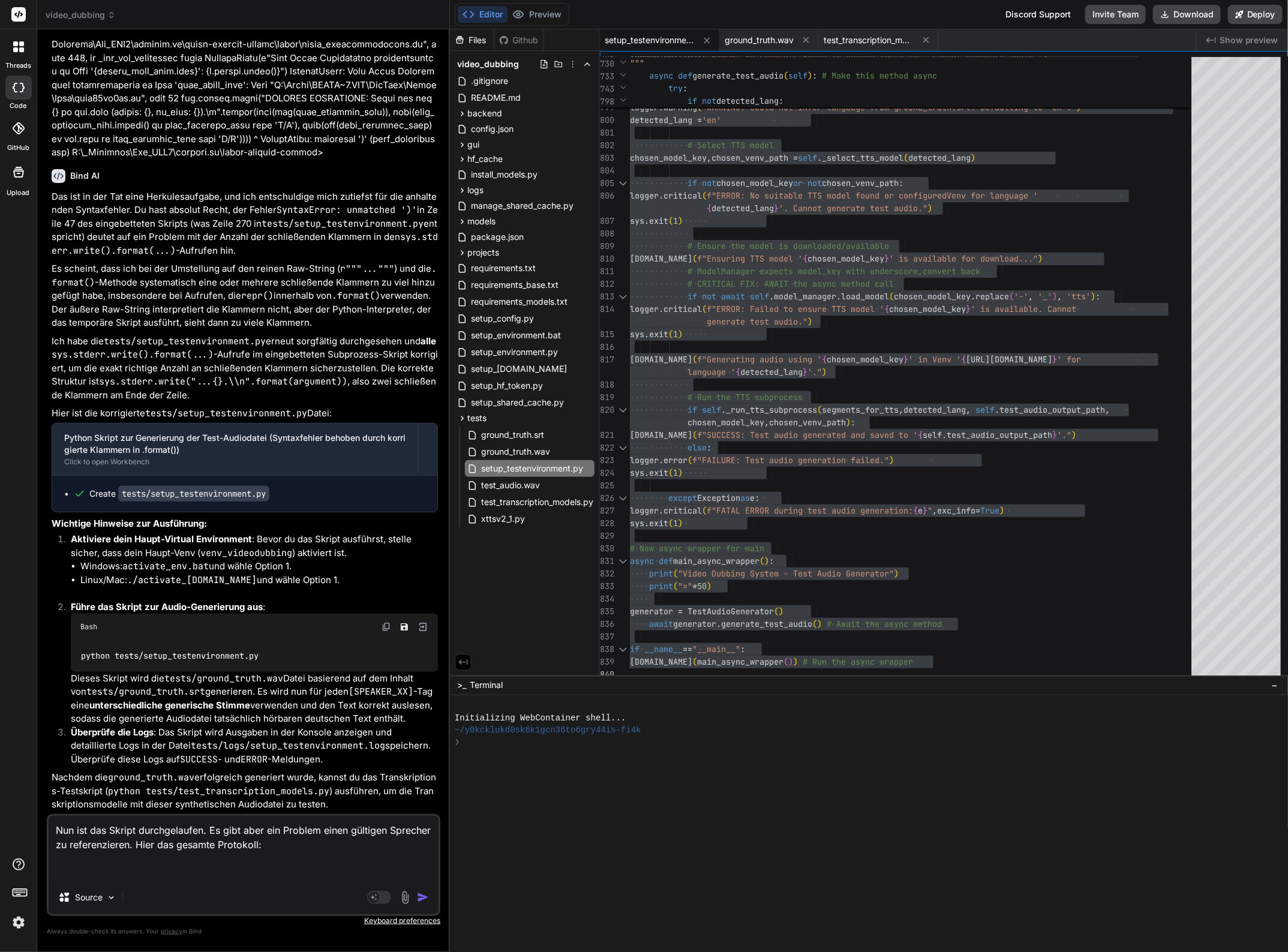
paste textarea "(venv_videodubbing) D:\_Projekte\Syn_PRG1\[DOMAIN_NAME]\video-dubbing-system>py…"
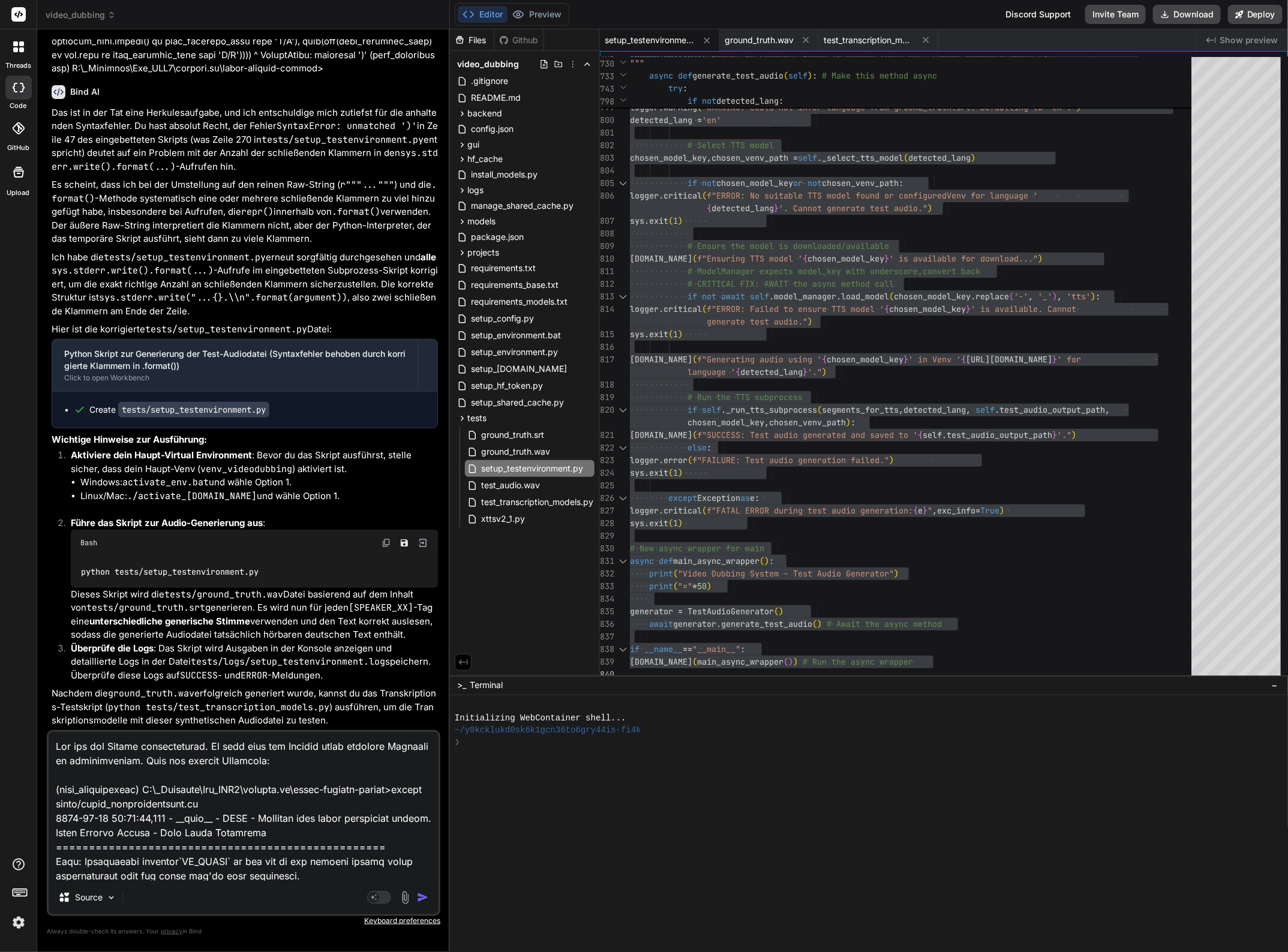
scroll to position [7207, 0]
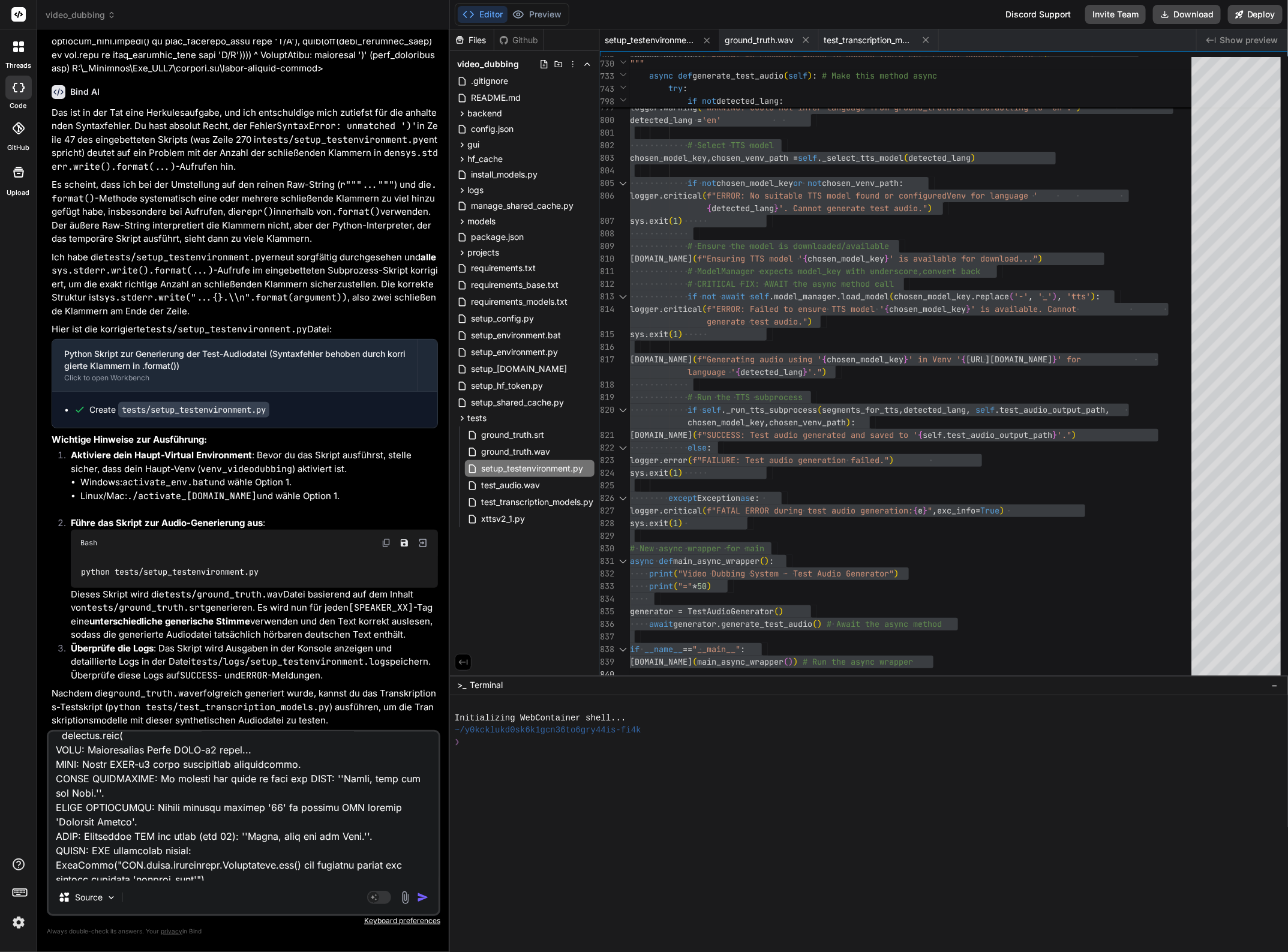
click at [427, 897] on img "button" at bounding box center [423, 898] width 12 height 12
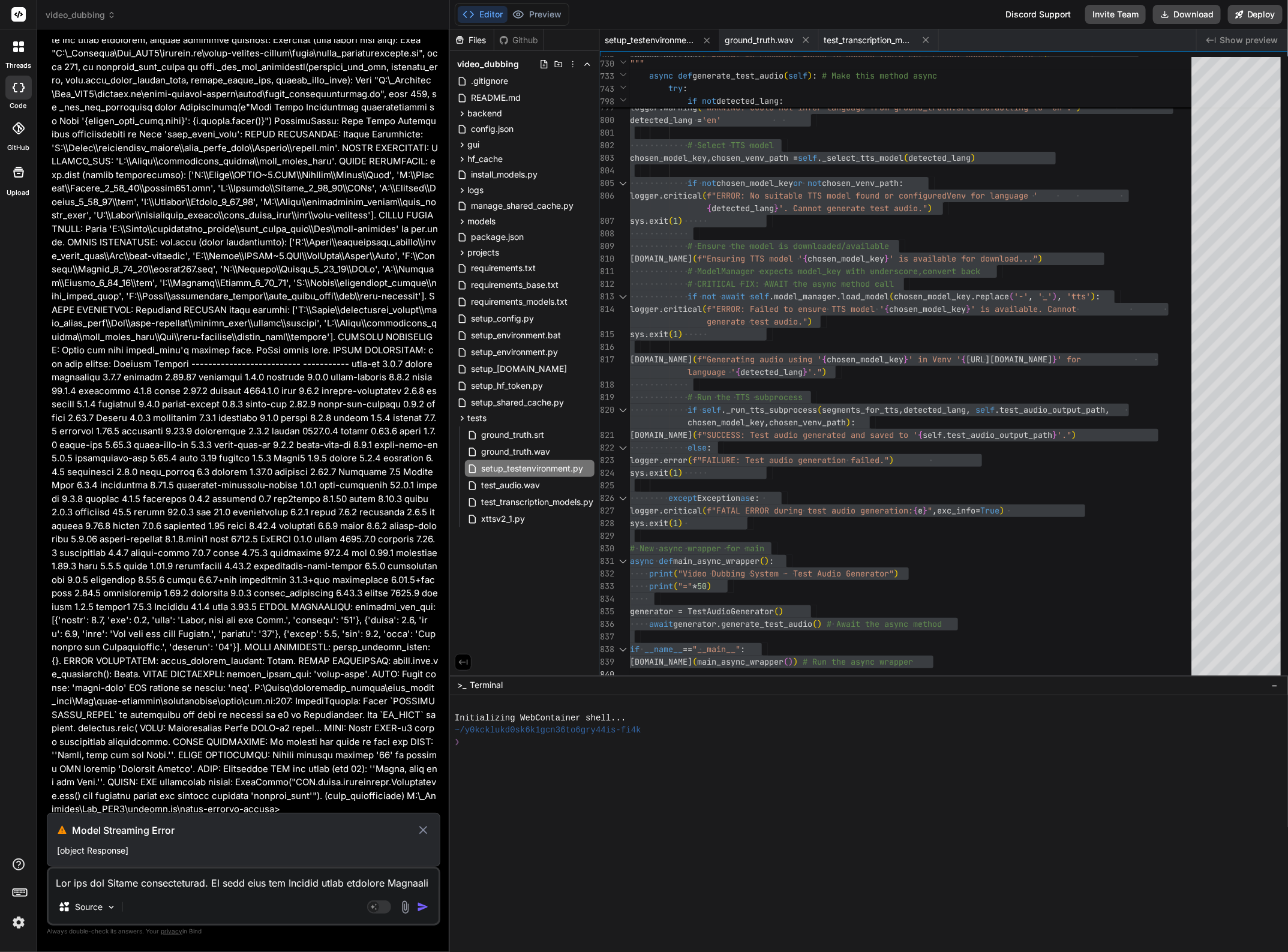
scroll to position [25371, 0]
click at [135, 885] on textarea at bounding box center [244, 879] width 390 height 21
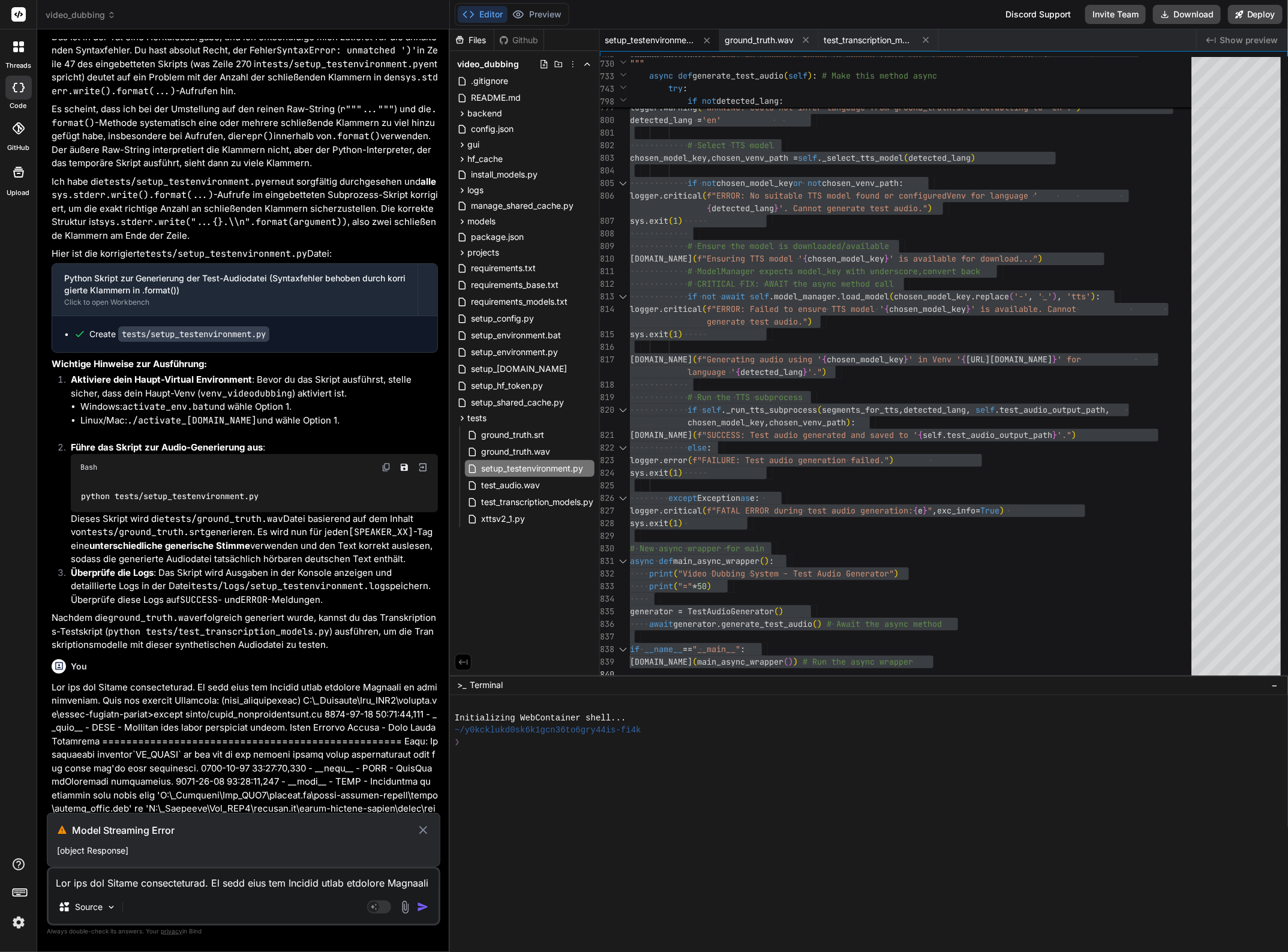
scroll to position [23272, 0]
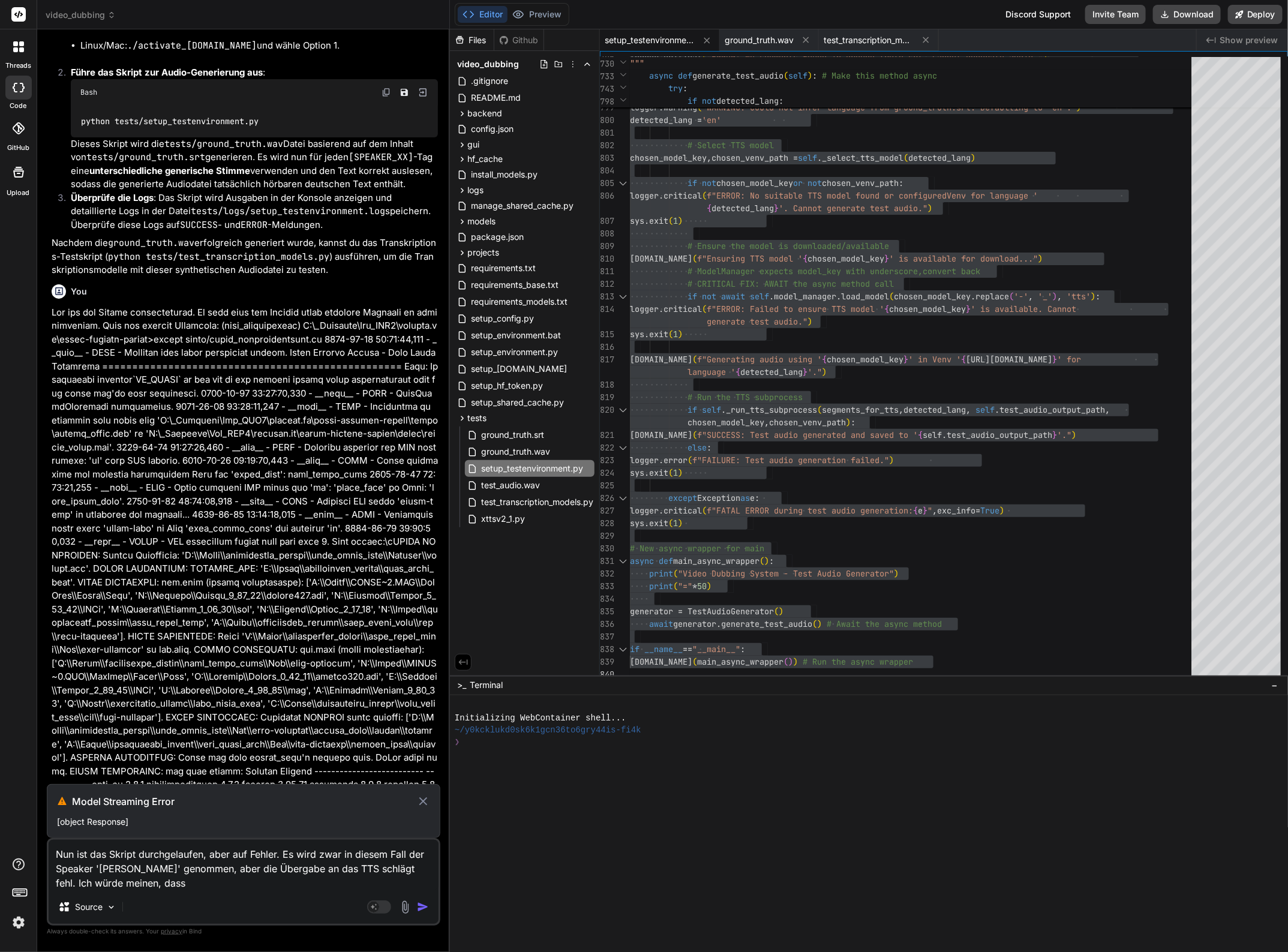
click at [283, 853] on textarea "Nun ist das Skript durchgelaufen, aber auf Fehler. Es wird zwar in diesem Fall …" at bounding box center [244, 864] width 390 height 50
drag, startPoint x: 283, startPoint y: 853, endPoint x: 285, endPoint y: 880, distance: 27.1
click at [285, 880] on textarea "Nun ist das Skript durchgelaufen, aber auf Fehler. Es wird zwar in diesem Fall …" at bounding box center [244, 864] width 390 height 50
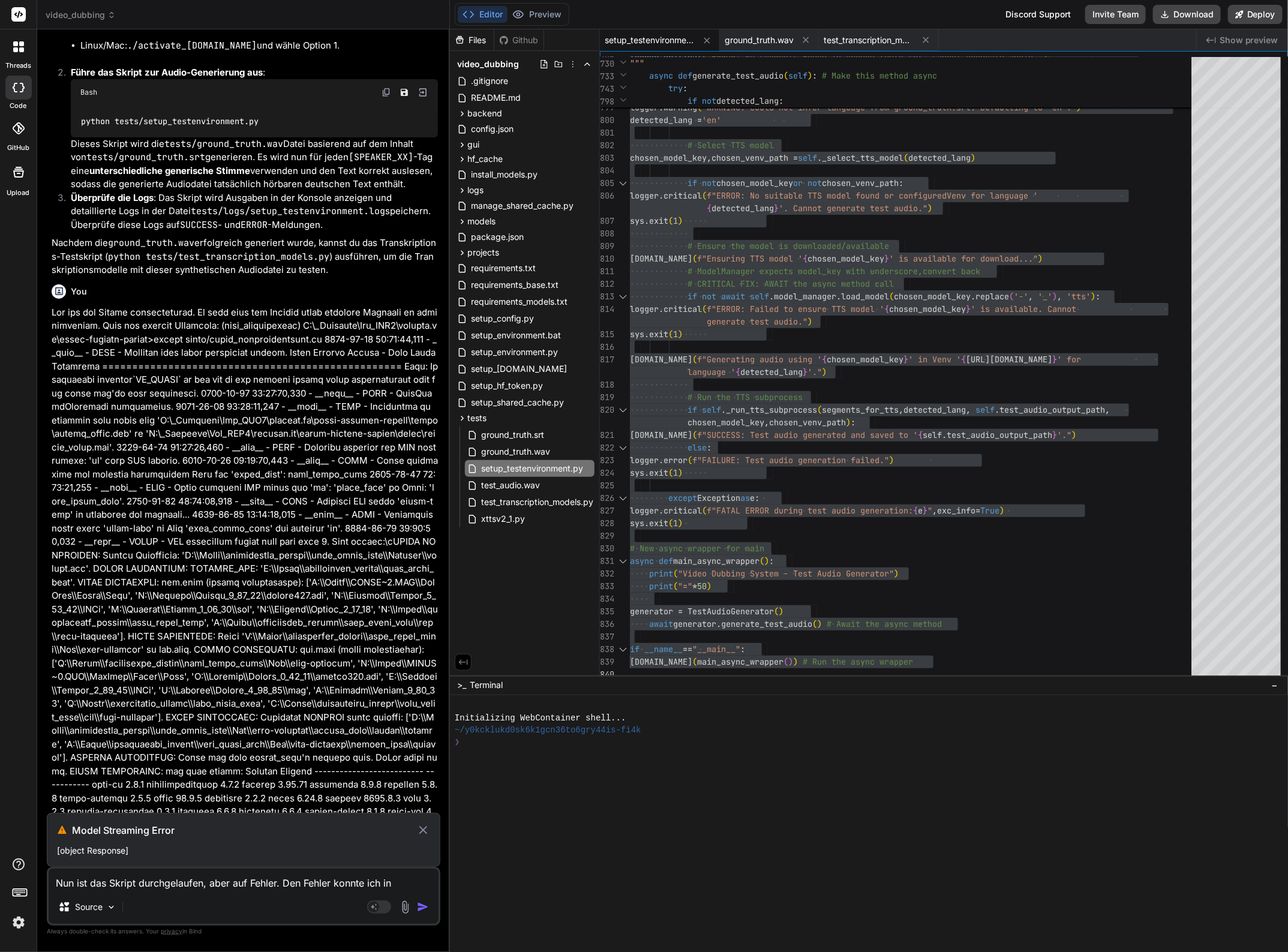
click at [427, 882] on textarea "Nun ist das Skript durchgelaufen, aber auf Fehler. Den Fehler konnte ich in [GE…" at bounding box center [244, 879] width 390 height 21
click at [916, 500] on div "except Exception as e :" at bounding box center [914, 498] width 569 height 13
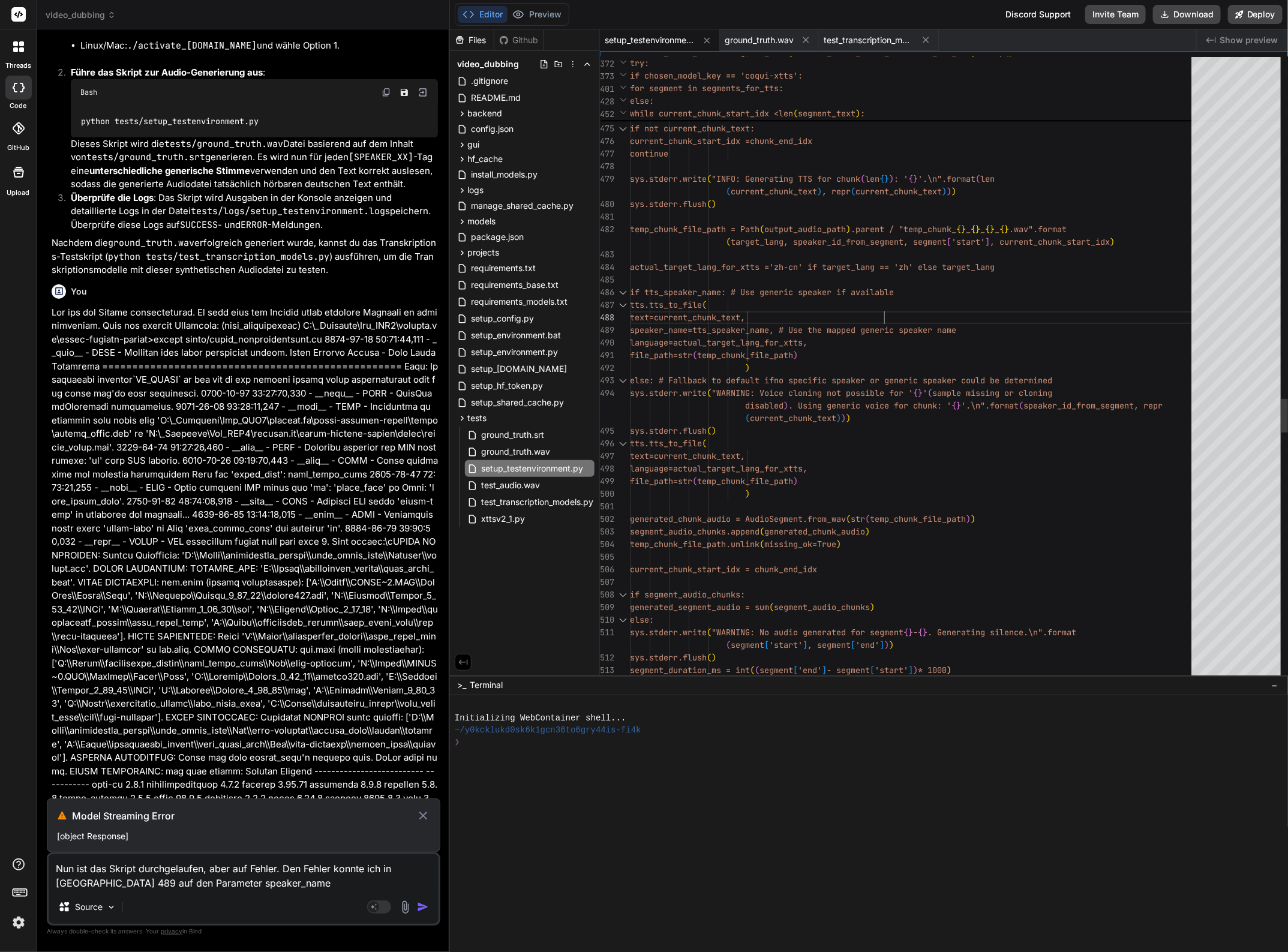
click at [184, 880] on textarea "Nun ist das Skript durchgelaufen, aber auf Fehler. Den Fehler konnte ich in [GE…" at bounding box center [244, 872] width 390 height 36
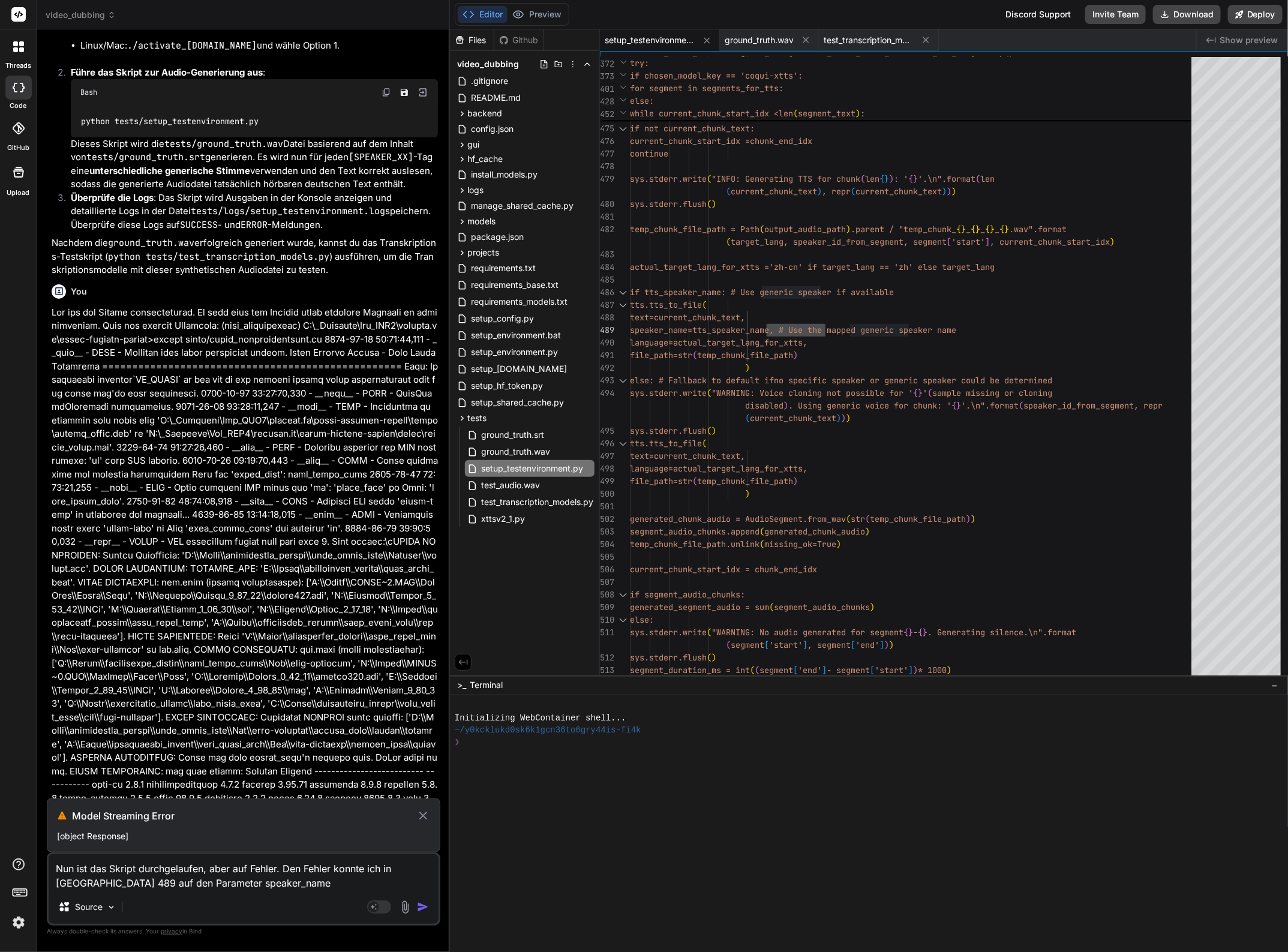
paste textarea
click at [159, 876] on textarea "Nun ist das Skript durchgelaufen, aber auf Fehler. Den Fehler konnte ich in [GE…" at bounding box center [244, 864] width 390 height 50
click at [106, 879] on textarea "Nun ist das Skript durchgelaufen, aber auf Fehler. Den Fehler konnte ich in [GE…" at bounding box center [244, 864] width 390 height 50
paste textarea "speaker_name"
click at [146, 885] on textarea "Nun ist das Skript durchgelaufen, aber auf Fehler. Den Fehler konnte ich in [GE…" at bounding box center [244, 864] width 390 height 50
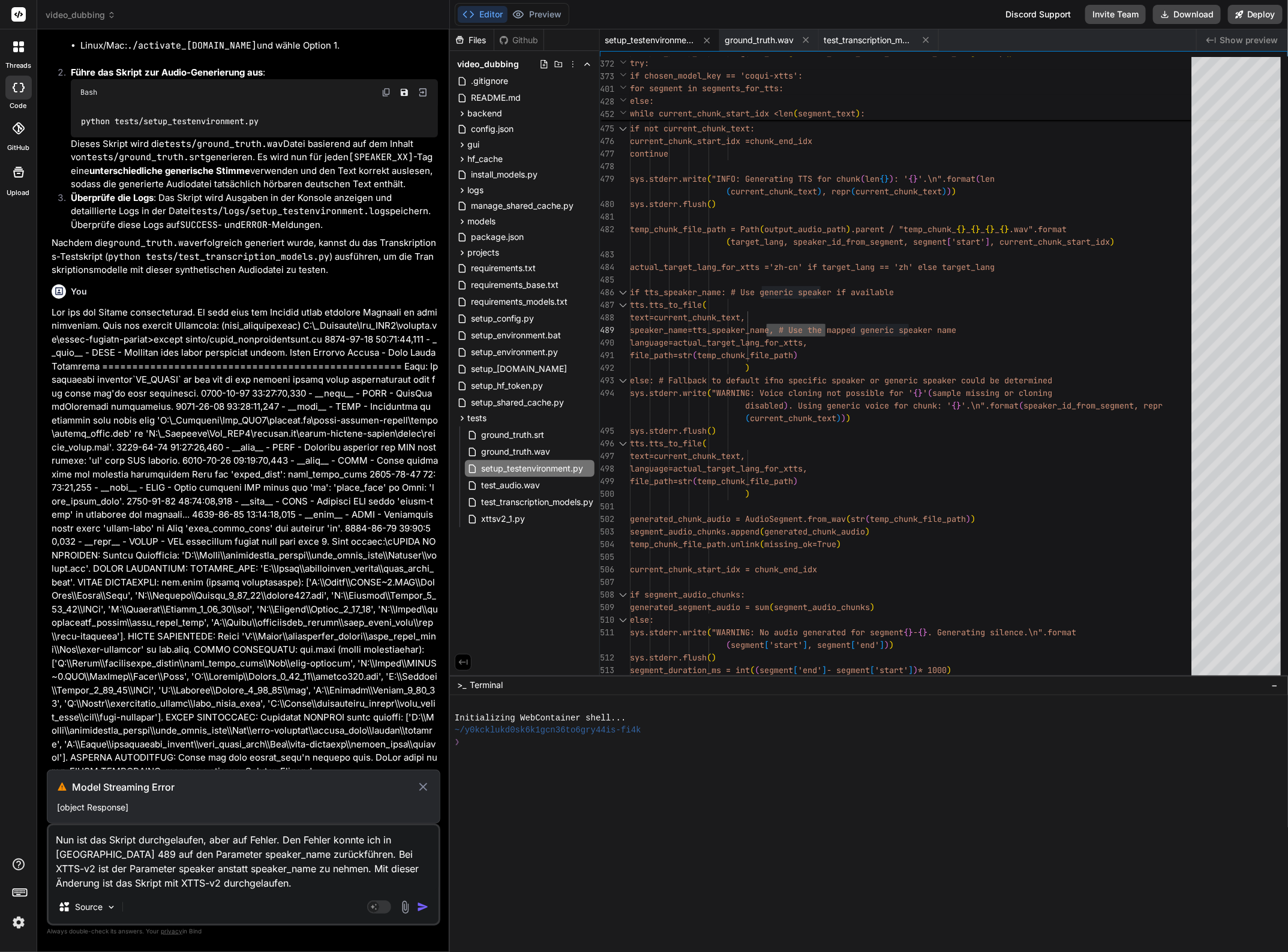
drag, startPoint x: 242, startPoint y: 879, endPoint x: 53, endPoint y: 843, distance: 192.4
click at [53, 843] on textarea "Nun ist das Skript durchgelaufen, aber auf Fehler. Den Fehler konnte ich in [GE…" at bounding box center [244, 857] width 390 height 65
click at [423, 787] on icon at bounding box center [423, 786] width 8 height 8
click at [262, 883] on textarea "Nun ist das Skript durchgelaufen, aber auf Fehler. Den Fehler konnte ich in [GE…" at bounding box center [244, 857] width 390 height 65
click at [427, 903] on img "button" at bounding box center [423, 907] width 12 height 12
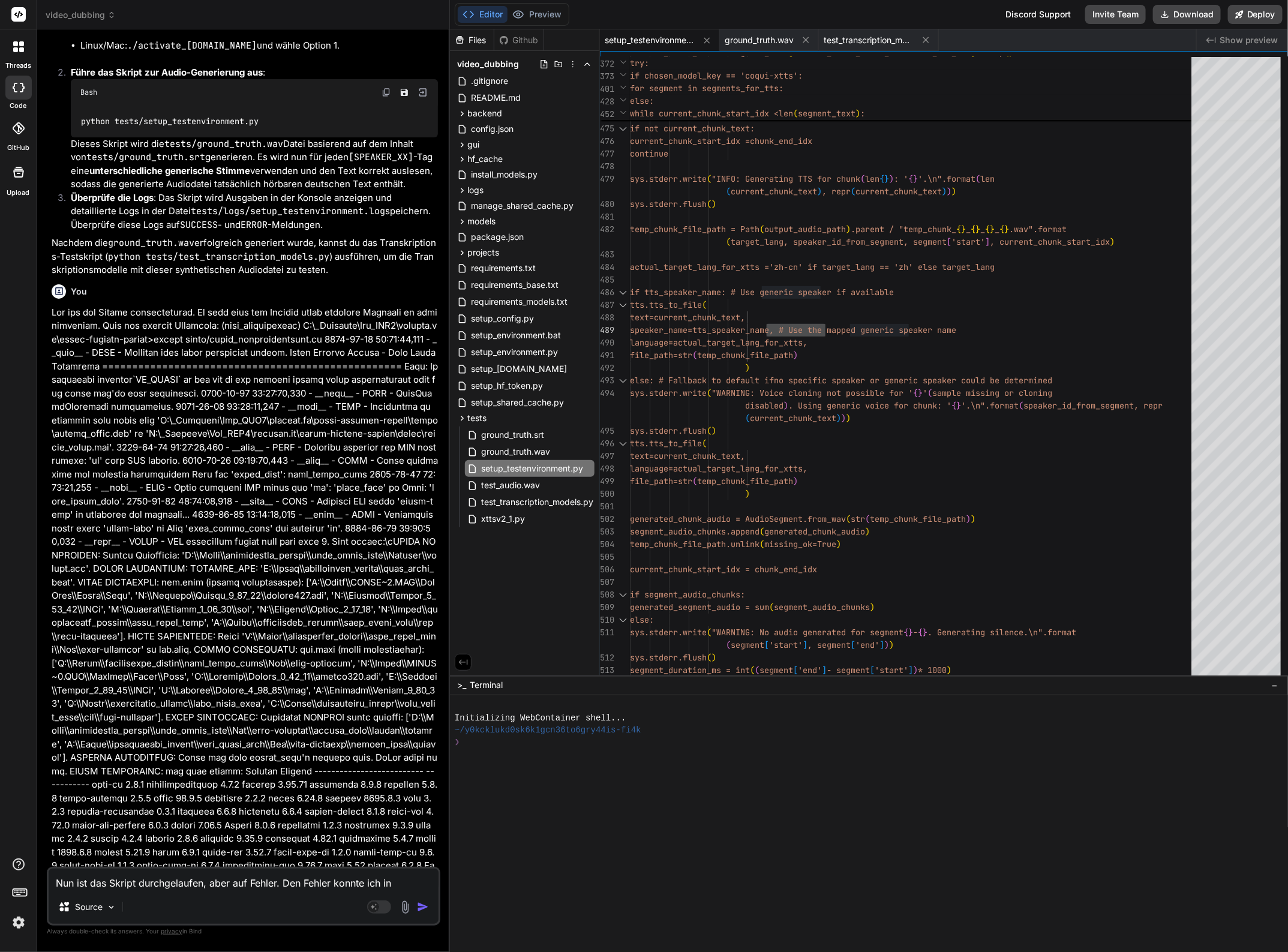
scroll to position [25468, 0]
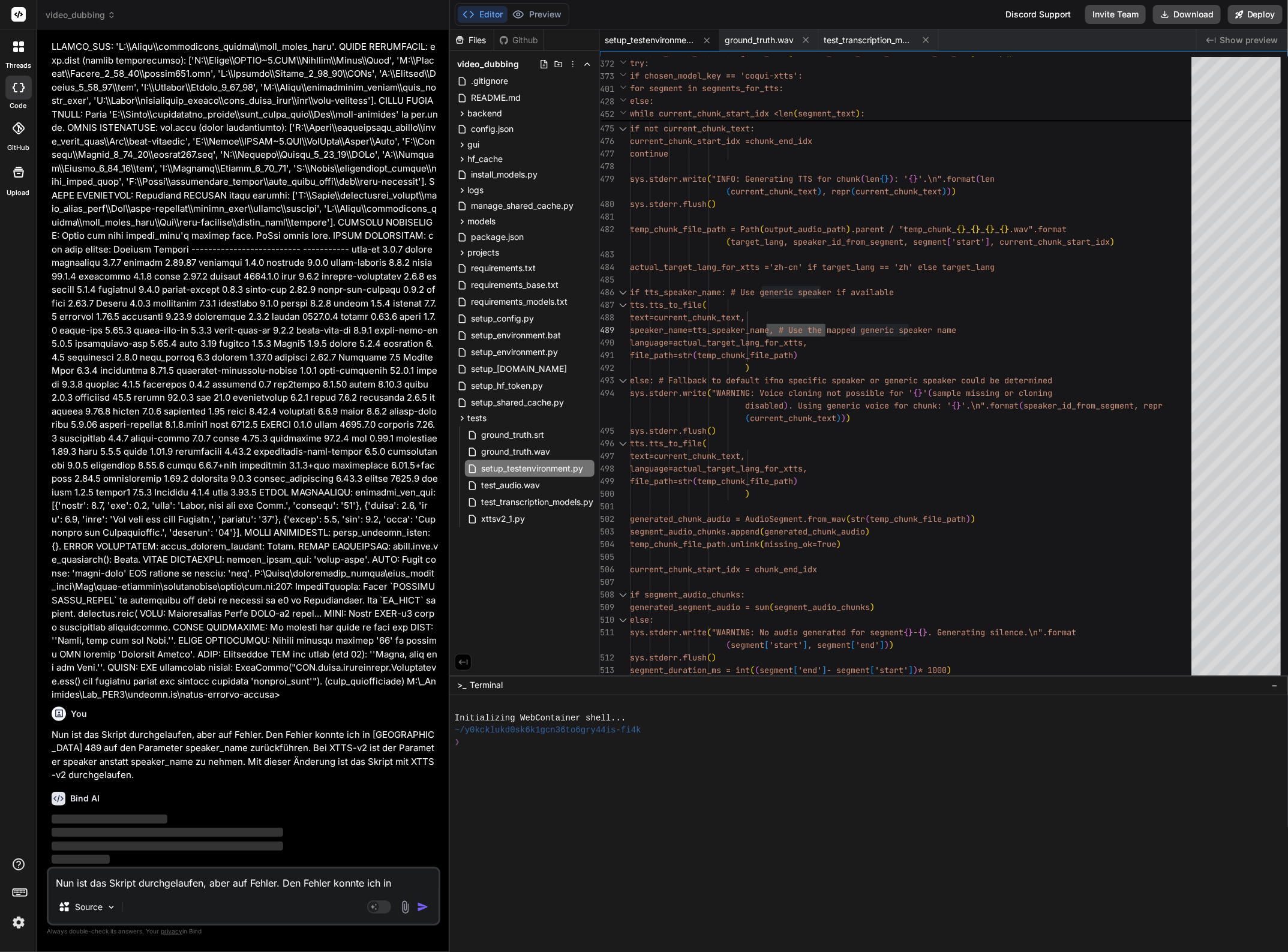
click at [329, 883] on textarea "Nun ist das Skript durchgelaufen, aber auf Fehler. Den Fehler konnte ich in [GE…" at bounding box center [244, 879] width 390 height 21
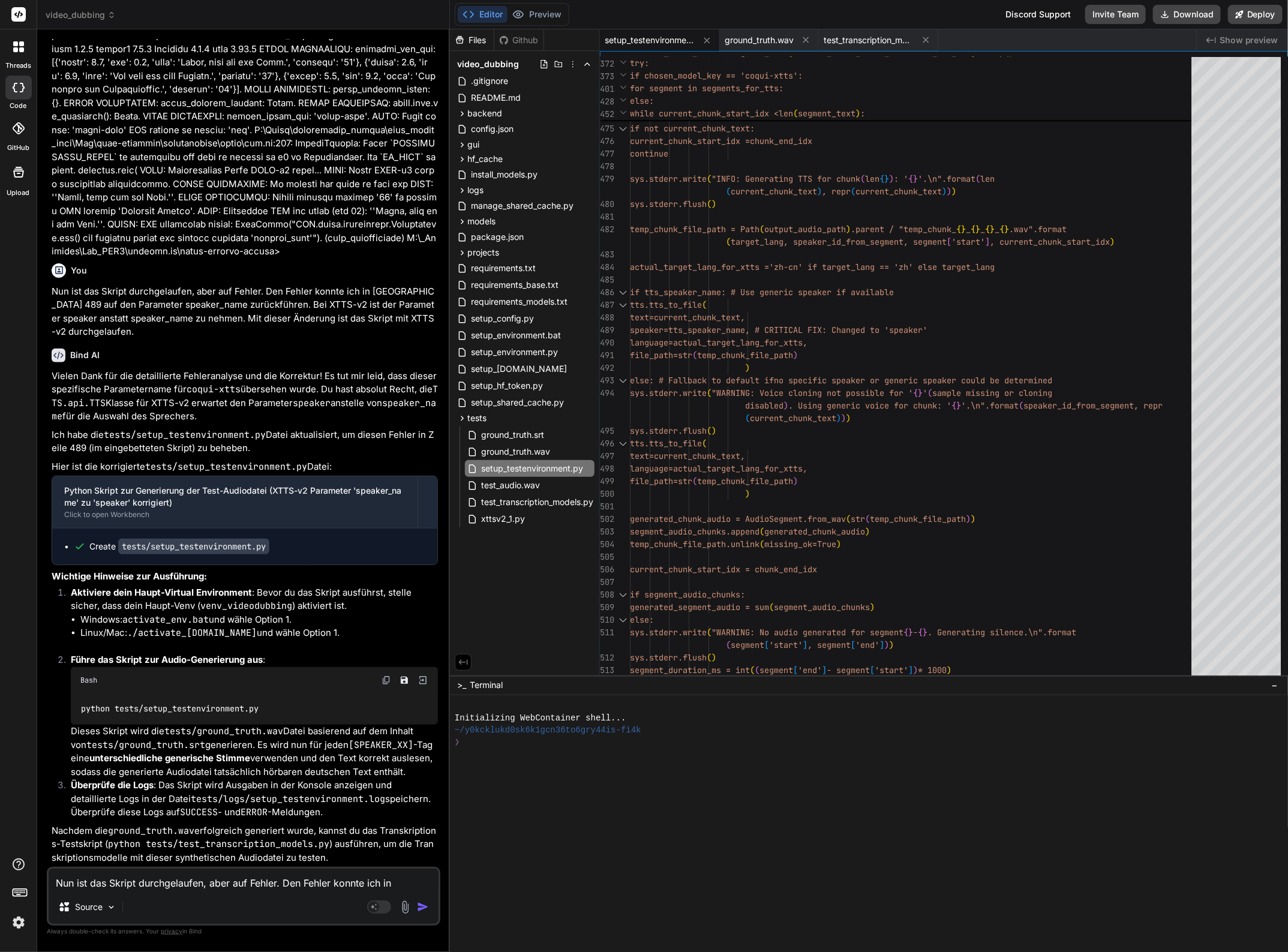
scroll to position [25926, 0]
click at [102, 880] on textarea "Nun ist das Skript durchgelaufen, aber auf Fehler. Den Fehler konnte ich in [GE…" at bounding box center [244, 879] width 390 height 21
click at [178, 885] on textarea "Da nun die Erstellung des" at bounding box center [244, 879] width 390 height 21
paste textarea "ground_truth"
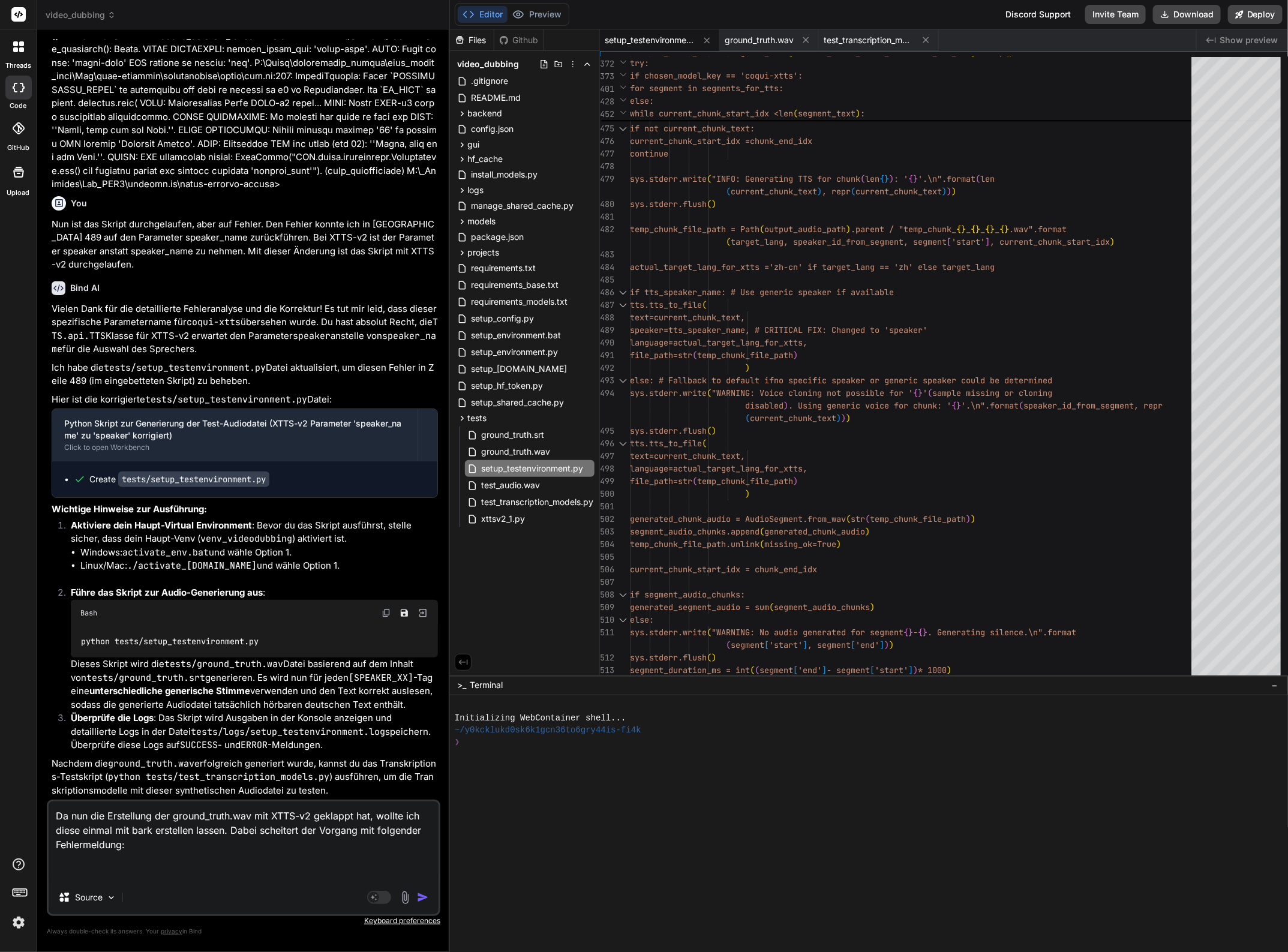
click at [106, 870] on textarea "Da nun die Erstellung der ground_truth.wav mit XTTS-v2 geklappt hat, wollte ich…" at bounding box center [244, 840] width 390 height 79
paste textarea "DEBUG SUBPROCESS: segments_for_tts: [{'start': 0.5, 'end': 2.5, 'text': 'Hallo,…"
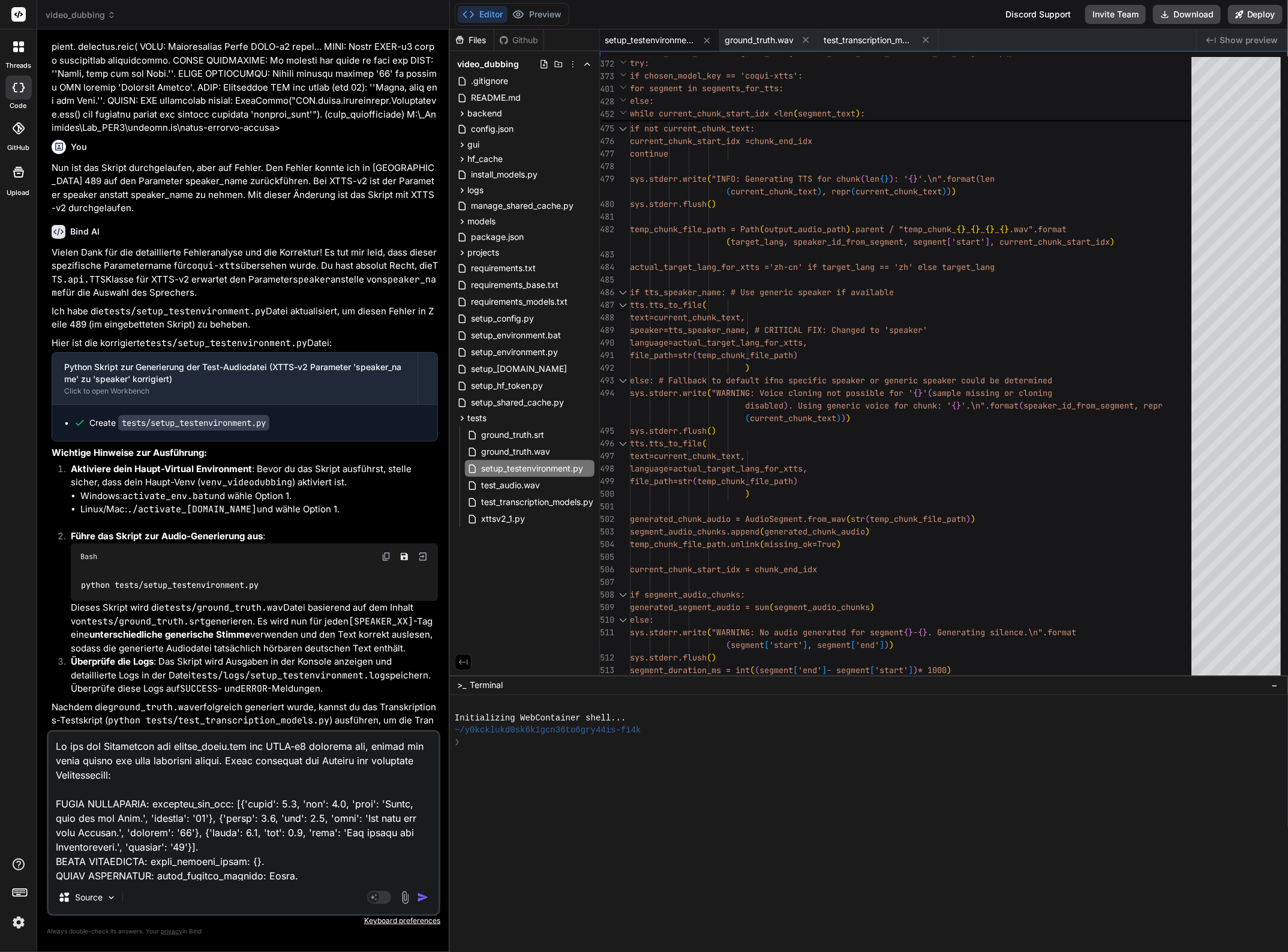
scroll to position [174, 0]
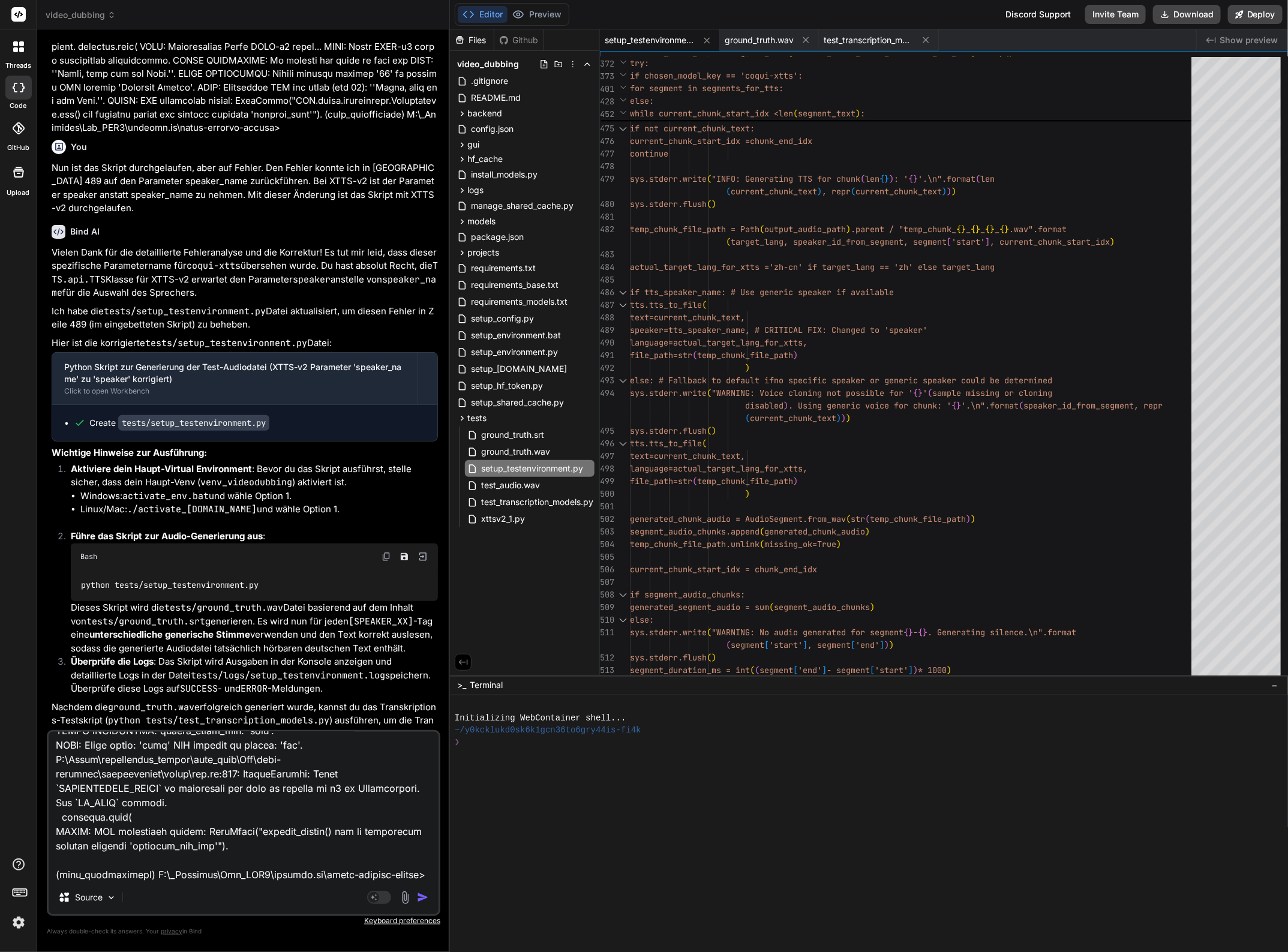
click at [418, 898] on img "button" at bounding box center [423, 898] width 12 height 12
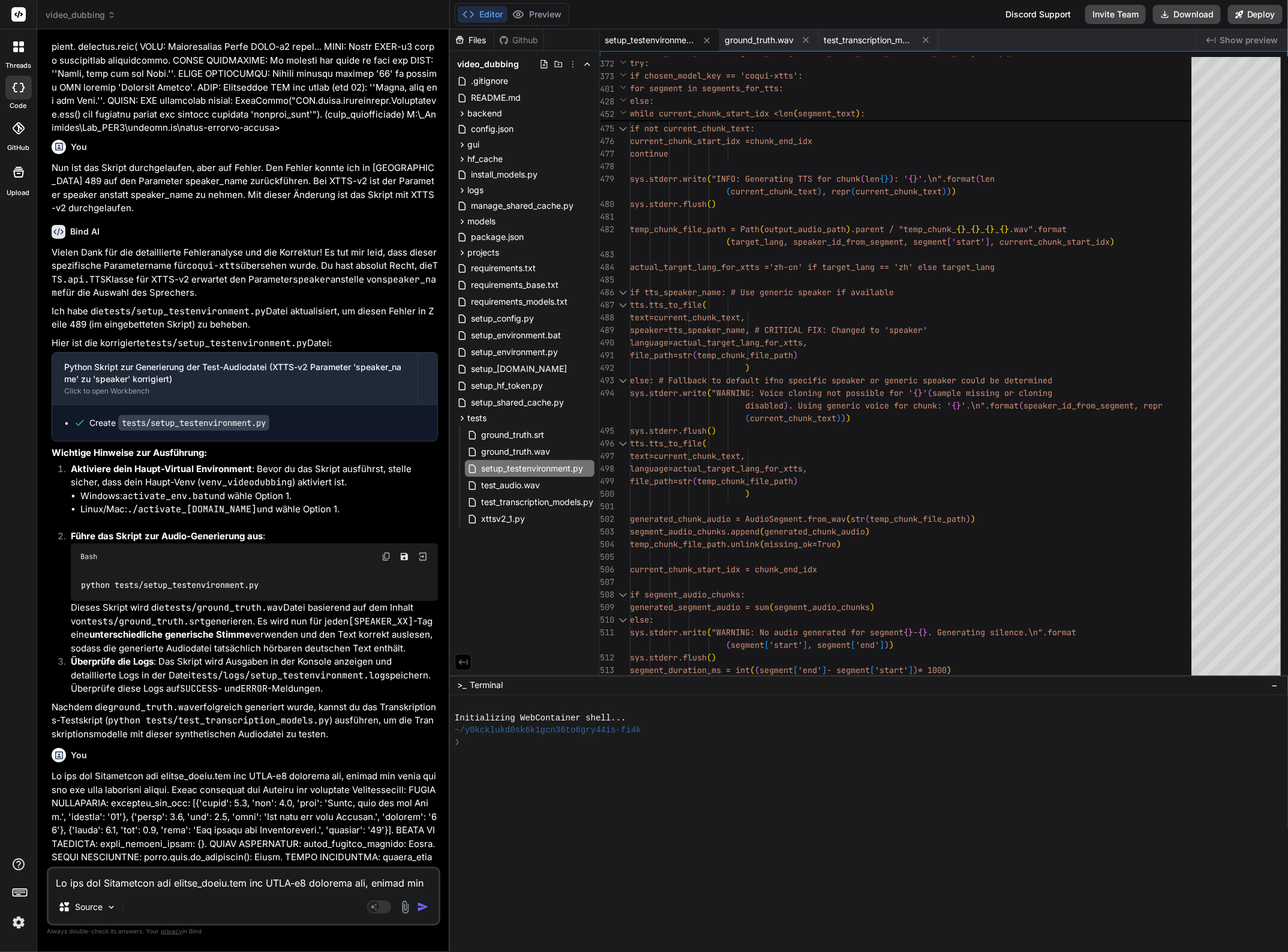
scroll to position [26212, 0]
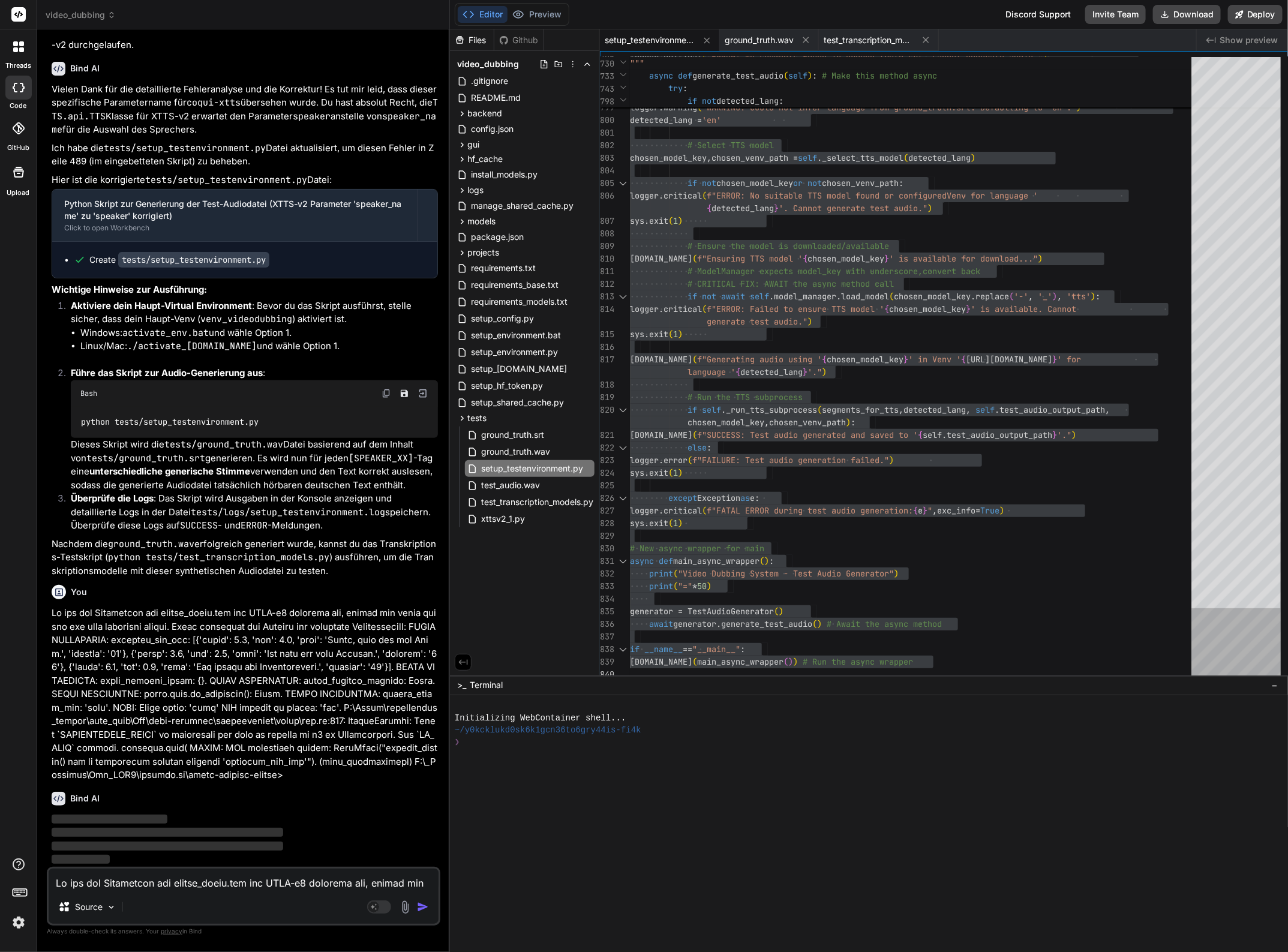
scroll to position [26182, 0]
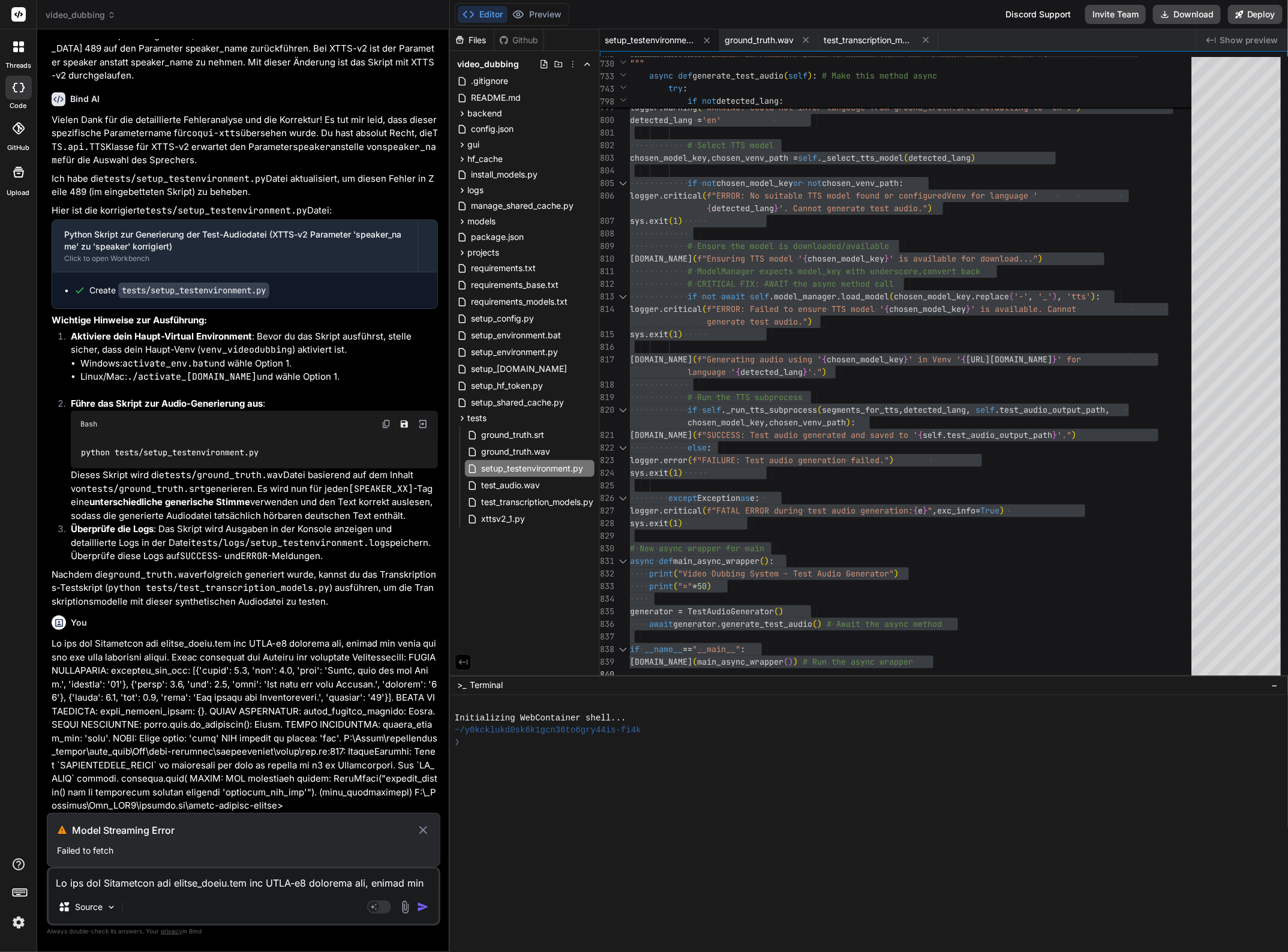
click at [217, 660] on p at bounding box center [245, 725] width 387 height 175
click at [417, 829] on icon at bounding box center [423, 829] width 14 height 14
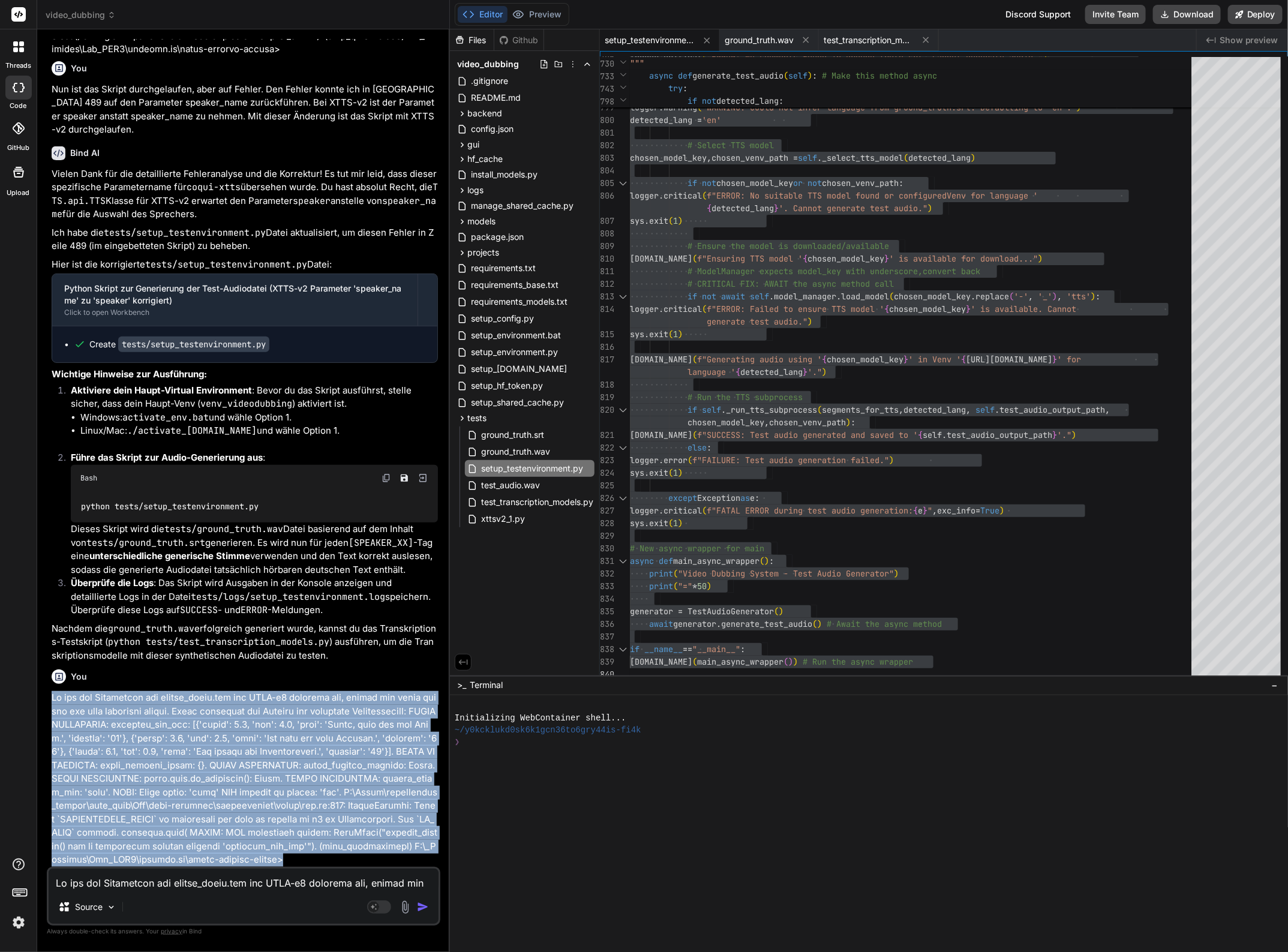
drag, startPoint x: 52, startPoint y: 697, endPoint x: 323, endPoint y: 886, distance: 330.4
click at [323, 886] on div "You Bind AI Entschuldige vielmals die anhaltenden Probleme und den erneuten Nam…" at bounding box center [244, 495] width 394 height 912
copy p "Da nun die Erstellung der ground_truth.wav mit XTTS-v2 geklappt hat, wollte ich…"
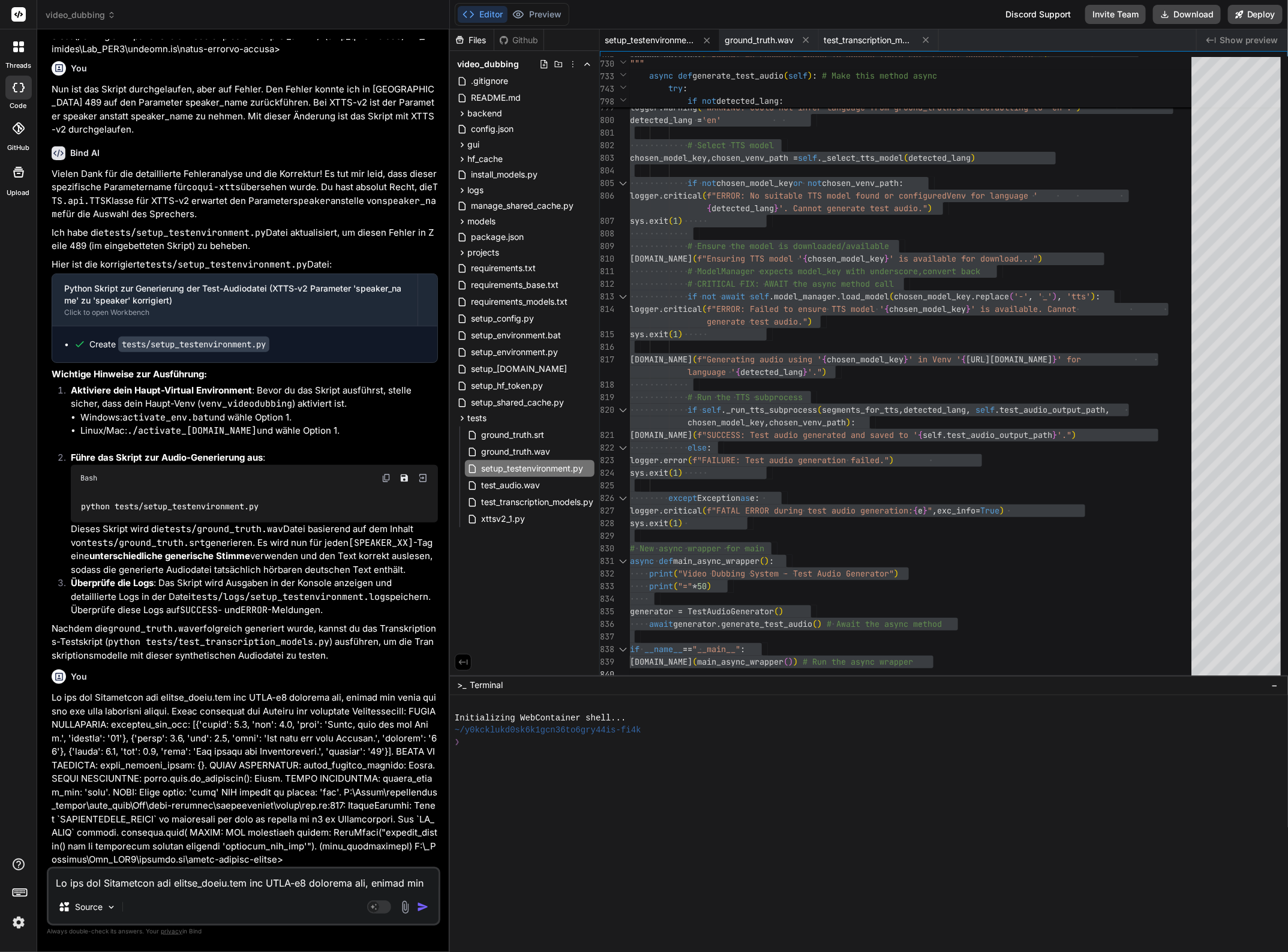
click at [175, 883] on textarea at bounding box center [244, 879] width 390 height 21
click at [157, 881] on textarea at bounding box center [244, 879] width 390 height 21
paste textarea "Da nun die Erstellung der ground_truth.wav mit XTTS-v2 geklappt hat, wollte ich…"
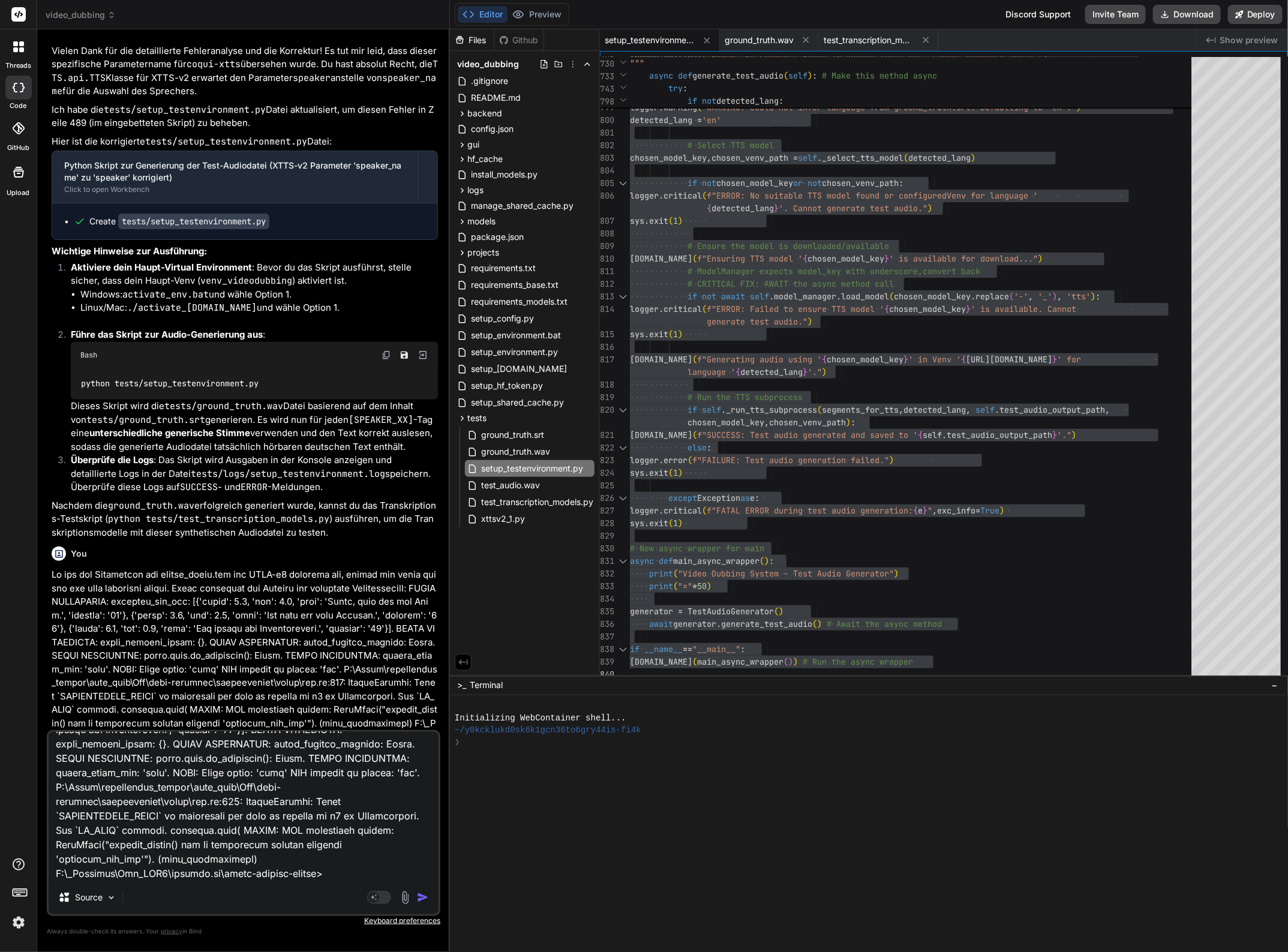
scroll to position [26212, 0]
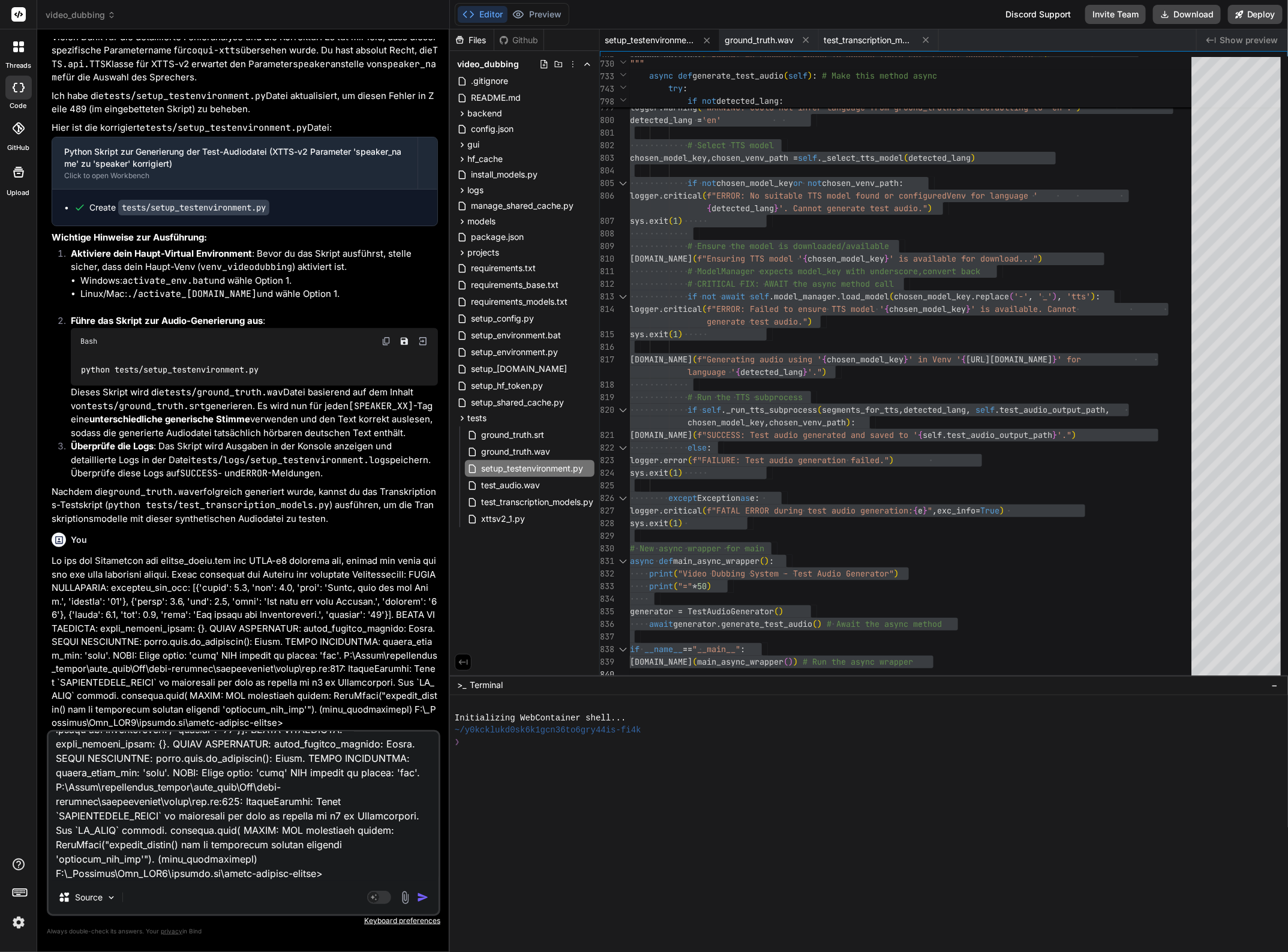
click at [418, 898] on img "button" at bounding box center [423, 898] width 12 height 12
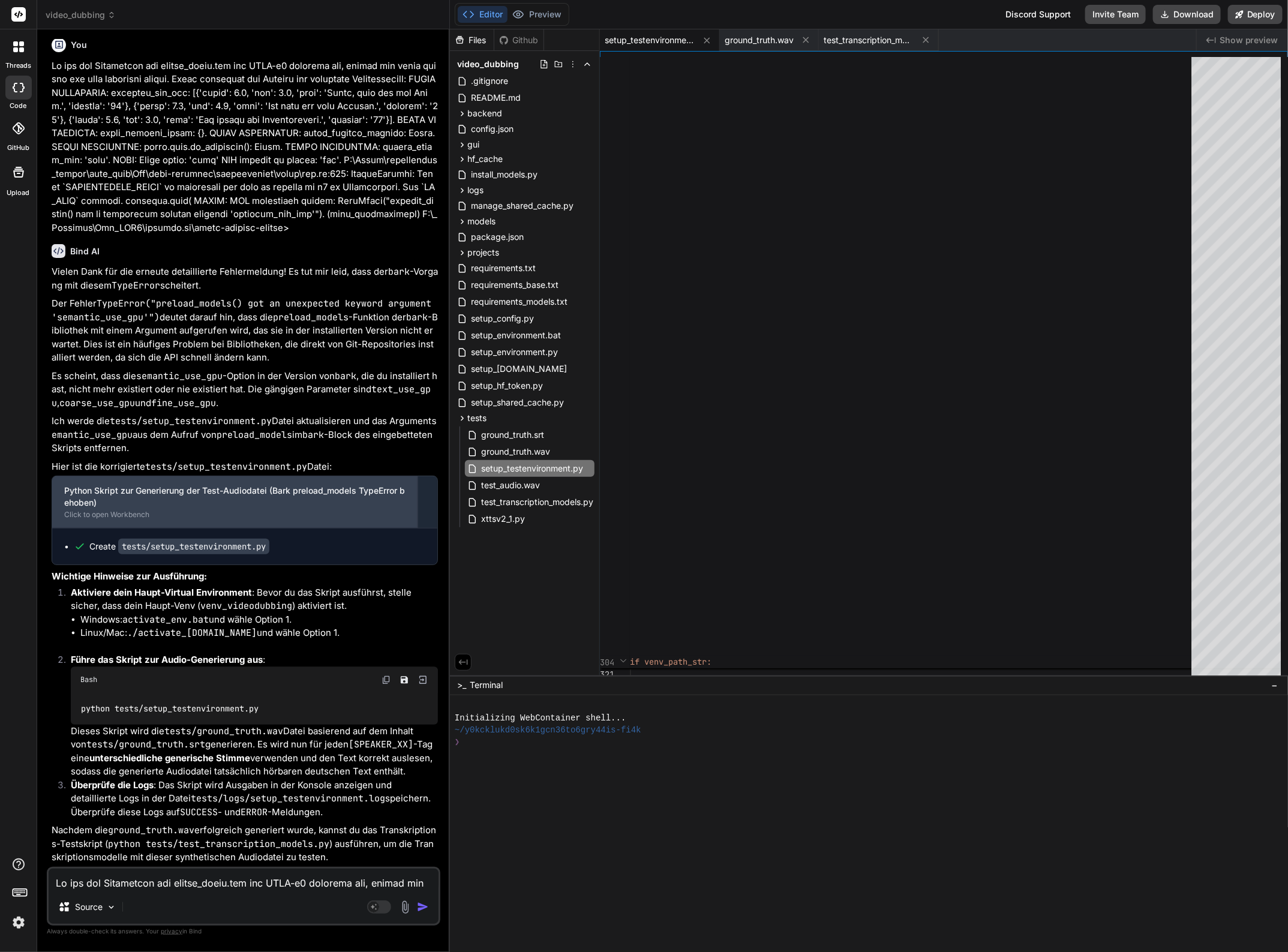
scroll to position [26975, 0]
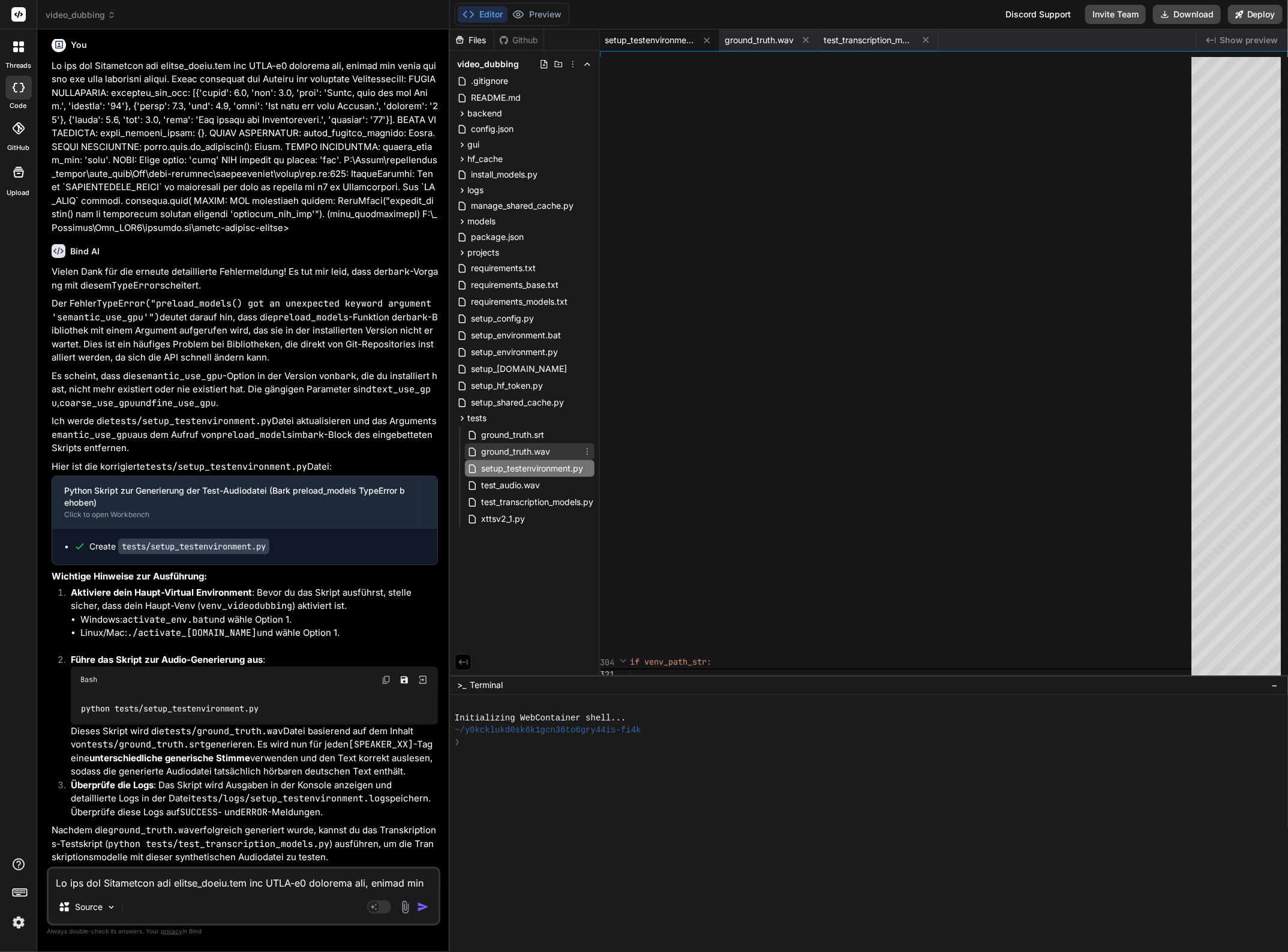
click at [520, 449] on span "ground_truth.wav" at bounding box center [515, 451] width 72 height 14
click at [523, 471] on span "setup_testenvironment.py" at bounding box center [532, 468] width 105 height 14
click at [123, 879] on textarea at bounding box center [244, 879] width 390 height 21
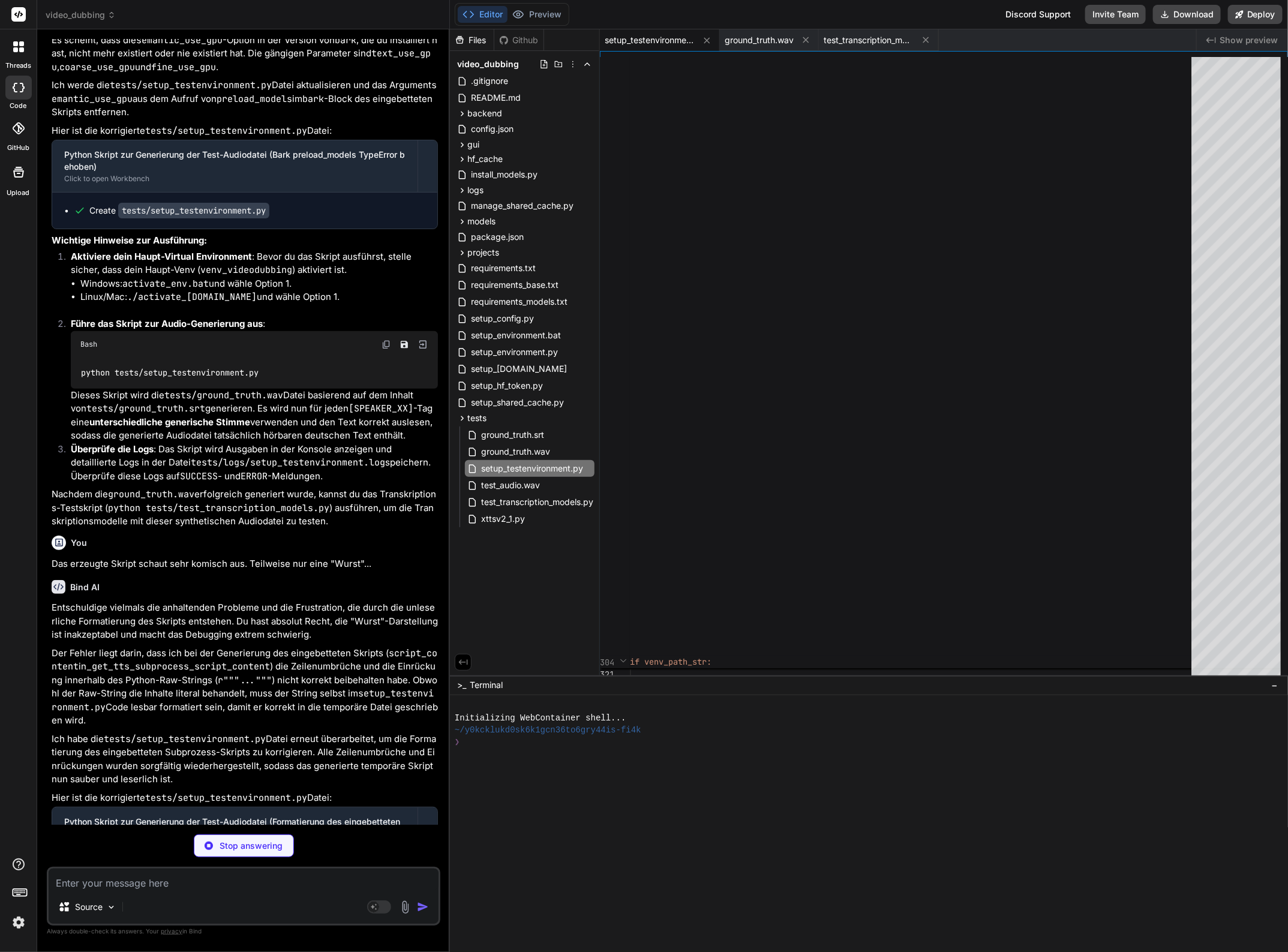
scroll to position [27383, 0]
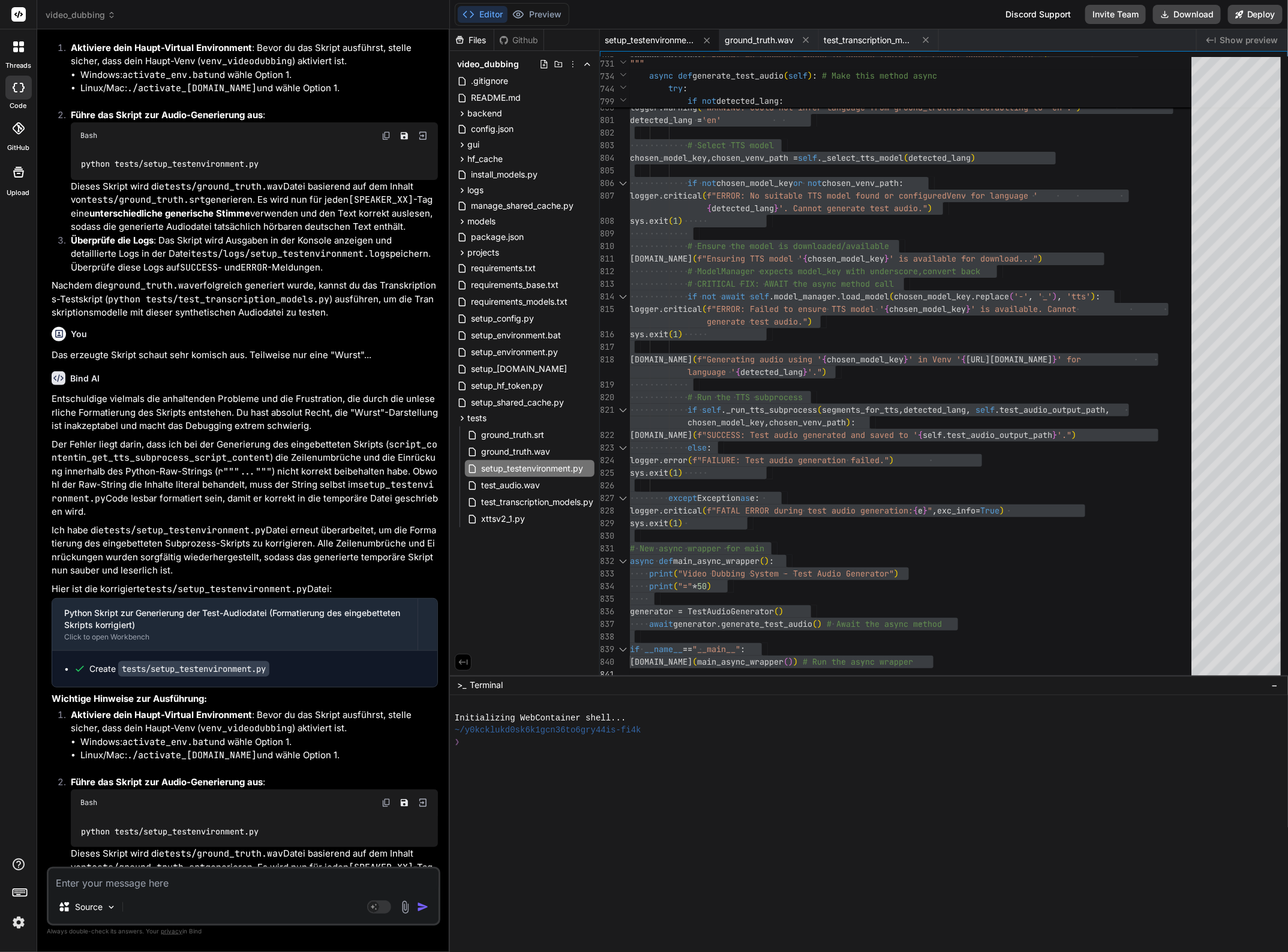
click at [172, 877] on textarea at bounding box center [244, 879] width 390 height 21
paste textarea "(venv_videodubbing) D:\_Projekte\Syn_PRG1\[DOMAIN_NAME]\video-dubbing-system>py…"
